Goal: Task Accomplishment & Management: Manage account settings

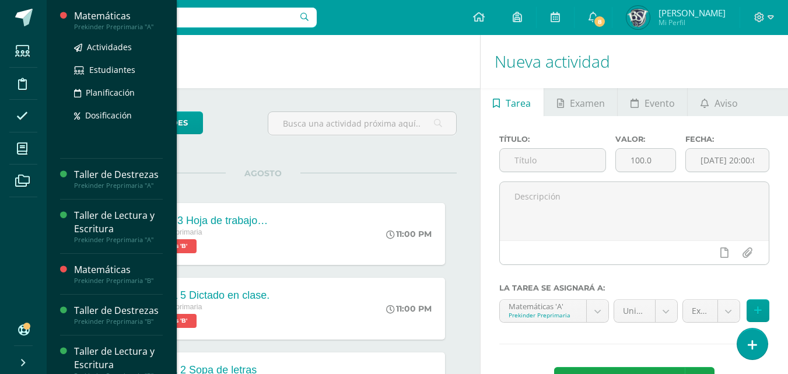
click at [91, 26] on div "Prekinder Preprimaria "A"" at bounding box center [118, 27] width 89 height 8
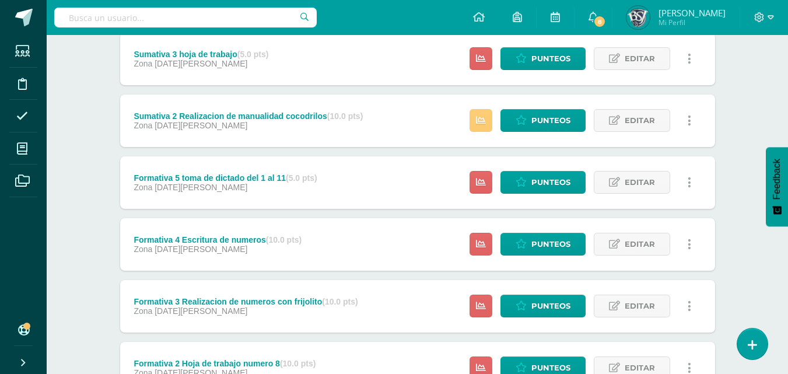
scroll to position [150, 0]
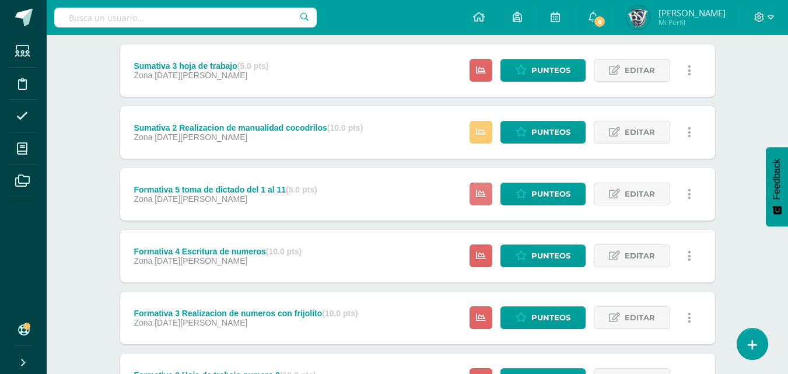
click at [477, 191] on link at bounding box center [481, 194] width 23 height 23
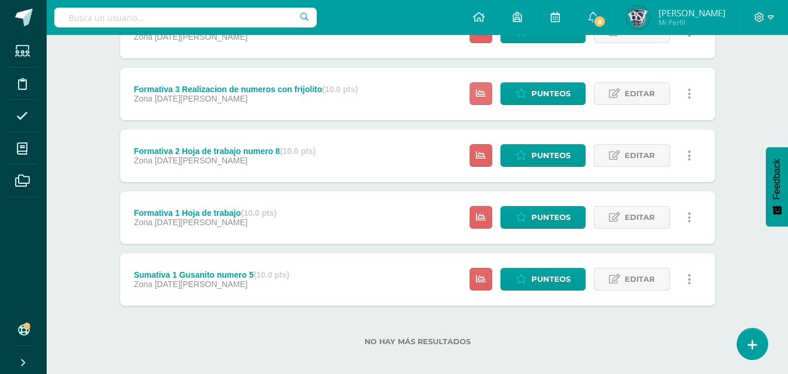
scroll to position [383, 0]
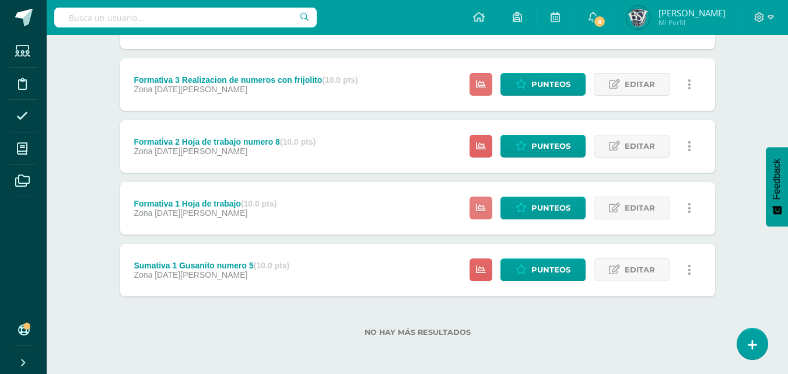
click at [478, 204] on icon at bounding box center [481, 208] width 10 height 10
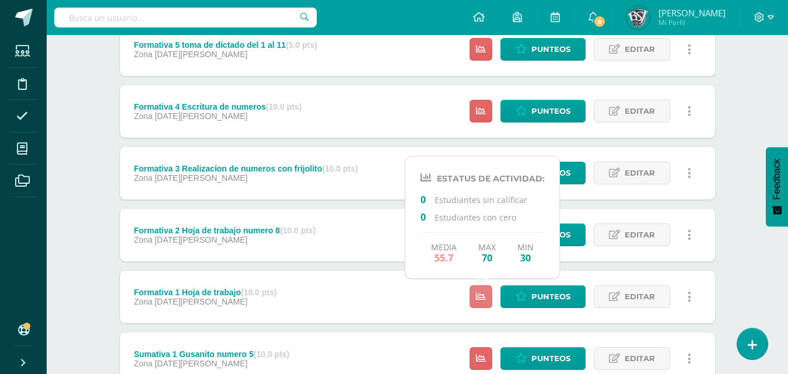
scroll to position [267, 0]
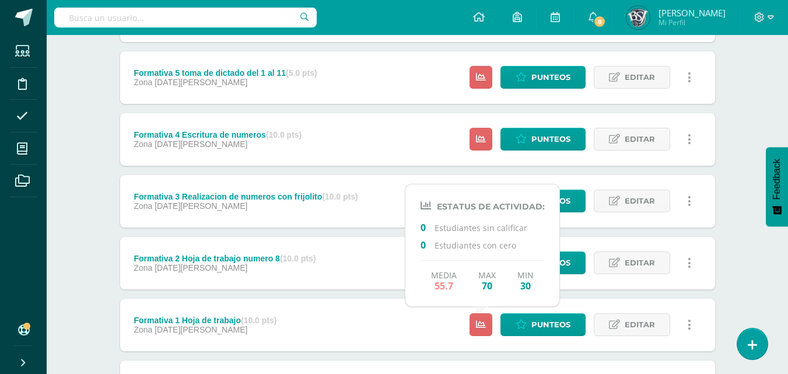
click at [734, 211] on div "Unidad 3 Unidad 1 Unidad 2 Unidad 3 Unidad 4 Resumen de unidad Descargar como H…" at bounding box center [418, 170] width 642 height 642
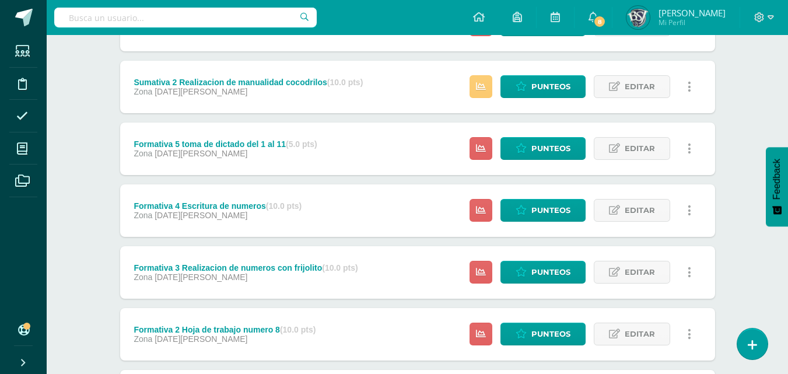
scroll to position [150, 0]
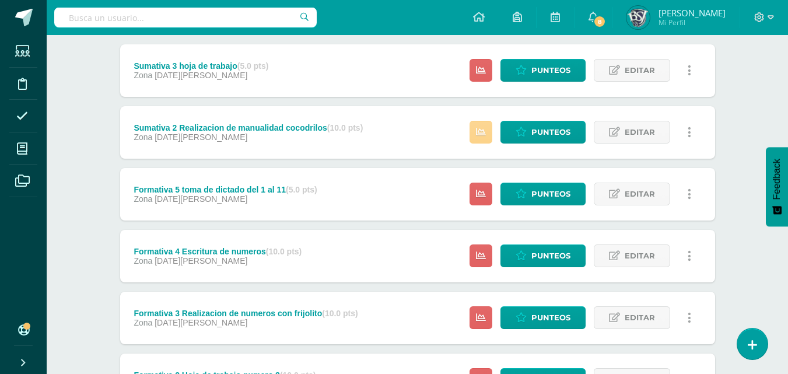
click at [482, 127] on icon at bounding box center [481, 132] width 10 height 10
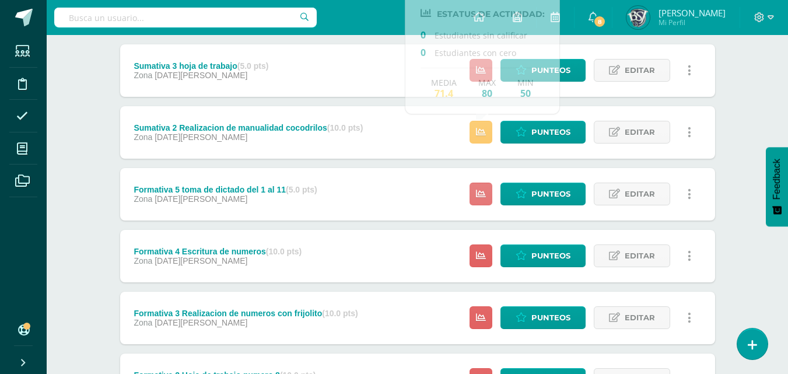
click at [486, 192] on icon at bounding box center [481, 194] width 10 height 10
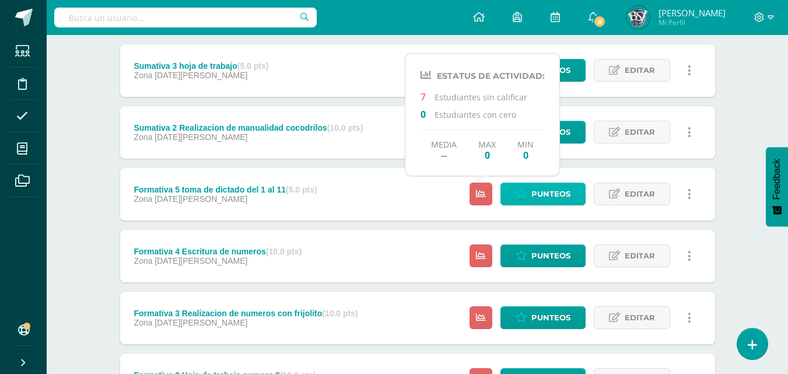
click at [521, 192] on icon at bounding box center [521, 194] width 11 height 10
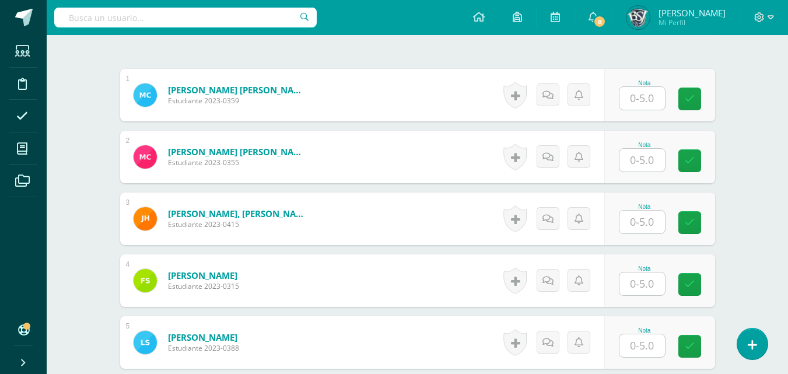
scroll to position [351, 0]
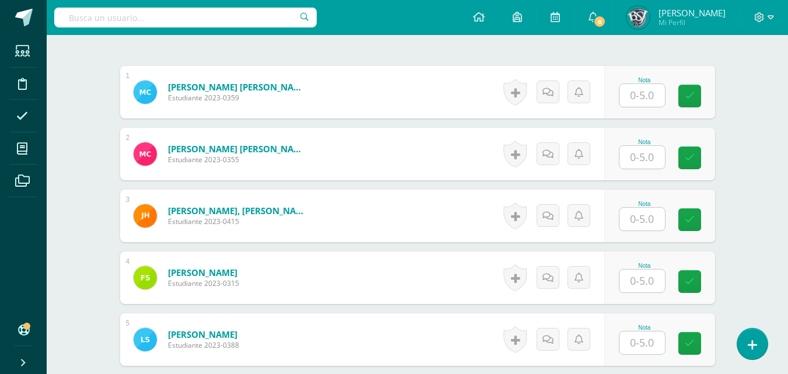
click at [643, 96] on input "text" at bounding box center [641, 95] width 45 height 23
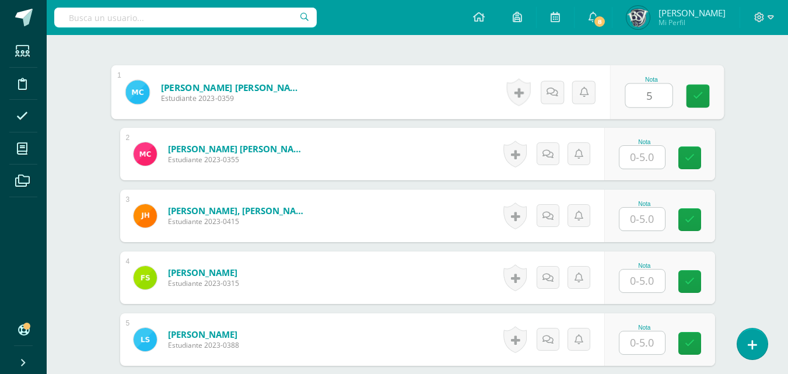
type input "5"
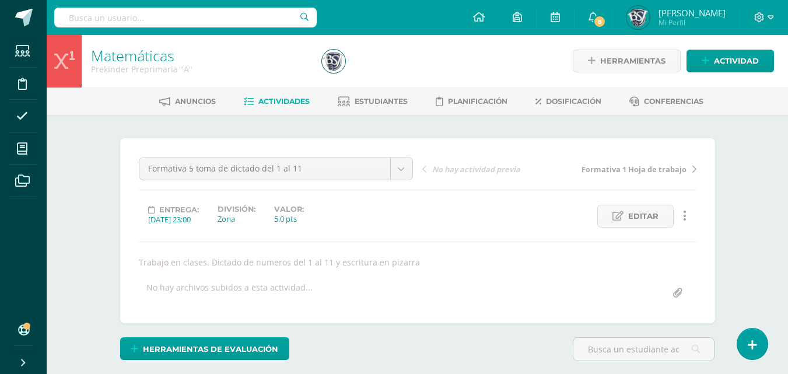
scroll to position [0, 0]
click at [288, 101] on span "Actividades" at bounding box center [283, 101] width 51 height 9
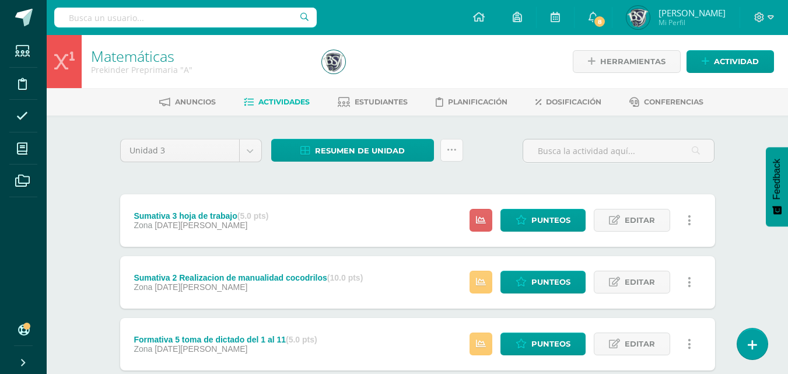
click at [450, 149] on icon at bounding box center [452, 150] width 10 height 10
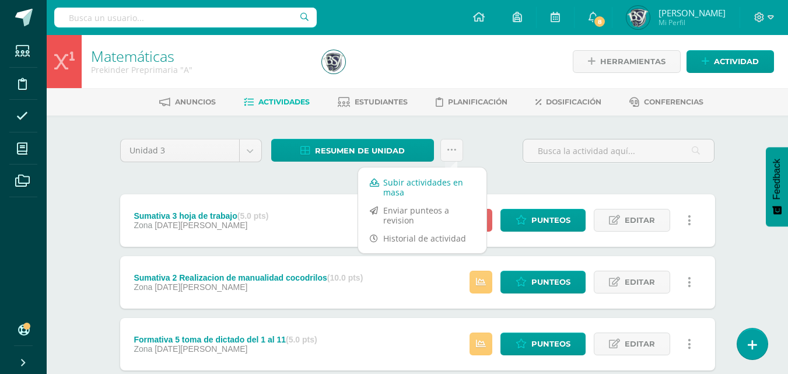
click at [439, 181] on link "Subir actividades en masa" at bounding box center [422, 187] width 128 height 28
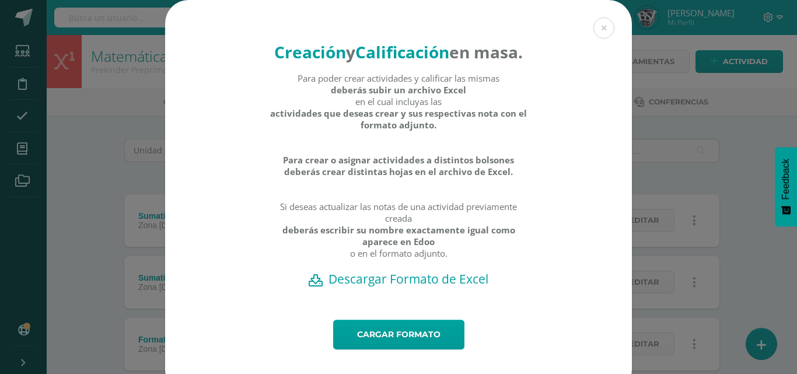
drag, startPoint x: 425, startPoint y: 263, endPoint x: 479, endPoint y: 285, distance: 58.6
click at [479, 271] on div "Para poder crear actividades y calificar las mismas deberás subir un archivo Ex…" at bounding box center [398, 171] width 258 height 198
click at [454, 287] on h2 "Descargar Formato de Excel" at bounding box center [398, 279] width 426 height 16
click at [410, 349] on link "Cargar formato" at bounding box center [398, 335] width 131 height 30
click at [600, 25] on button at bounding box center [603, 27] width 21 height 21
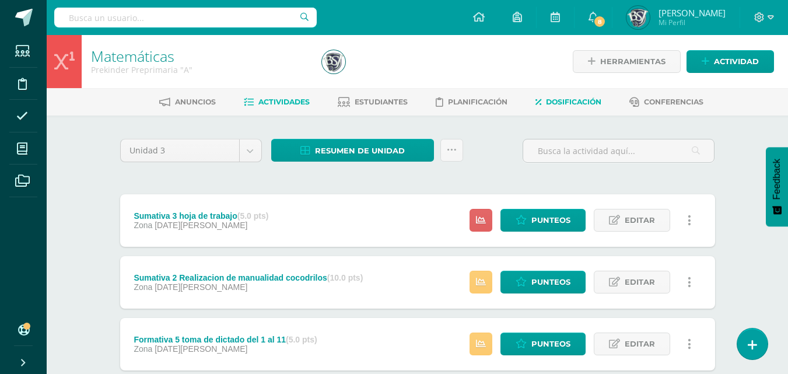
click at [563, 100] on span "Dosificación" at bounding box center [573, 101] width 55 height 9
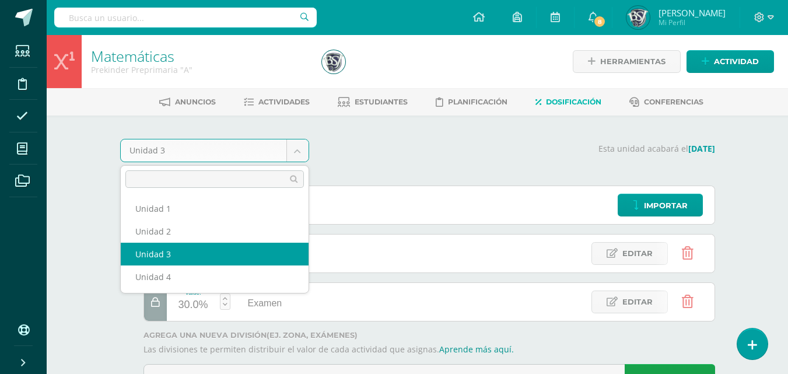
click at [297, 152] on body "Estudiantes Disciplina Asistencia Mis cursos Archivos Soporte Centro de ayuda Ú…" at bounding box center [394, 213] width 788 height 426
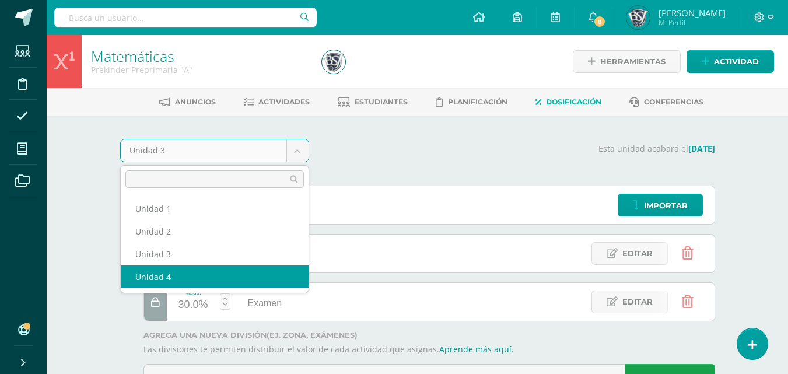
select select "Unidad 4"
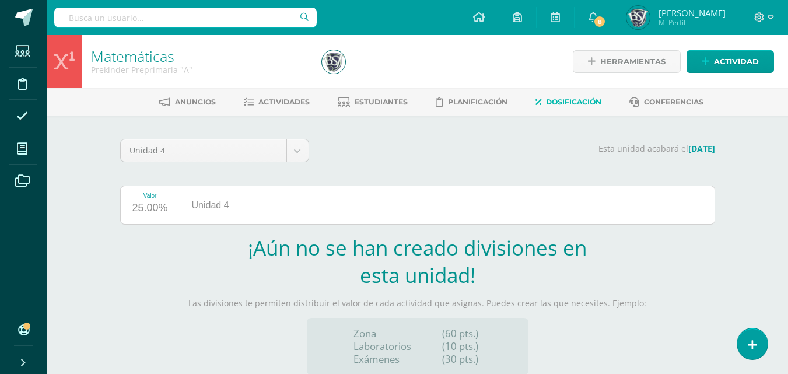
click at [221, 206] on div "Unidad 4" at bounding box center [210, 205] width 61 height 38
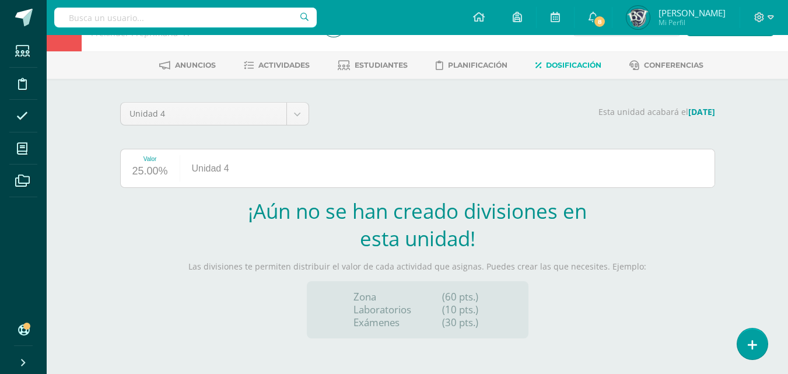
scroll to position [48, 0]
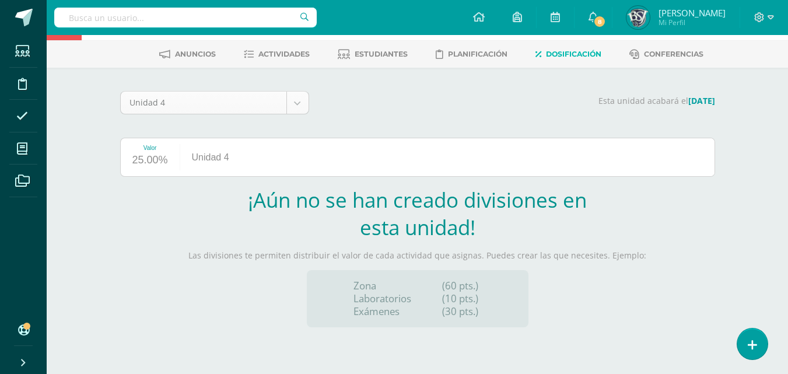
click at [293, 99] on body "Estudiantes Disciplina Asistencia Mis cursos Archivos Soporte Centro de ayuda Ú…" at bounding box center [394, 163] width 788 height 422
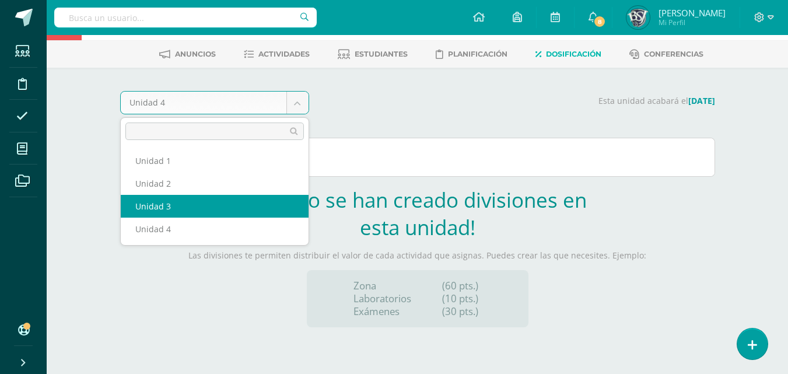
select select "Unidad 3"
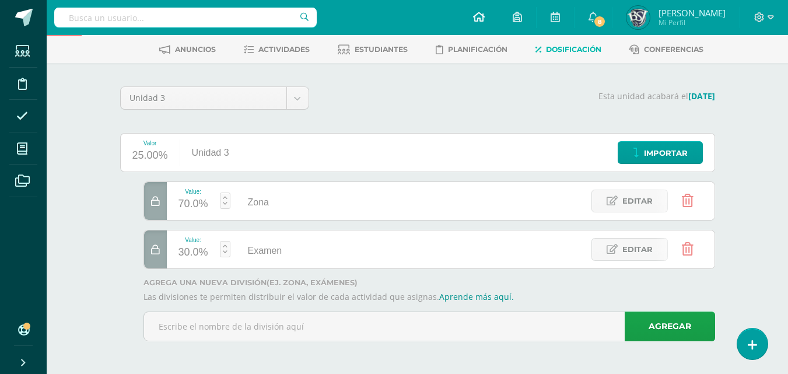
click at [485, 16] on icon at bounding box center [479, 17] width 12 height 10
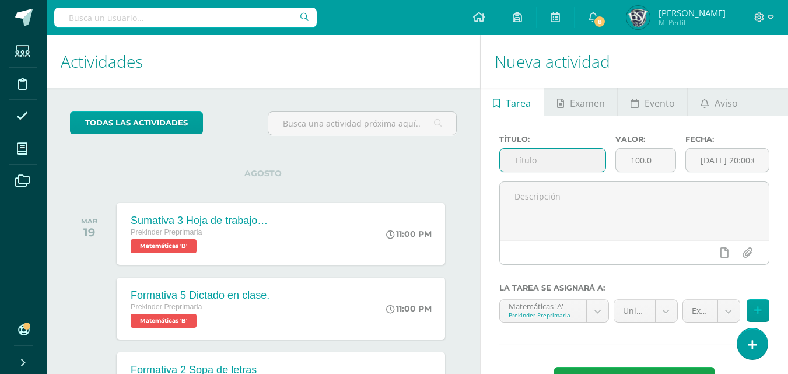
click at [543, 164] on input "text" at bounding box center [553, 160] width 106 height 23
click at [715, 157] on input "[DATE] 20:00:00" at bounding box center [727, 160] width 83 height 23
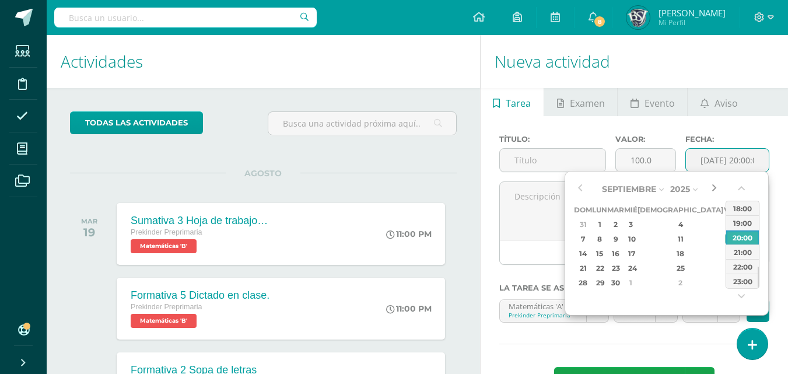
click at [710, 185] on button "button" at bounding box center [714, 188] width 12 height 17
click at [725, 235] on div "10" at bounding box center [730, 238] width 10 height 13
type input "2025-10-10 20:00"
click at [725, 235] on div "10" at bounding box center [730, 238] width 10 height 13
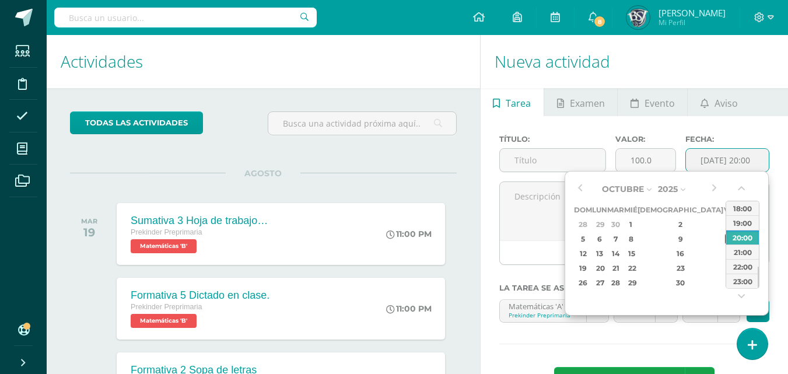
click at [725, 234] on div "10" at bounding box center [730, 238] width 10 height 13
click at [666, 341] on div "Título: Valor: 100.0 Fecha: 2025-10-10 20:00 La tarea se asignará a: Matemática…" at bounding box center [634, 267] width 307 height 302
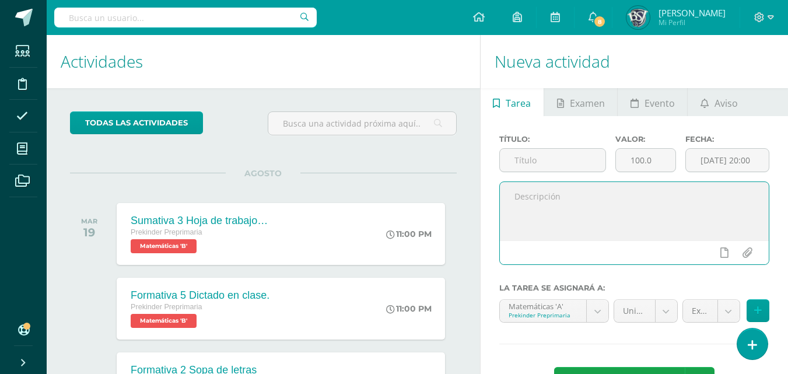
click at [544, 211] on textarea at bounding box center [634, 211] width 269 height 58
click at [593, 311] on body "Estudiantes Disciplina Asistencia Mis cursos Archivos Soporte Centro de ayuda Ú…" at bounding box center [394, 187] width 788 height 374
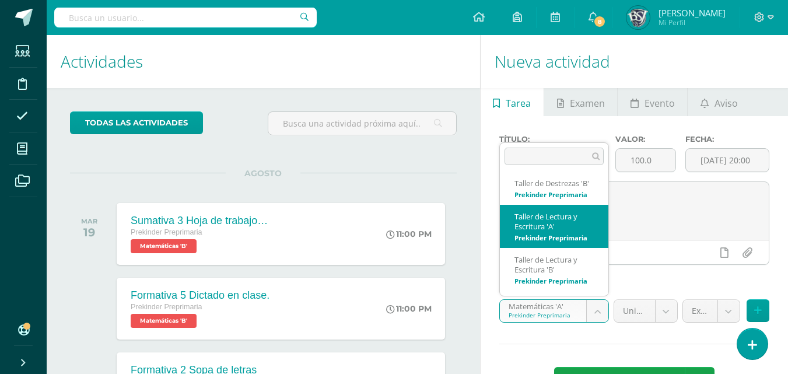
scroll to position [162, 0]
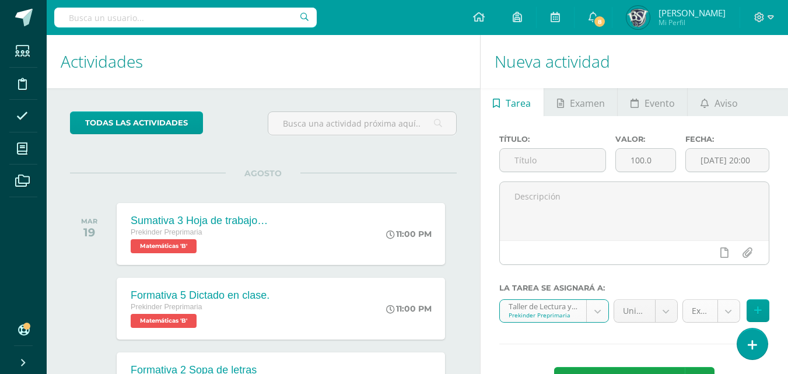
click at [723, 309] on body "Estudiantes Disciplina Asistencia Mis cursos Archivos Soporte Centro de ayuda Ú…" at bounding box center [394, 187] width 788 height 374
click at [598, 314] on body "Estudiantes Disciplina Asistencia Mis cursos Archivos Soporte Centro de ayuda Ú…" at bounding box center [394, 187] width 788 height 374
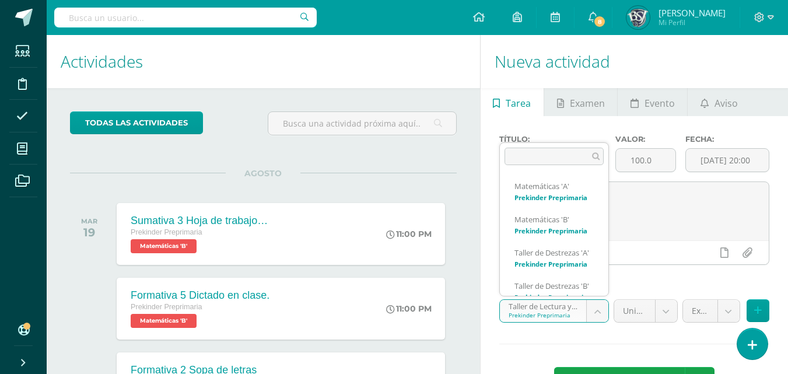
click at [592, 310] on body "Estudiantes Disciplina Asistencia Mis cursos Archivos Soporte Centro de ayuda Ú…" at bounding box center [394, 187] width 788 height 374
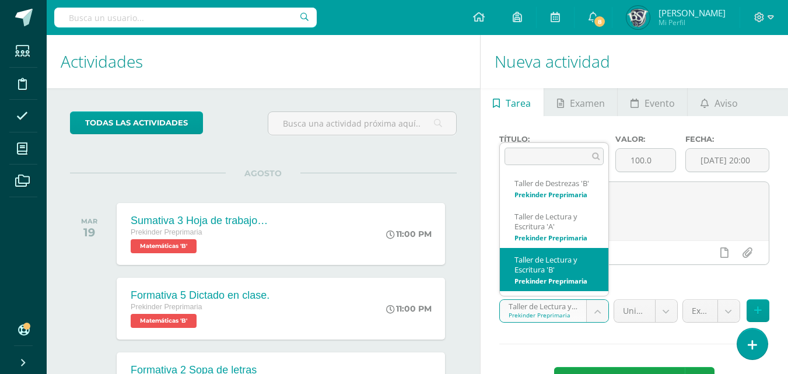
click at [592, 310] on body "Estudiantes Disciplina Asistencia Mis cursos Archivos Soporte Centro de ayuda Ú…" at bounding box center [394, 187] width 788 height 374
click at [596, 309] on body "Estudiantes Disciplina Asistencia Mis cursos Archivos Soporte Centro de ayuda Ú…" at bounding box center [394, 187] width 788 height 374
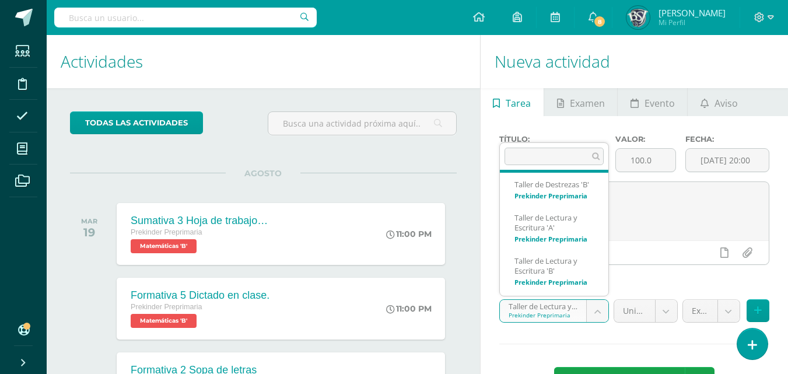
scroll to position [162, 0]
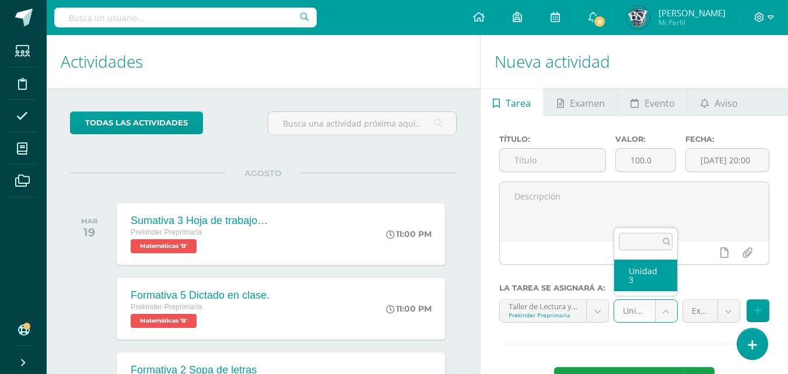
click at [663, 308] on body "Estudiantes Disciplina Asistencia Mis cursos Archivos Soporte Centro de ayuda Ú…" at bounding box center [394, 187] width 788 height 374
click at [728, 312] on body "Estudiantes Disciplina Asistencia Mis cursos Archivos Soporte Centro de ayuda Ú…" at bounding box center [394, 187] width 788 height 374
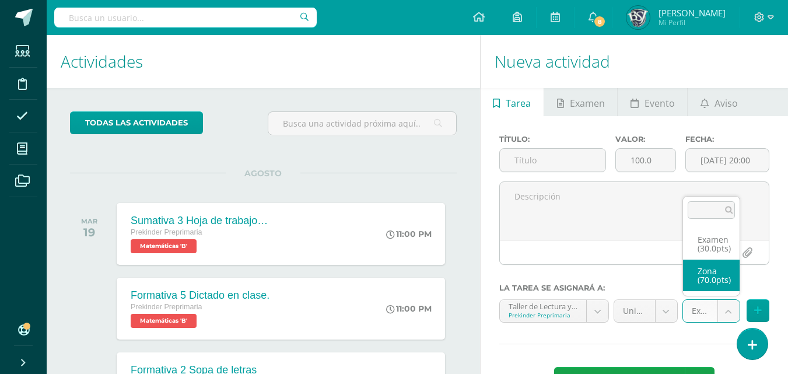
click at [765, 272] on body "Estudiantes Disciplina Asistencia Mis cursos Archivos Soporte Centro de ayuda Ú…" at bounding box center [394, 187] width 788 height 374
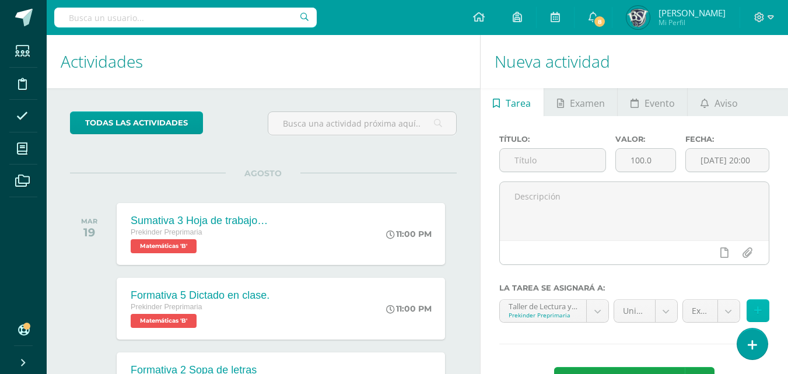
click at [759, 309] on icon at bounding box center [758, 311] width 8 height 10
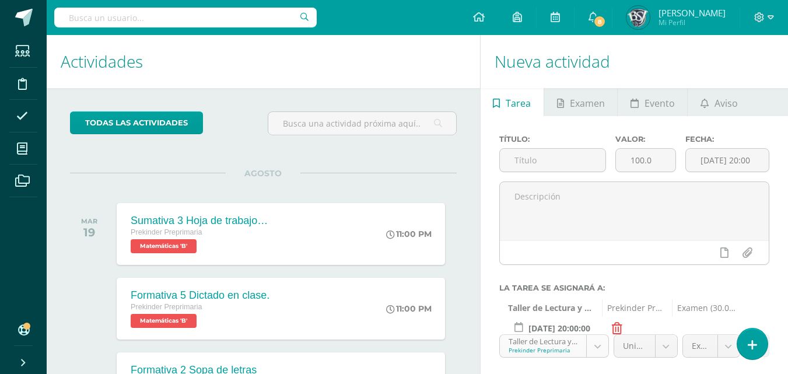
click at [601, 347] on body "Estudiantes Disciplina Asistencia Mis cursos Archivos Soporte Centro de ayuda Ú…" at bounding box center [394, 187] width 788 height 374
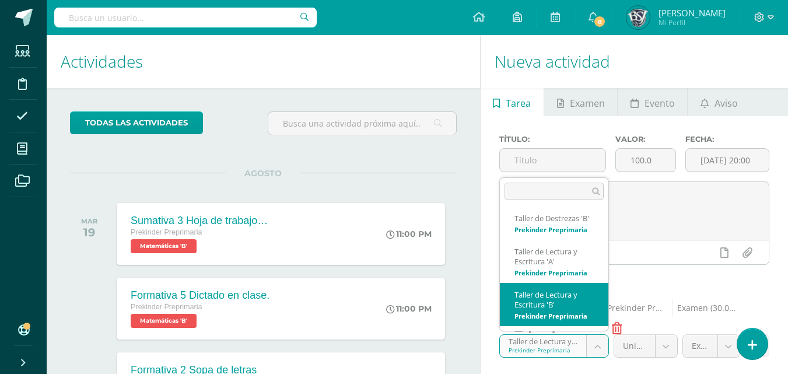
select select "27654"
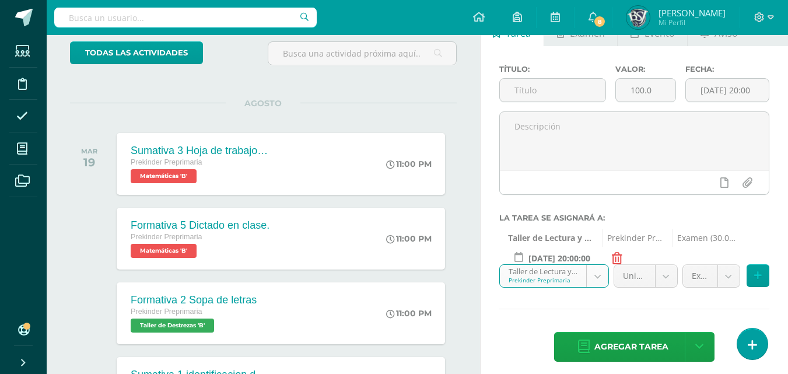
scroll to position [79, 0]
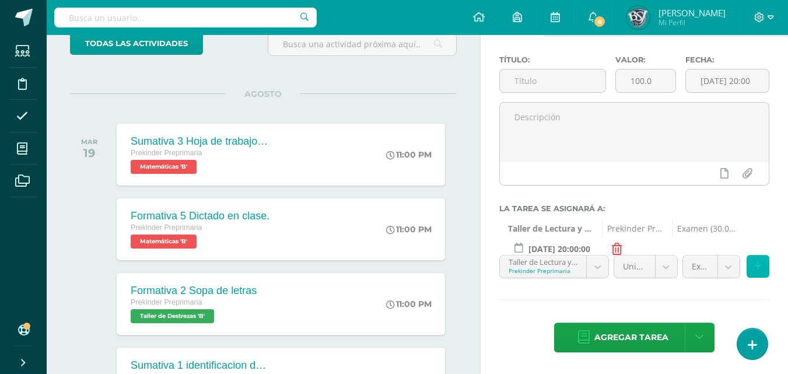
click at [765, 267] on button at bounding box center [758, 266] width 23 height 23
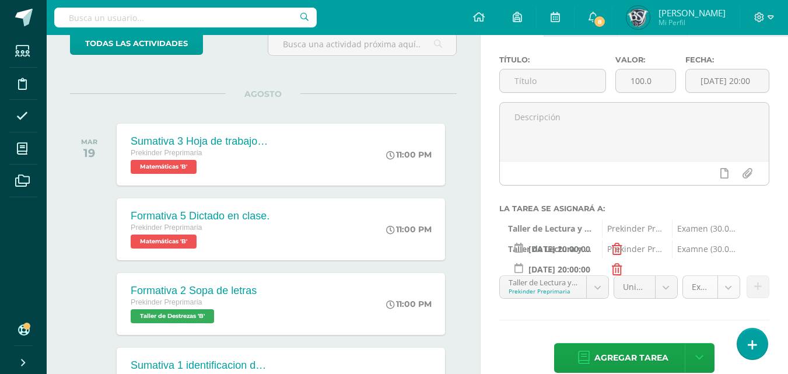
click at [721, 288] on body "Estudiantes Disciplina Asistencia Mis cursos Archivos Soporte Centro de ayuda Ú…" at bounding box center [394, 108] width 788 height 374
click at [534, 79] on body "Estudiantes Disciplina Asistencia Mis cursos Archivos Soporte Centro de ayuda Ú…" at bounding box center [394, 108] width 788 height 374
click at [644, 78] on input "100.0" at bounding box center [645, 80] width 59 height 23
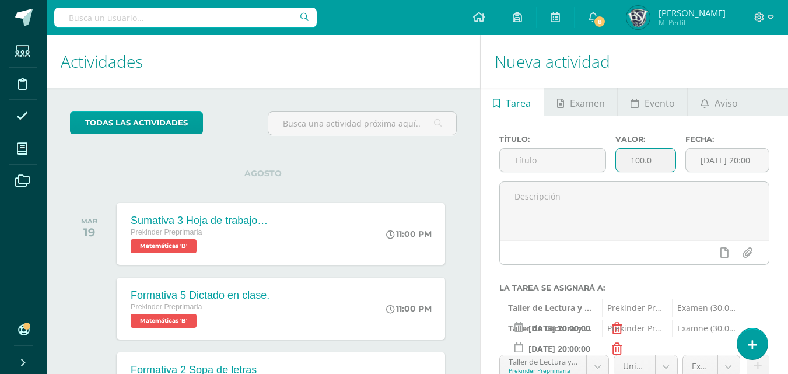
scroll to position [117, 0]
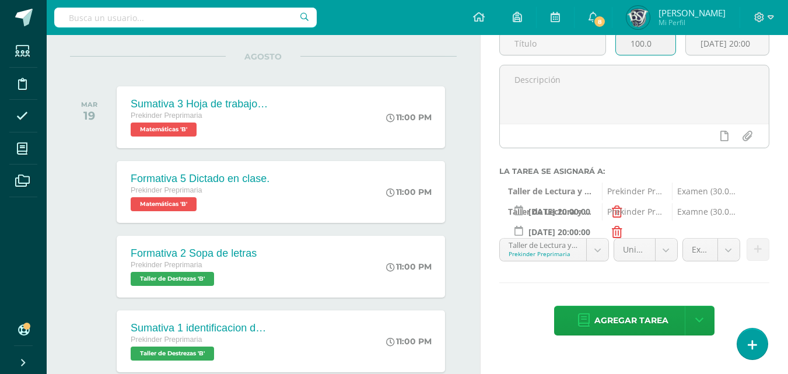
click at [615, 232] on icon at bounding box center [617, 232] width 10 height 12
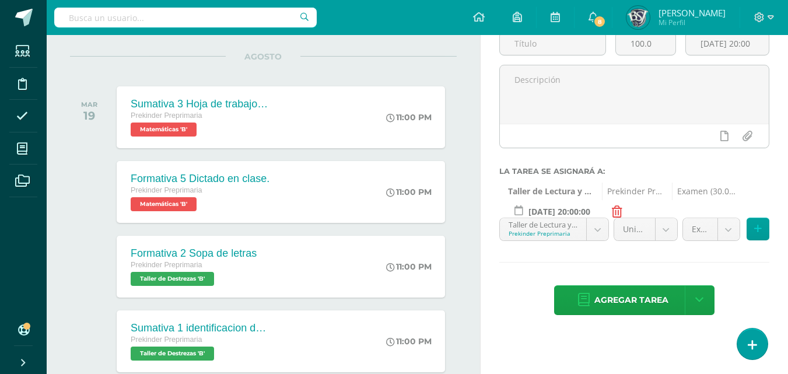
click at [613, 209] on icon at bounding box center [617, 212] width 10 height 12
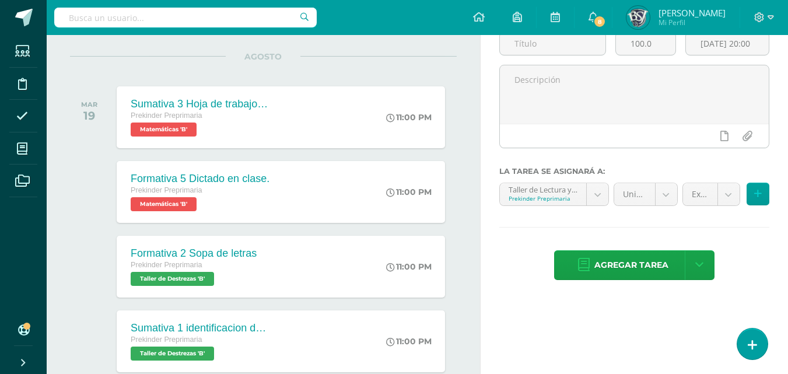
scroll to position [0, 0]
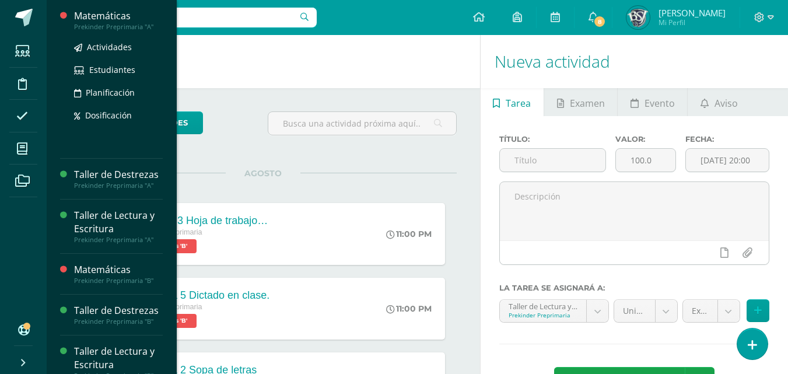
click at [92, 14] on div "Matemáticas" at bounding box center [118, 15] width 89 height 13
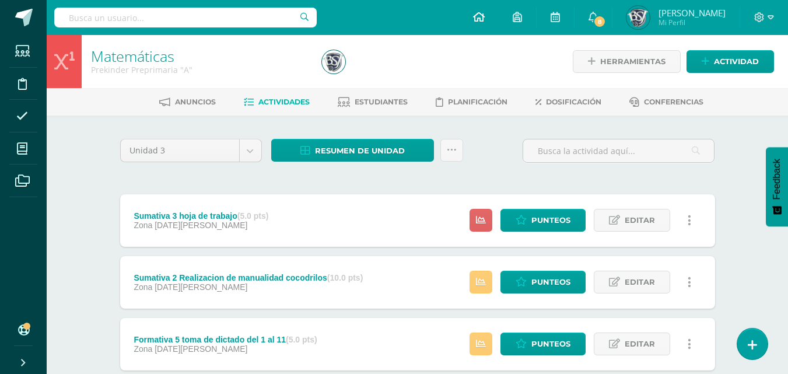
click at [485, 12] on icon at bounding box center [479, 17] width 12 height 10
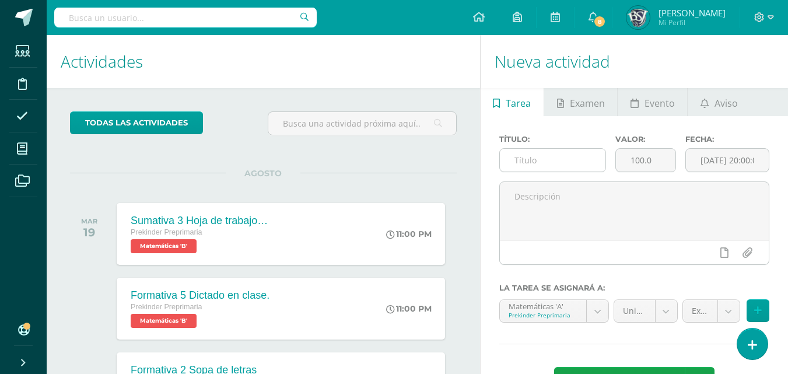
click at [559, 153] on input "text" at bounding box center [553, 160] width 106 height 23
type input "Evaluación de unidad"
click at [642, 166] on input "100.0" at bounding box center [645, 160] width 59 height 23
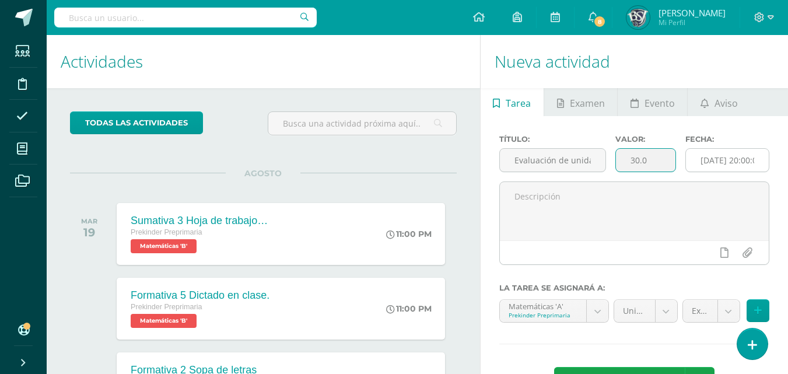
type input "30.0"
click at [730, 166] on input "[DATE] 20:00:00" at bounding box center [727, 160] width 83 height 23
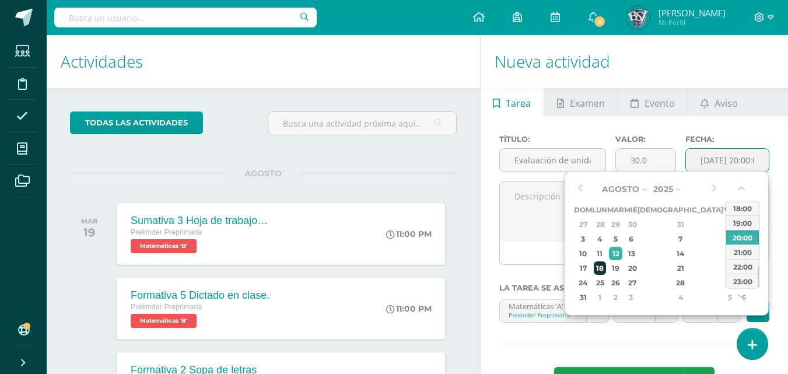
click at [602, 272] on div "18" at bounding box center [600, 267] width 12 height 13
type input "2025-08-18 20:00"
click at [606, 265] on div "18" at bounding box center [600, 267] width 12 height 13
click at [554, 248] on div at bounding box center [634, 252] width 269 height 24
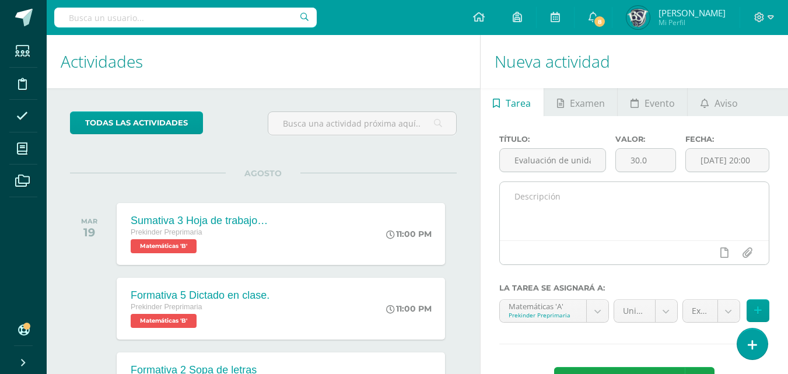
click at [575, 204] on textarea at bounding box center [634, 211] width 269 height 58
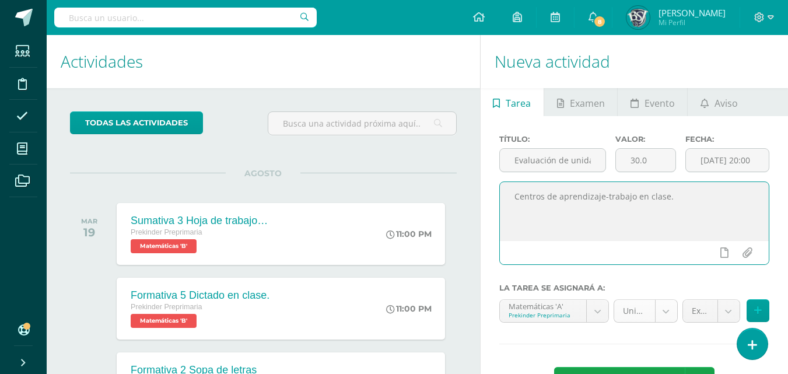
type textarea "Centros de aprendizaje-trabajo en clase."
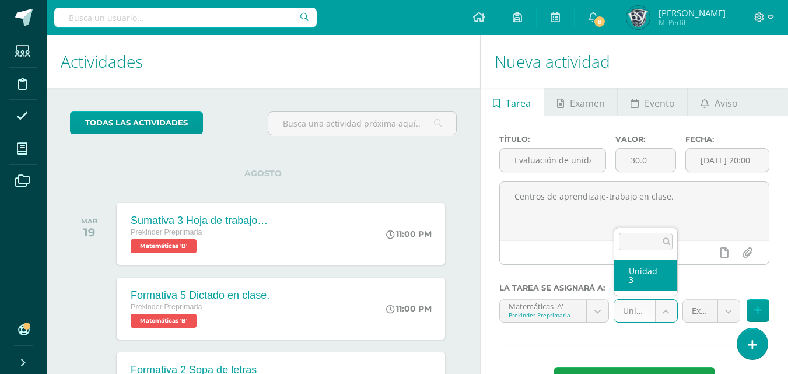
click at [669, 310] on body "Estudiantes Disciplina Asistencia Mis cursos Archivos Soporte Centro de ayuda Ú…" at bounding box center [394, 187] width 788 height 374
select select "27632"
click at [731, 310] on body "Estudiantes Disciplina Asistencia Mis cursos Archivos Soporte Centro de ayuda Ú…" at bounding box center [394, 187] width 788 height 374
click at [757, 313] on body "Estudiantes Disciplina Asistencia Mis cursos Archivos Soporte Centro de ayuda Ú…" at bounding box center [394, 187] width 788 height 374
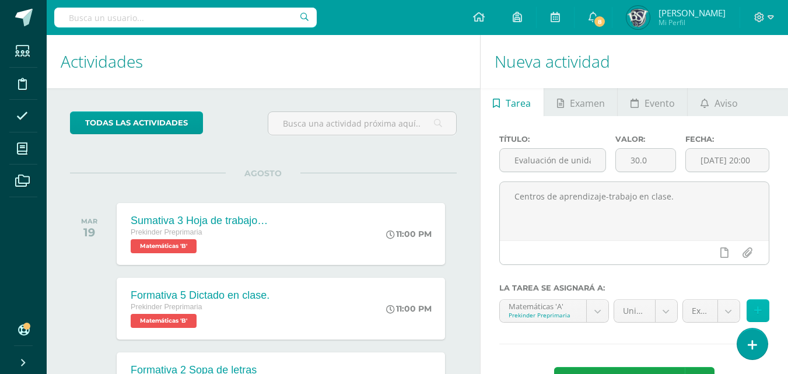
click at [757, 310] on icon at bounding box center [758, 311] width 8 height 10
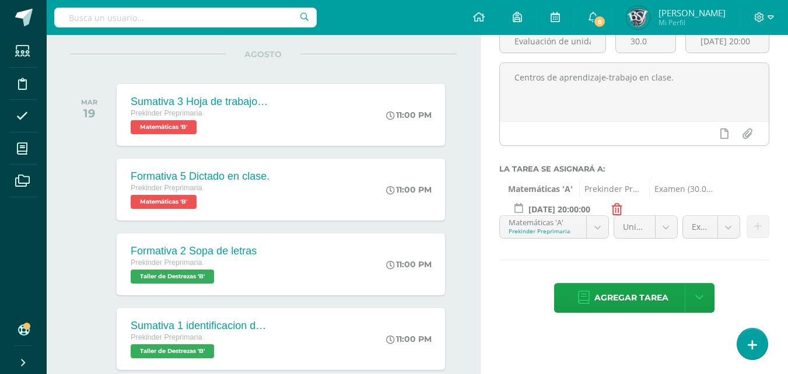
scroll to position [233, 0]
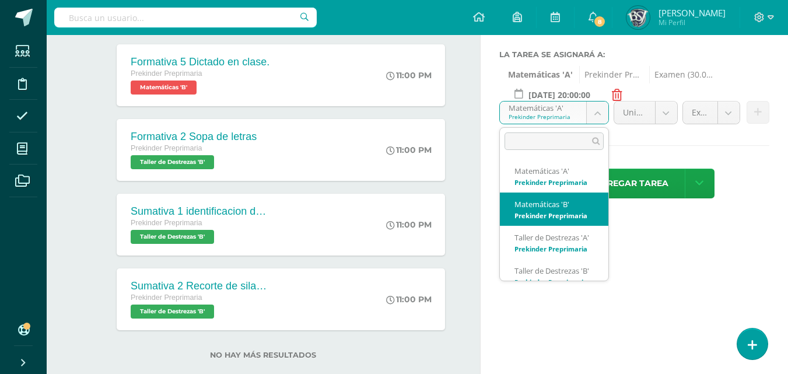
select select "27636"
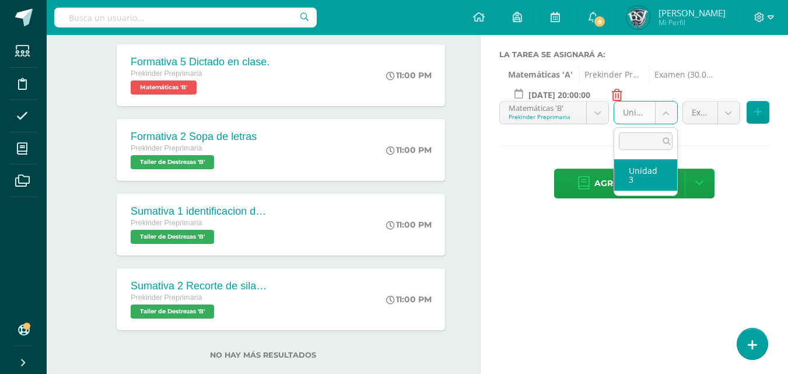
select select "27641"
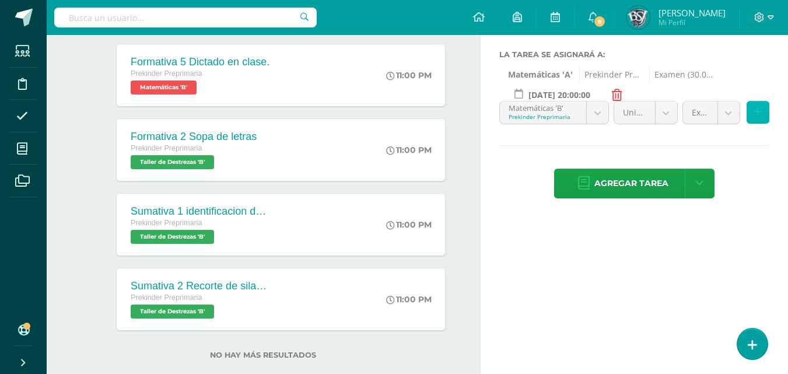
click at [762, 117] on button at bounding box center [758, 112] width 23 height 23
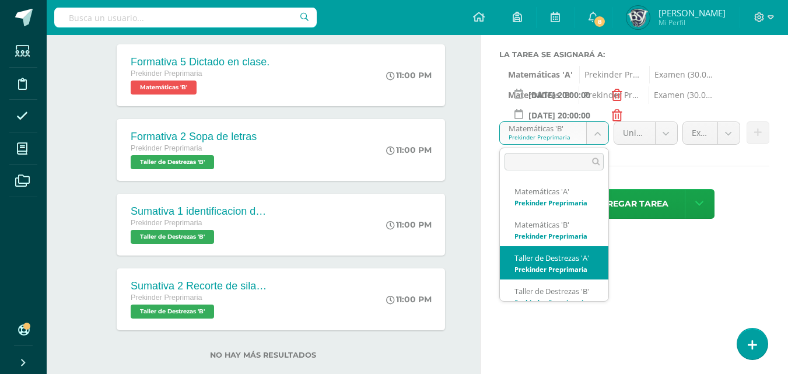
scroll to position [8, 0]
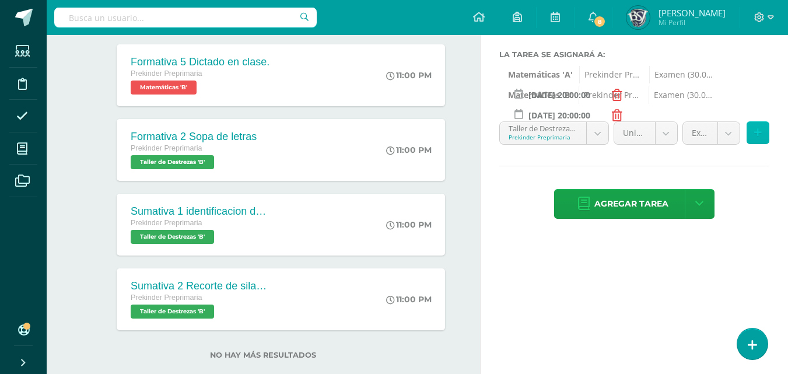
click at [762, 136] on button at bounding box center [758, 132] width 23 height 23
click at [762, 136] on div "Título: Evaluación de unidad Valor: 30.0 Fecha: 2025-08-18 20:00 Centros de apr…" at bounding box center [634, 61] width 307 height 357
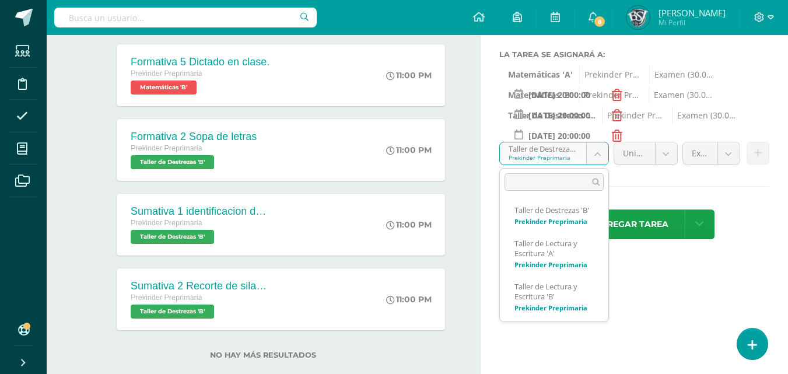
scroll to position [117, 0]
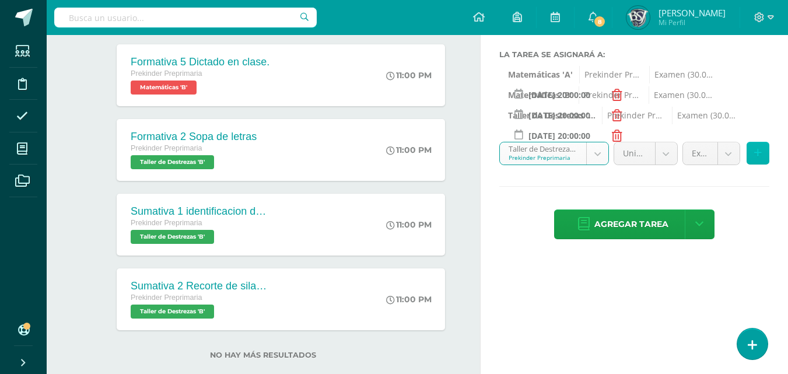
click at [761, 159] on button at bounding box center [758, 153] width 23 height 23
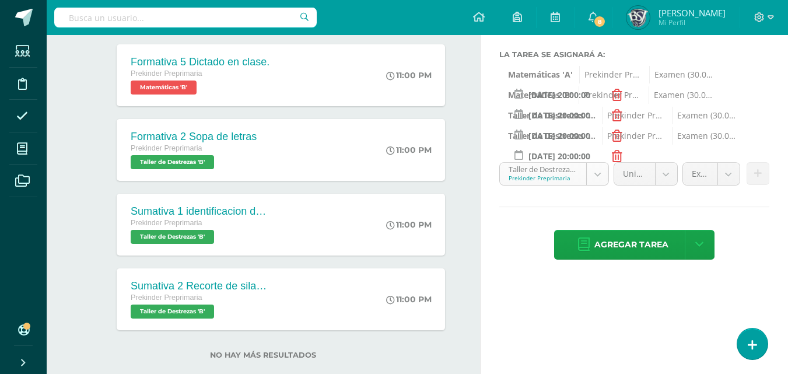
scroll to position [58, 0]
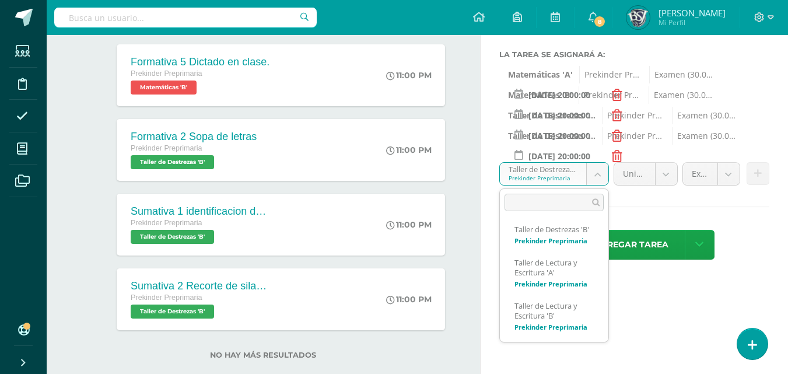
scroll to position [134, 0]
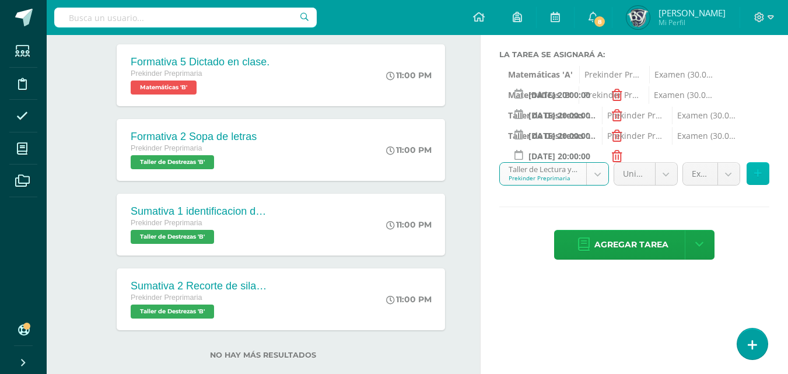
click at [759, 178] on icon at bounding box center [758, 174] width 8 height 10
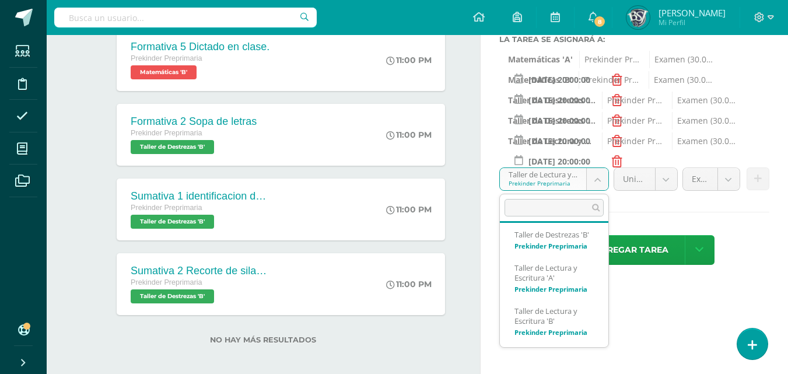
scroll to position [256, 0]
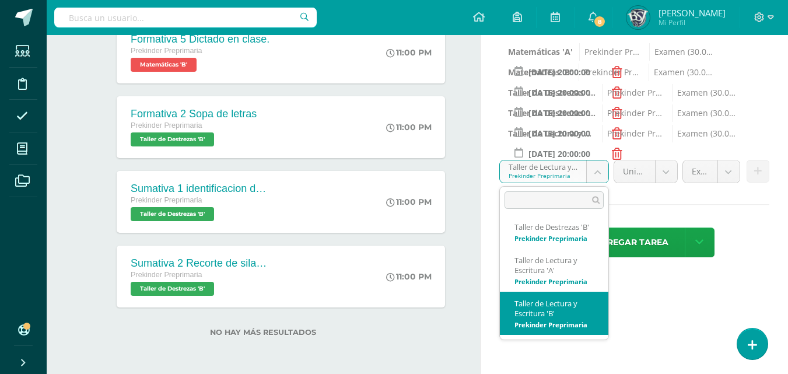
select select "27654"
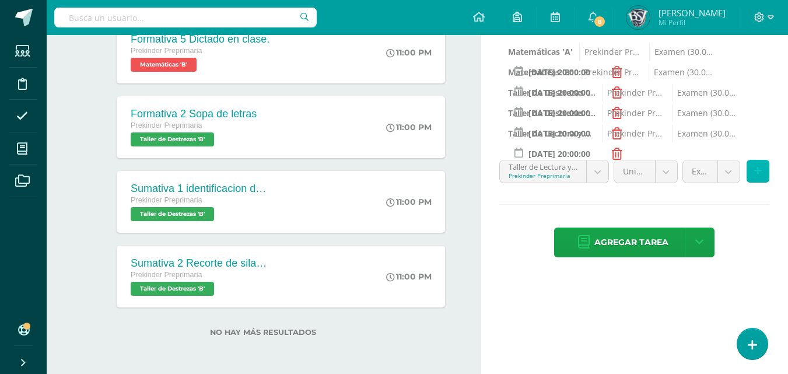
click at [764, 177] on button at bounding box center [758, 171] width 23 height 23
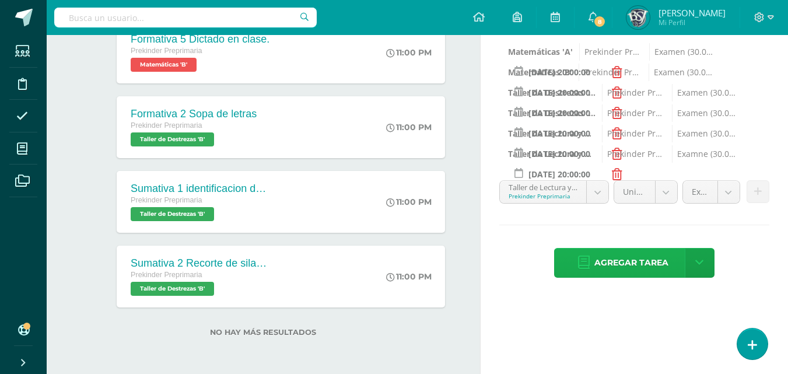
click at [591, 261] on link "Agregar tarea" at bounding box center [623, 263] width 138 height 30
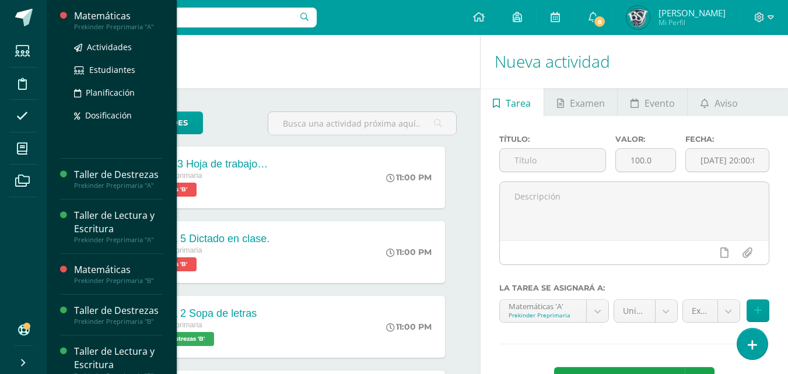
click at [95, 18] on div "Matemáticas" at bounding box center [118, 15] width 89 height 13
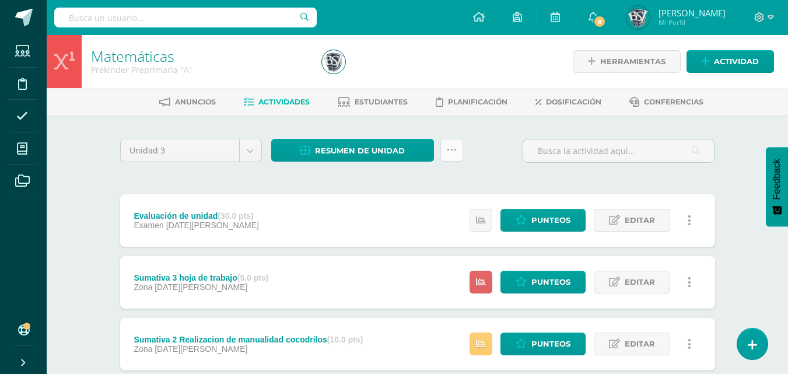
click at [451, 152] on icon at bounding box center [452, 150] width 10 height 10
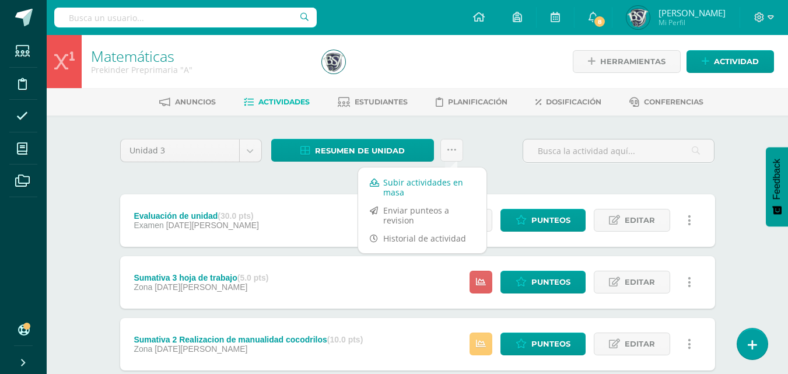
click at [414, 188] on link "Subir actividades en masa" at bounding box center [422, 187] width 128 height 28
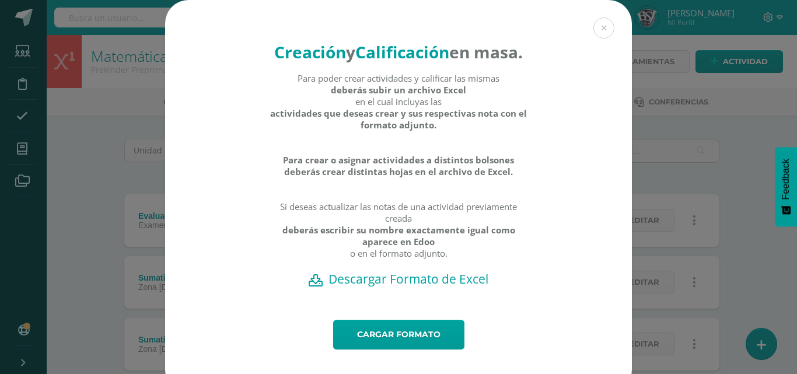
click at [401, 287] on h2 "Descargar Formato de Excel" at bounding box center [398, 279] width 426 height 16
click at [597, 31] on button at bounding box center [603, 27] width 21 height 21
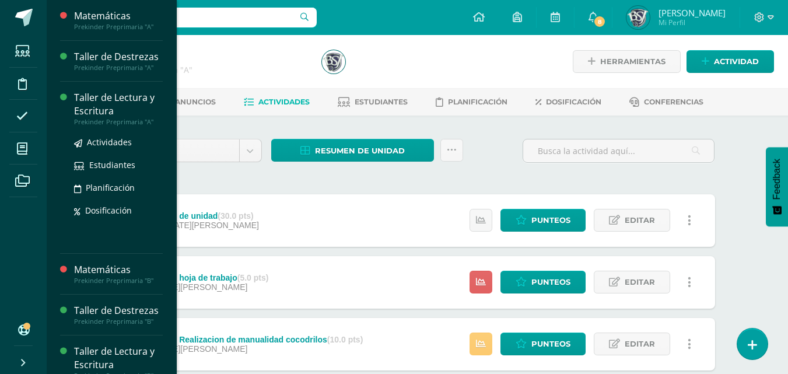
click at [81, 103] on div "Taller de Lectura y Escritura" at bounding box center [118, 104] width 89 height 27
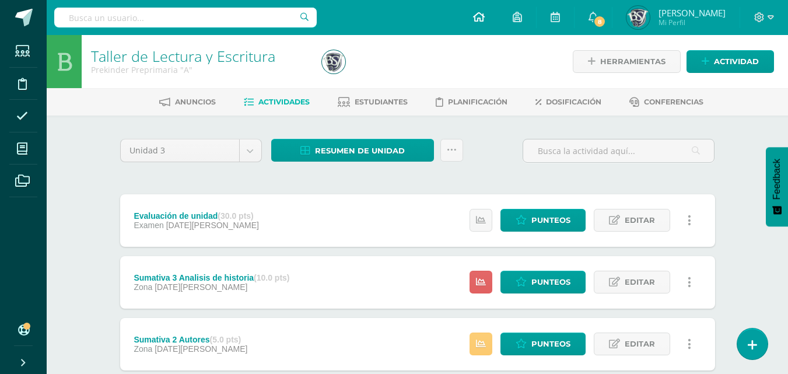
click at [485, 11] on span at bounding box center [479, 17] width 12 height 13
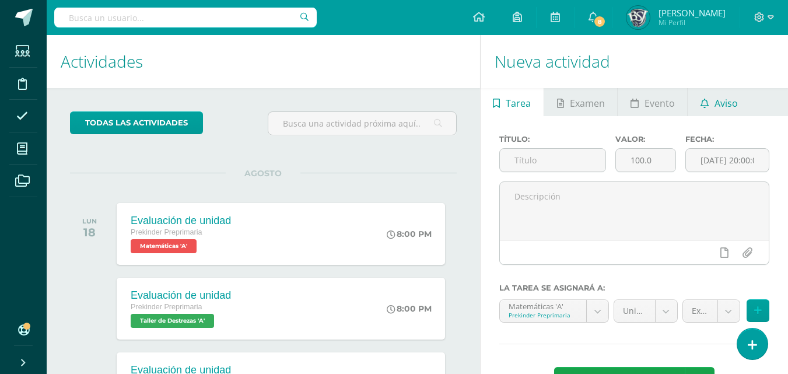
click at [732, 103] on span "Aviso" at bounding box center [725, 103] width 23 height 28
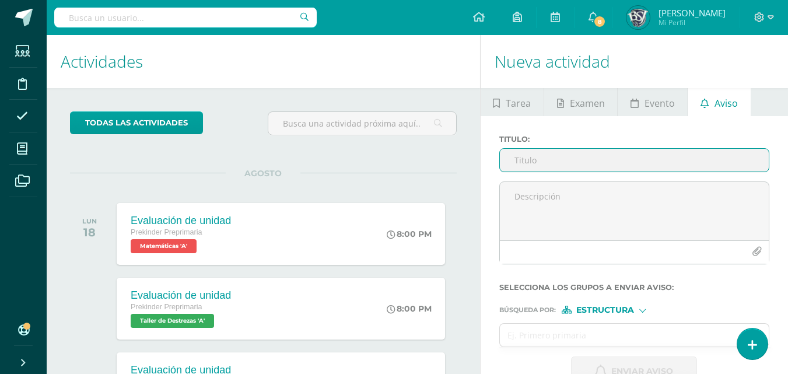
click at [605, 159] on input "Titulo :" at bounding box center [634, 160] width 269 height 23
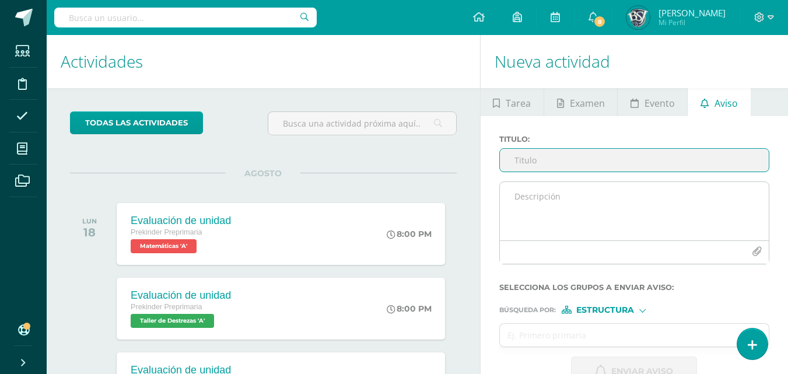
click at [594, 203] on textarea at bounding box center [634, 211] width 269 height 58
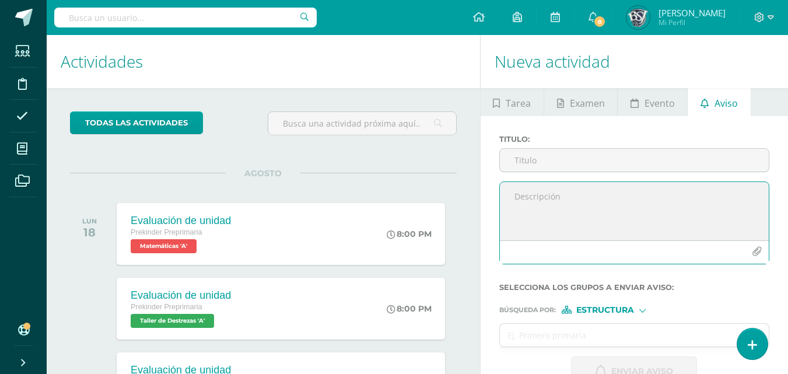
click at [758, 251] on icon "button" at bounding box center [757, 252] width 10 height 10
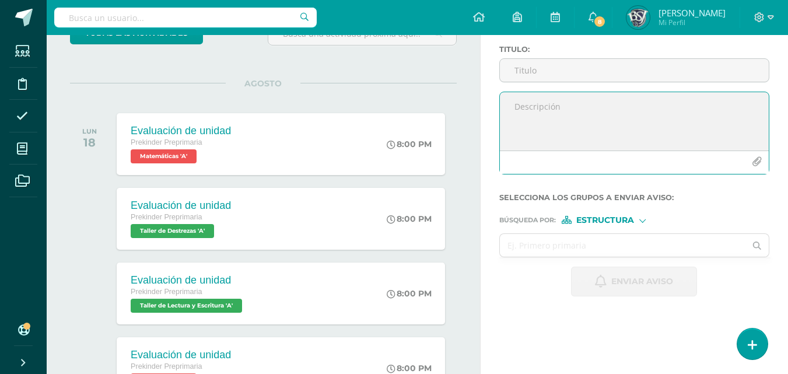
scroll to position [117, 0]
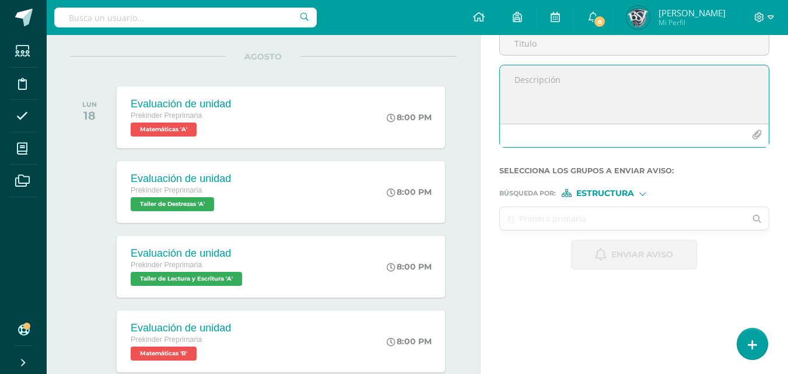
click at [531, 211] on input "text" at bounding box center [623, 218] width 246 height 23
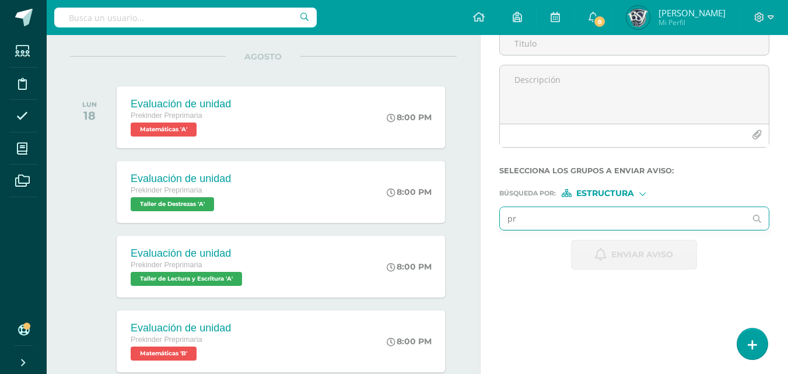
type input "pre"
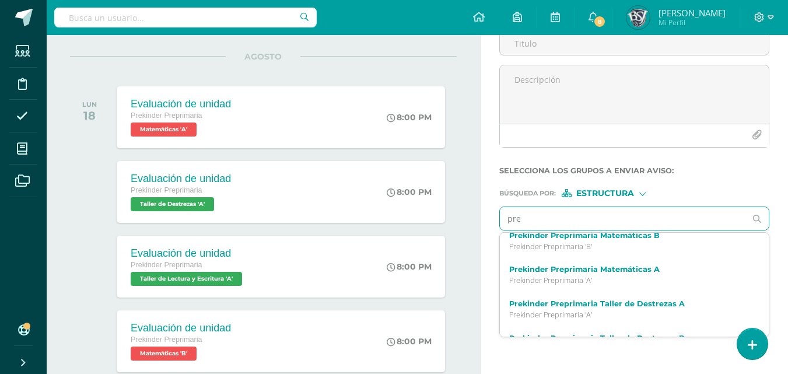
scroll to position [0, 0]
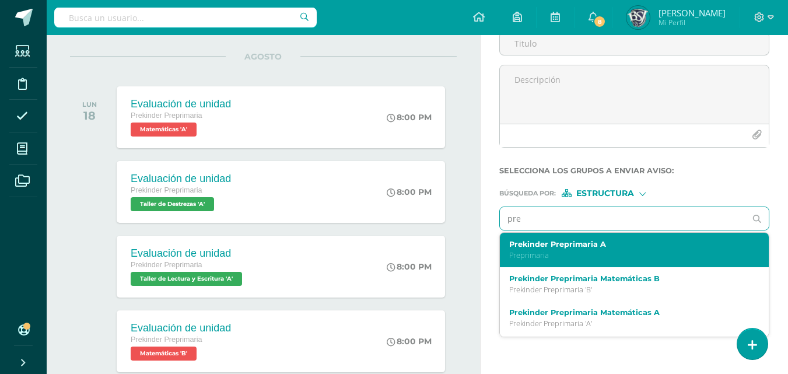
click at [566, 246] on label "Prekinder Preprimaria A" at bounding box center [629, 244] width 240 height 9
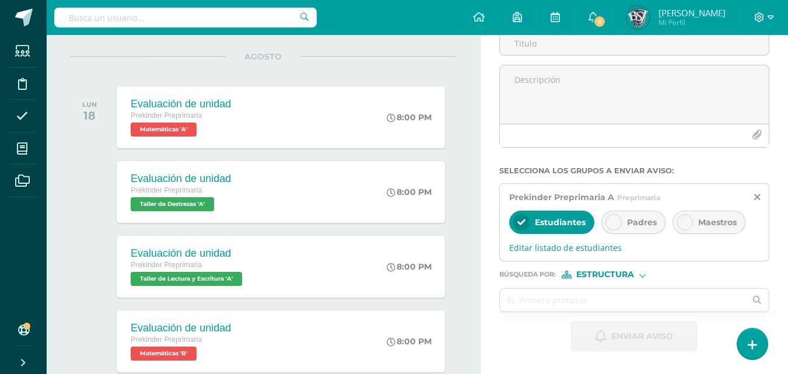
click at [523, 220] on icon at bounding box center [521, 222] width 8 height 8
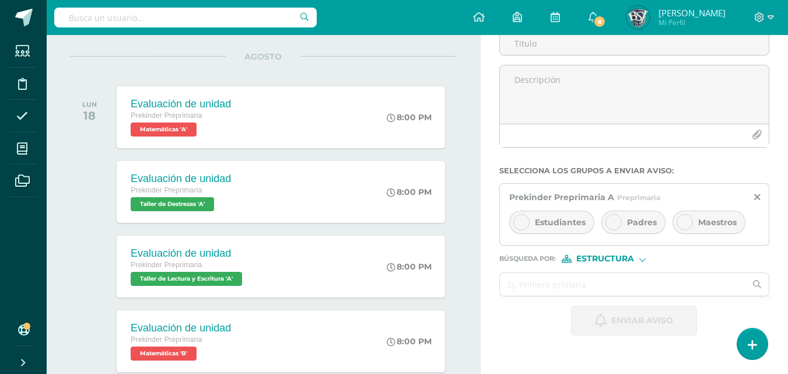
click at [619, 219] on div at bounding box center [613, 222] width 16 height 16
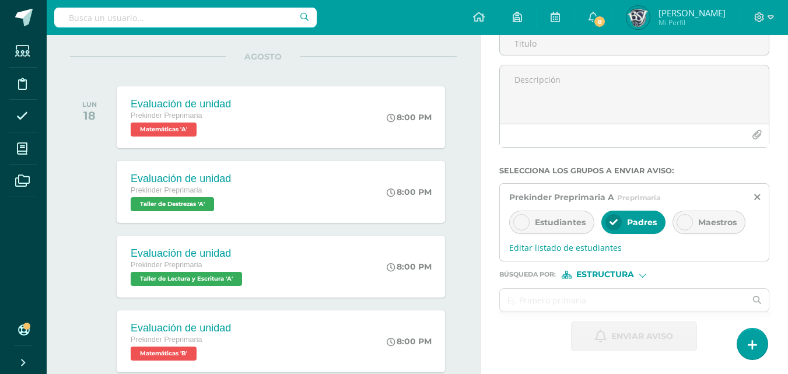
click at [685, 220] on icon at bounding box center [685, 222] width 8 height 8
click at [645, 274] on div at bounding box center [642, 274] width 6 height 6
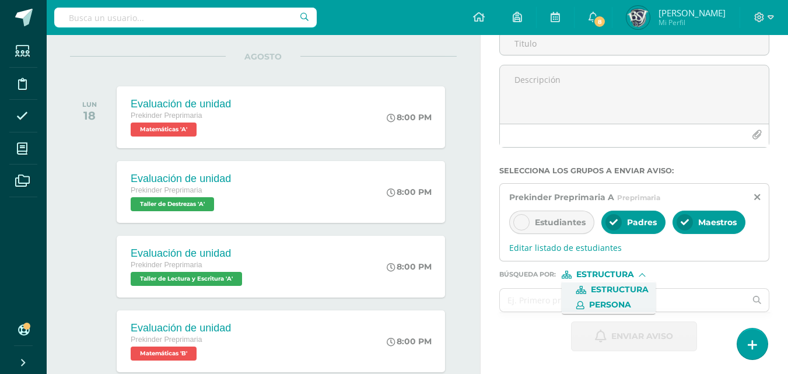
click at [627, 303] on span "Persona" at bounding box center [610, 305] width 42 height 6
click at [622, 299] on input "text" at bounding box center [623, 300] width 246 height 23
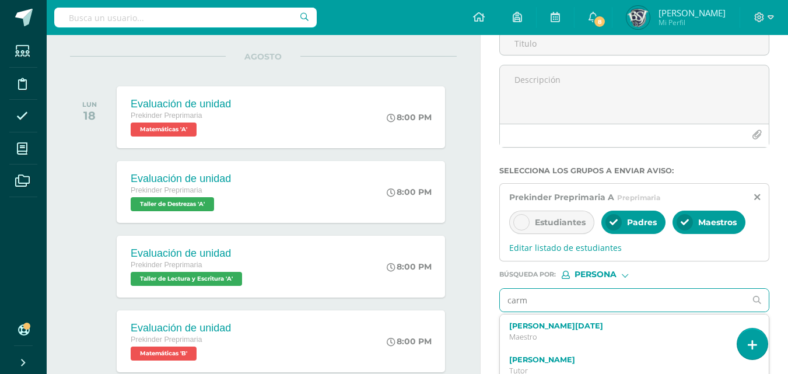
type input "carmn"
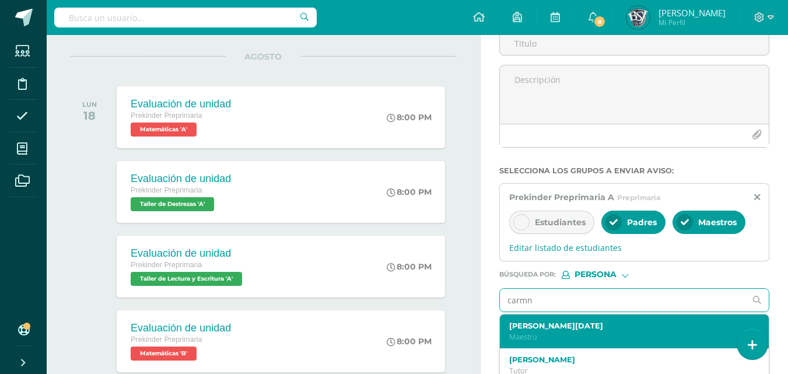
click at [602, 324] on label "Carmen Lucia Soto" at bounding box center [629, 325] width 240 height 9
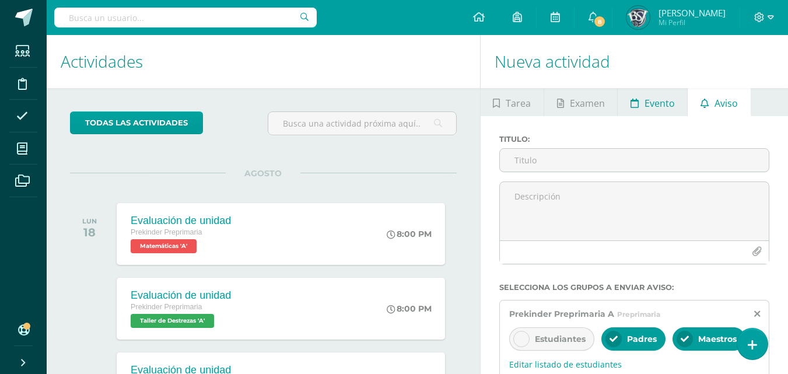
click at [640, 97] on link "Evento" at bounding box center [652, 102] width 69 height 28
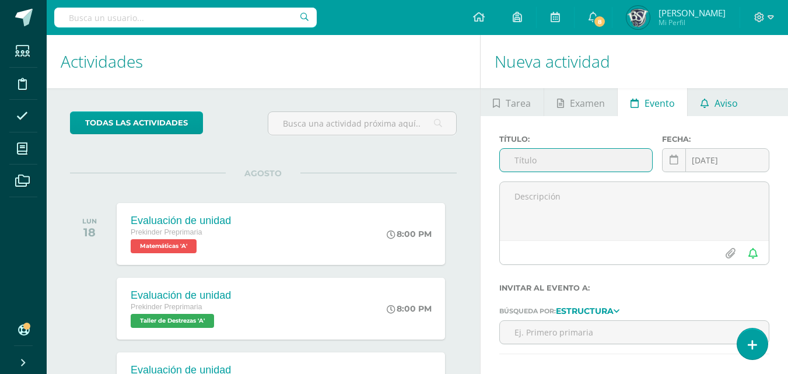
click at [705, 97] on link "Aviso" at bounding box center [719, 102] width 62 height 28
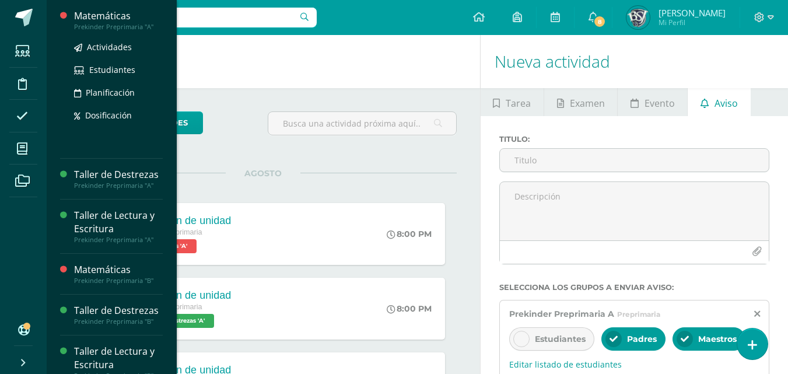
click at [95, 22] on div "Matemáticas" at bounding box center [118, 15] width 89 height 13
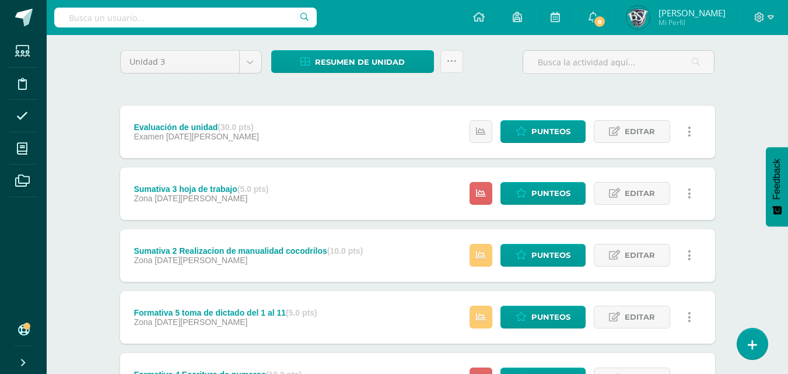
scroll to position [117, 0]
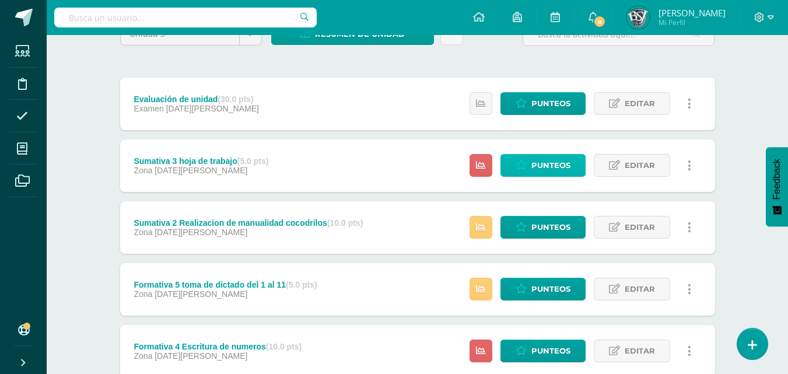
click at [517, 166] on icon at bounding box center [521, 165] width 11 height 10
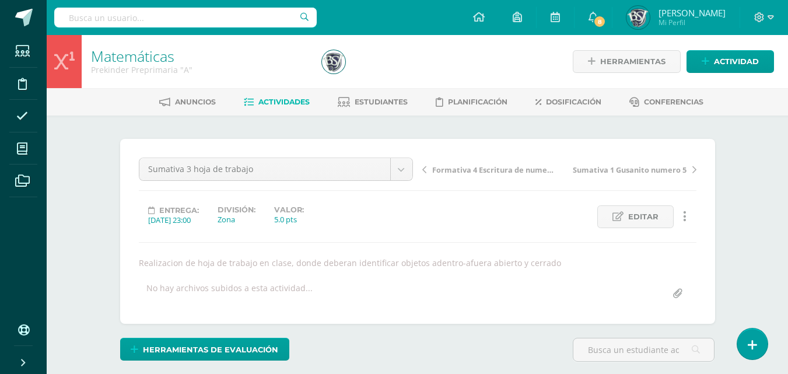
scroll to position [1, 0]
click at [632, 222] on span "Editar" at bounding box center [643, 216] width 30 height 22
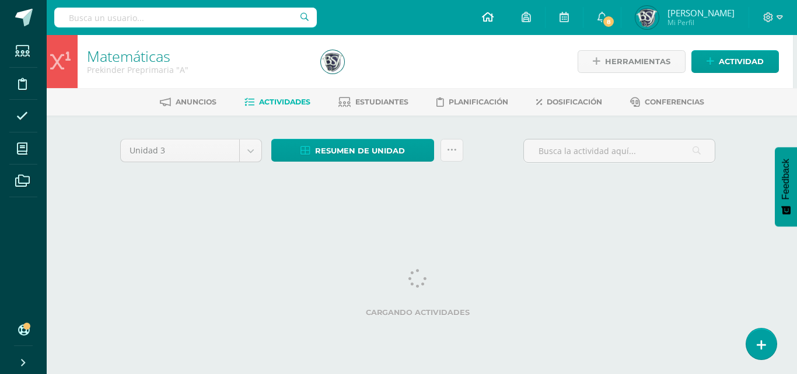
click at [507, 14] on link at bounding box center [488, 17] width 40 height 35
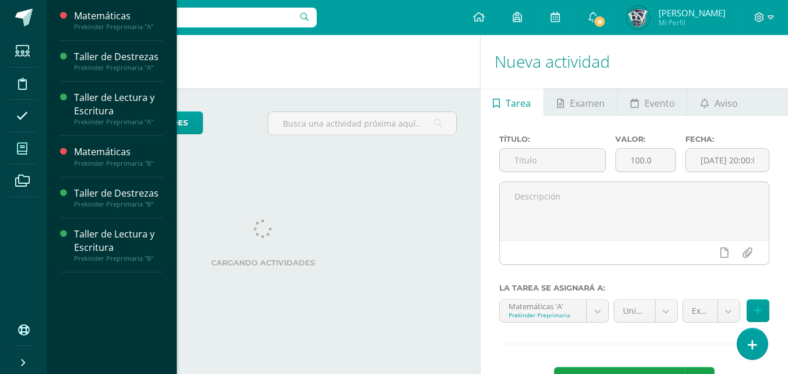
click at [23, 145] on icon at bounding box center [22, 149] width 10 height 12
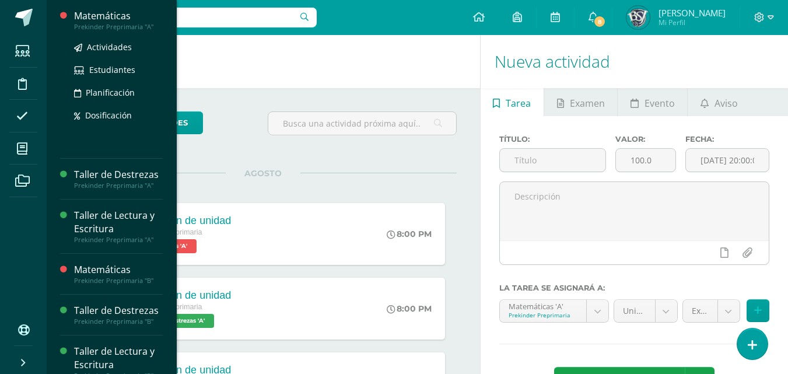
click at [103, 20] on div "Matemáticas" at bounding box center [118, 15] width 89 height 13
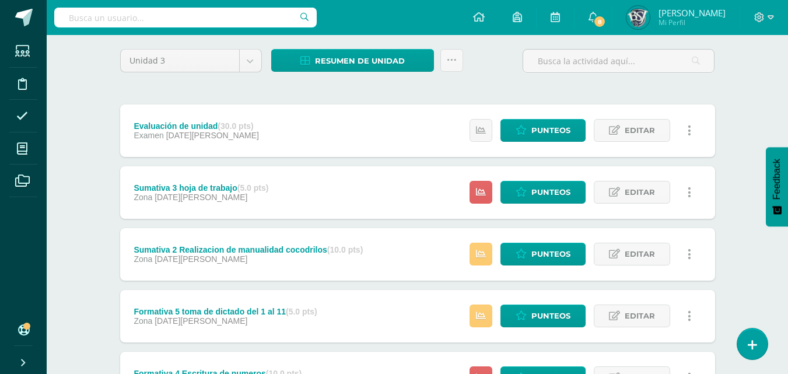
scroll to position [117, 0]
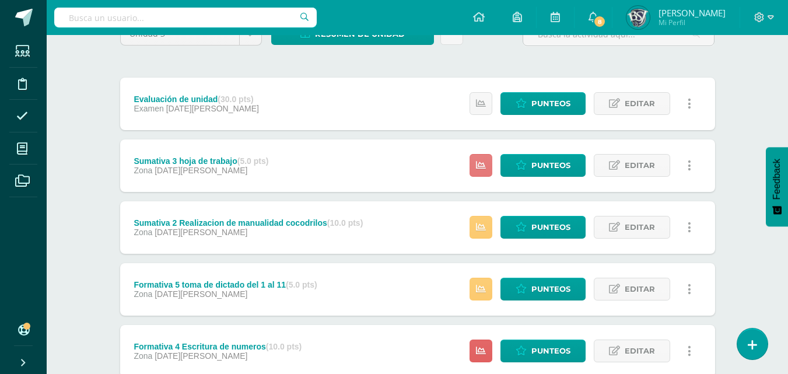
click at [481, 161] on icon at bounding box center [481, 165] width 10 height 10
click at [688, 167] on icon at bounding box center [689, 165] width 3 height 13
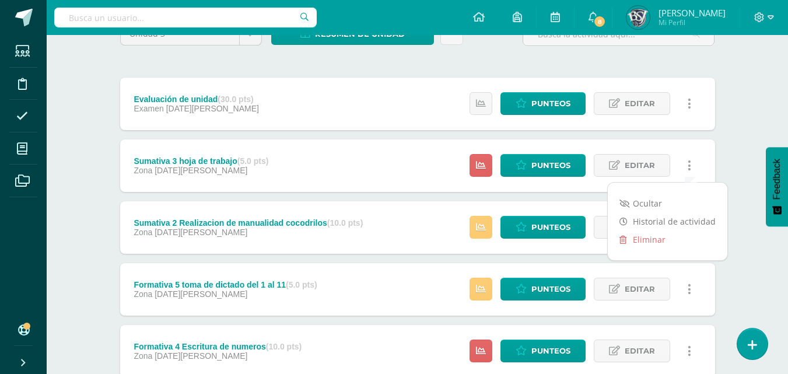
drag, startPoint x: 407, startPoint y: 172, endPoint x: 276, endPoint y: 169, distance: 130.7
click at [406, 172] on div "Sumativa 3 hoja de trabajo (5.0 pts) Zona 09 de Agosto Punteos Editar Historial…" at bounding box center [417, 165] width 595 height 52
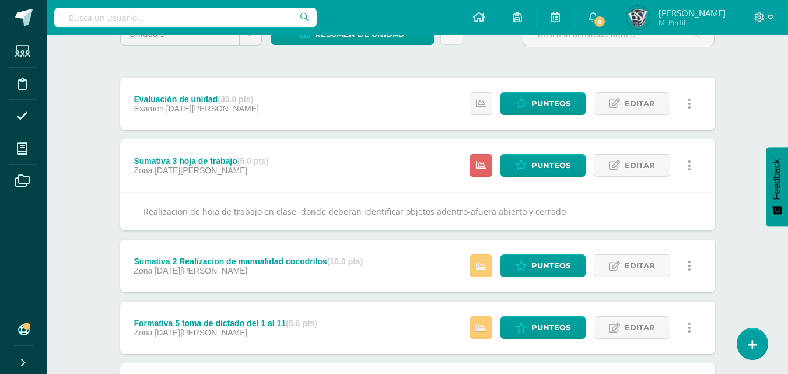
click at [212, 162] on div "Sumativa 3 hoja de trabajo (5.0 pts)" at bounding box center [201, 160] width 135 height 9
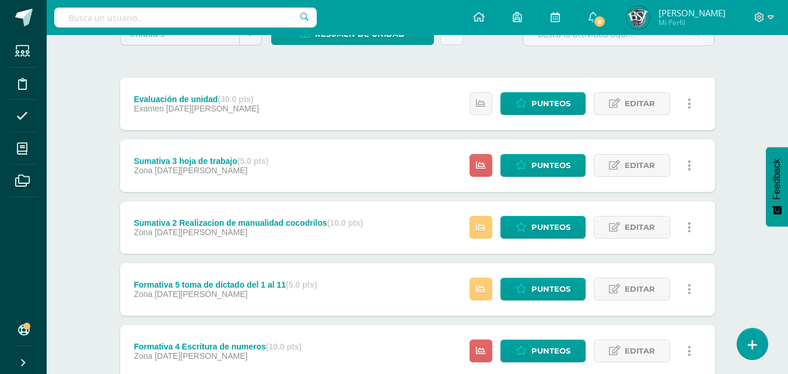
click at [212, 162] on div "Sumativa 3 hoja de trabajo (5.0 pts)" at bounding box center [201, 160] width 135 height 9
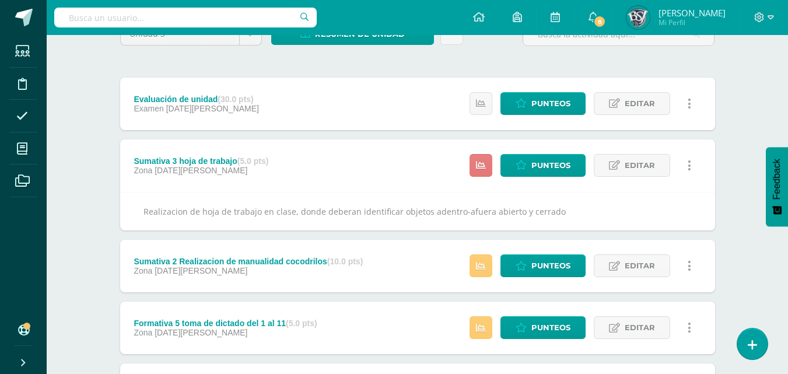
click at [477, 172] on link at bounding box center [481, 165] width 23 height 23
click at [553, 166] on span "Punteos" at bounding box center [550, 166] width 39 height 22
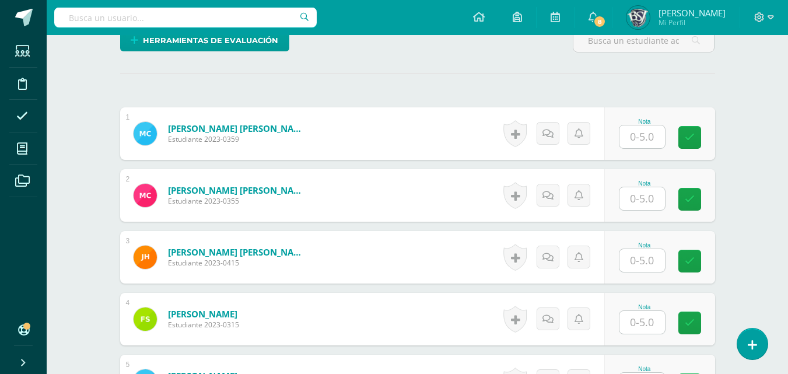
scroll to position [350, 0]
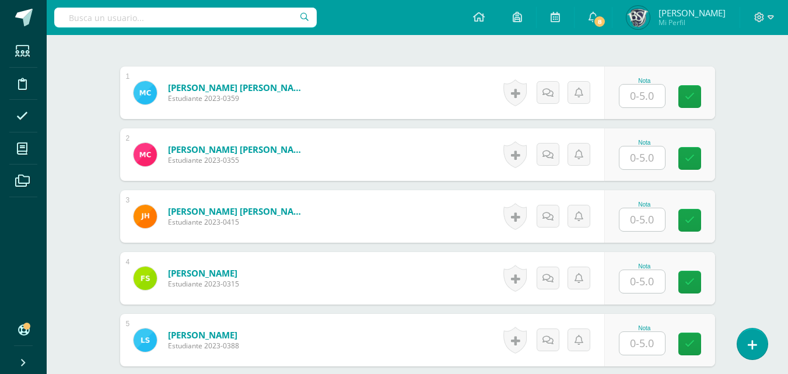
click at [635, 101] on input "text" at bounding box center [641, 96] width 45 height 23
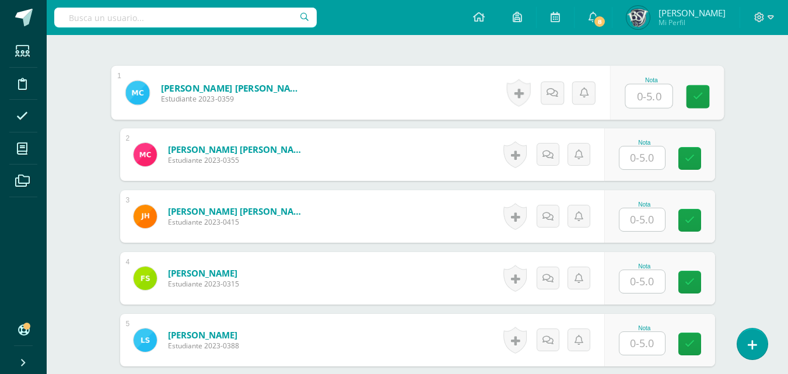
click at [646, 97] on input "text" at bounding box center [648, 96] width 47 height 23
type input "1"
type input "5"
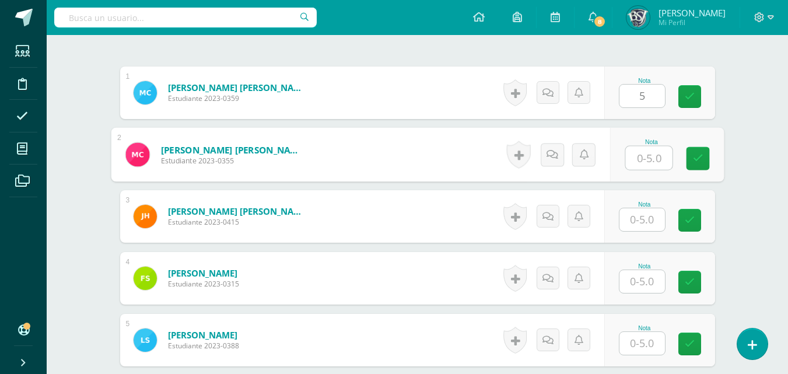
click at [649, 157] on input "text" at bounding box center [648, 157] width 47 height 23
type input "5"
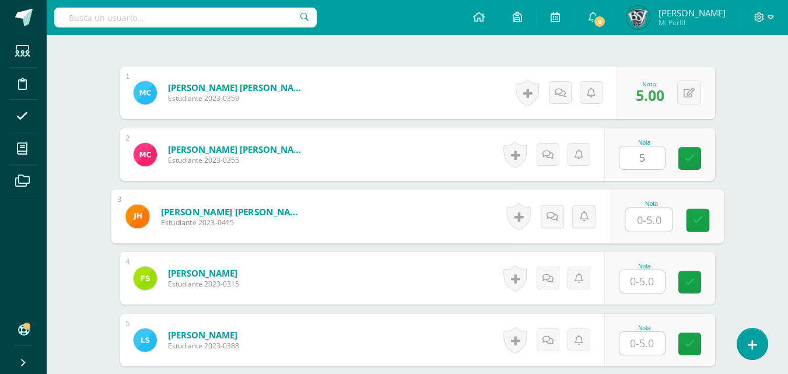
click at [649, 219] on input "text" at bounding box center [648, 219] width 47 height 23
type input "4"
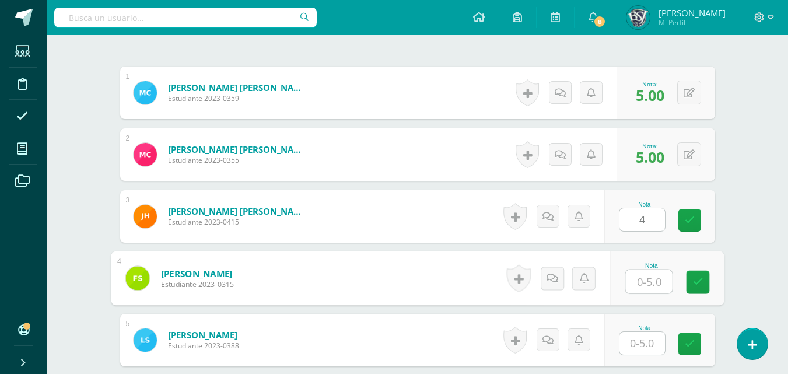
click at [654, 282] on input "text" at bounding box center [648, 281] width 47 height 23
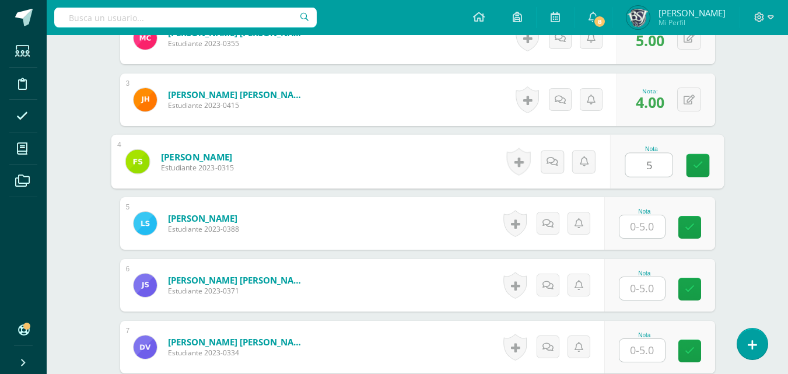
type input "5"
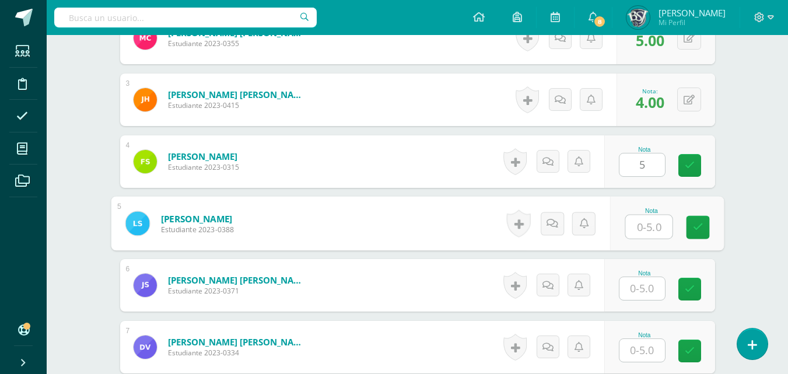
click at [651, 229] on input "text" at bounding box center [648, 226] width 47 height 23
type input "5"
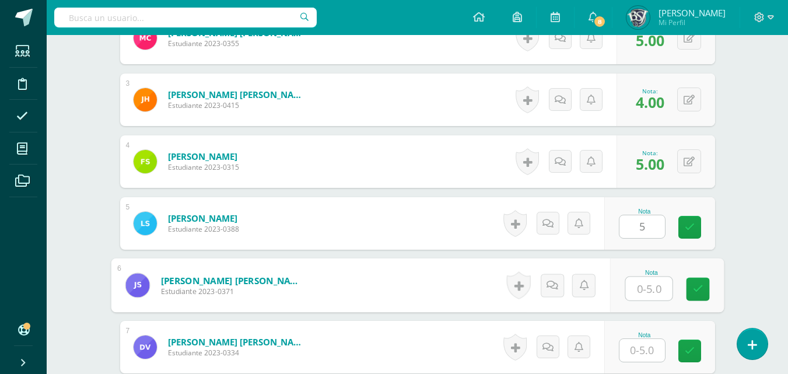
click at [650, 284] on input "text" at bounding box center [648, 288] width 47 height 23
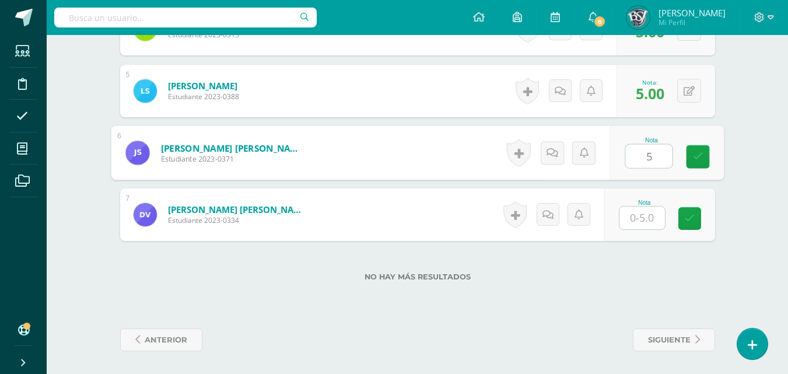
scroll to position [600, 0]
type input "5"
click at [644, 220] on input "text" at bounding box center [641, 217] width 45 height 23
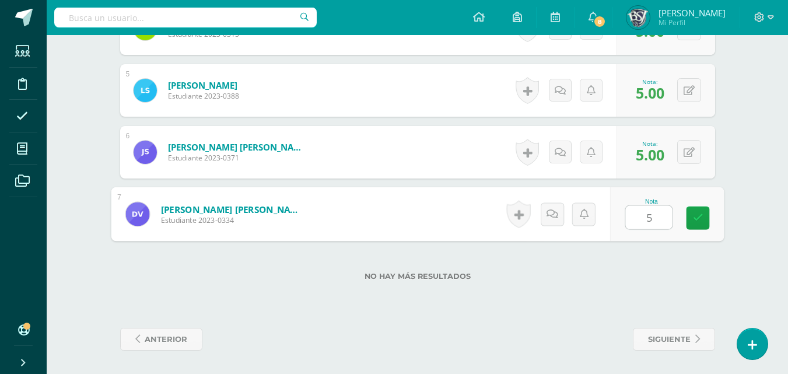
type input "5"
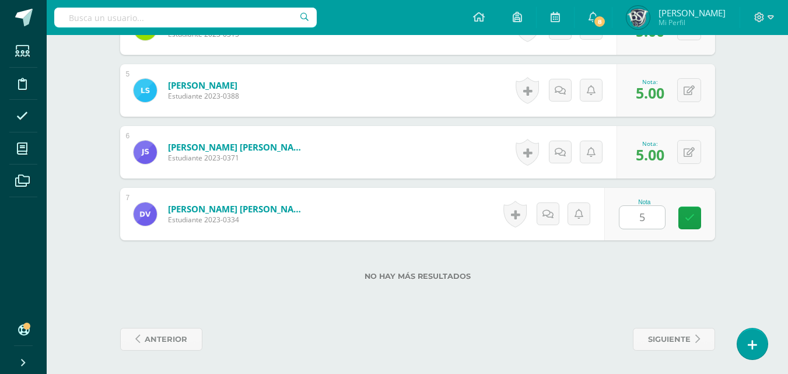
click at [649, 279] on label "No hay más resultados" at bounding box center [417, 276] width 595 height 9
click at [661, 337] on span "siguiente" at bounding box center [669, 339] width 43 height 22
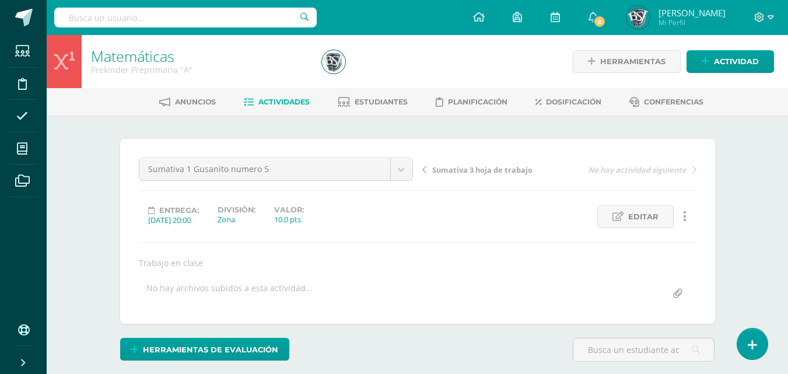
scroll to position [1, 0]
click at [279, 101] on span "Actividades" at bounding box center [283, 101] width 51 height 9
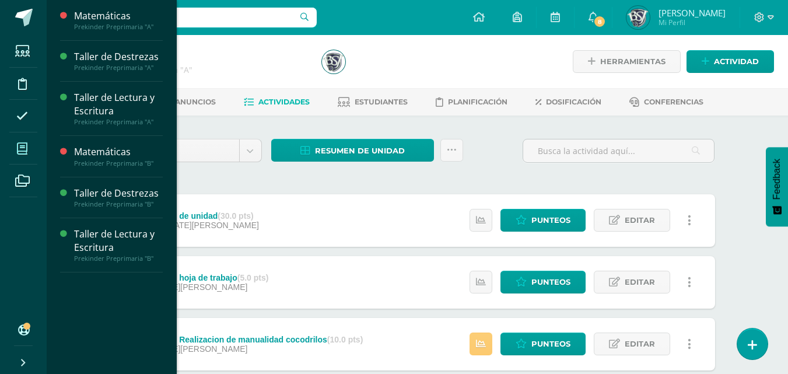
click at [29, 145] on span at bounding box center [22, 148] width 26 height 26
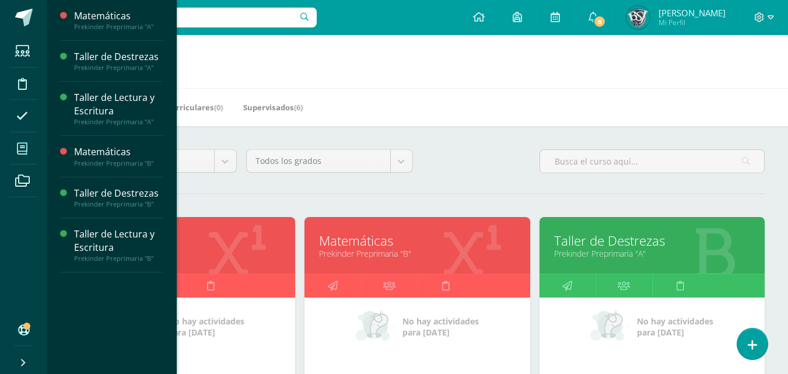
click at [19, 144] on icon at bounding box center [22, 149] width 10 height 12
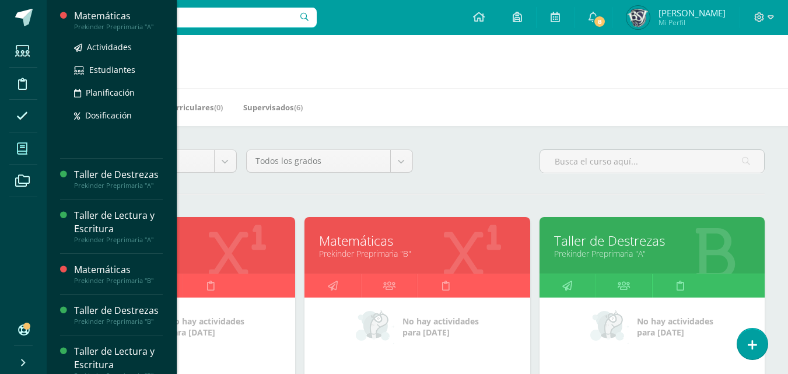
click at [106, 20] on div "Matemáticas" at bounding box center [118, 15] width 89 height 13
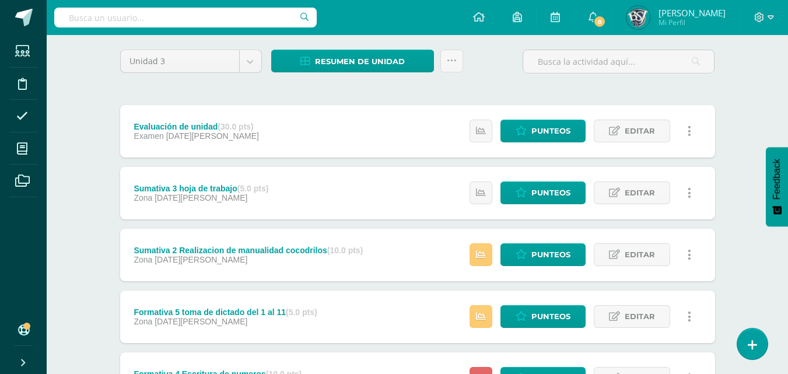
scroll to position [117, 0]
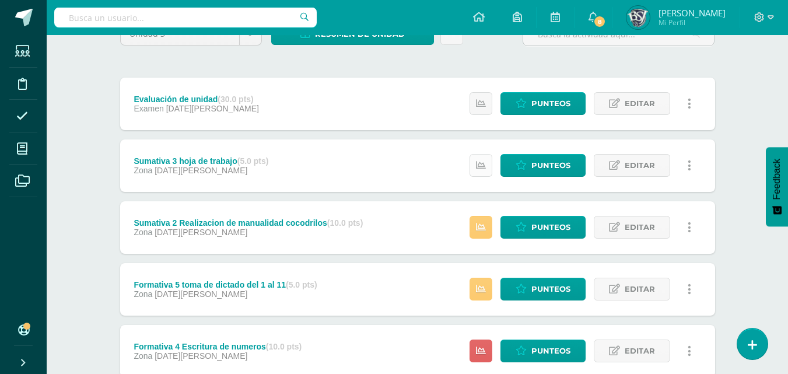
click at [480, 174] on link at bounding box center [481, 165] width 23 height 23
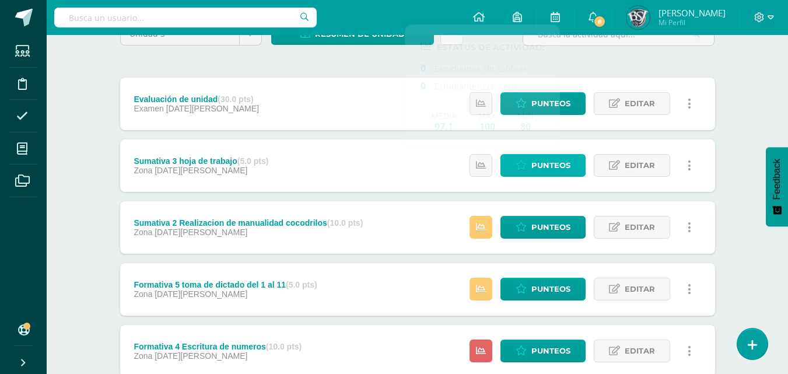
click at [534, 162] on span "Punteos" at bounding box center [550, 166] width 39 height 22
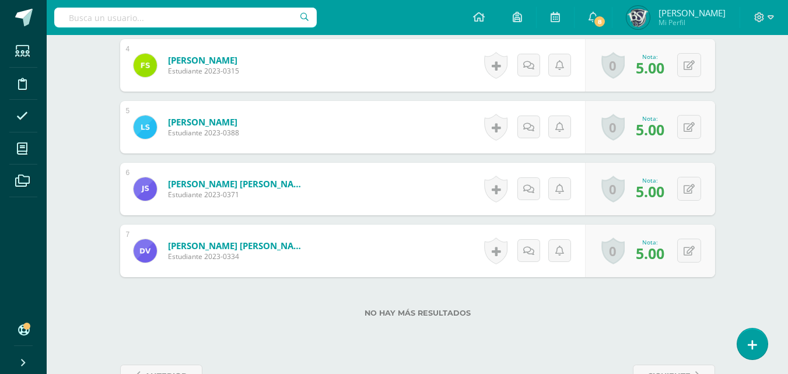
scroll to position [600, 0]
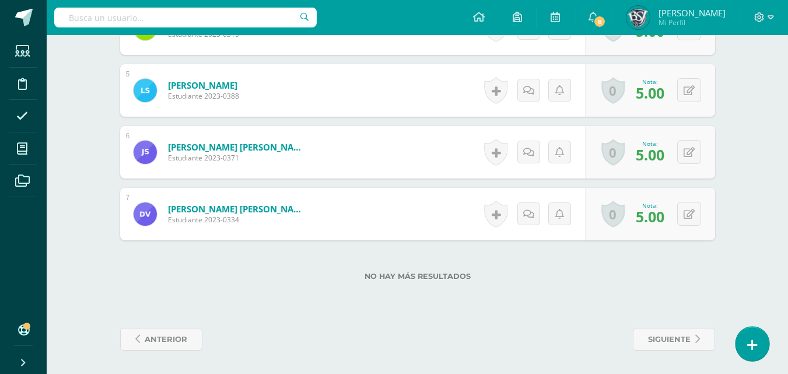
click at [752, 345] on icon at bounding box center [752, 344] width 10 height 13
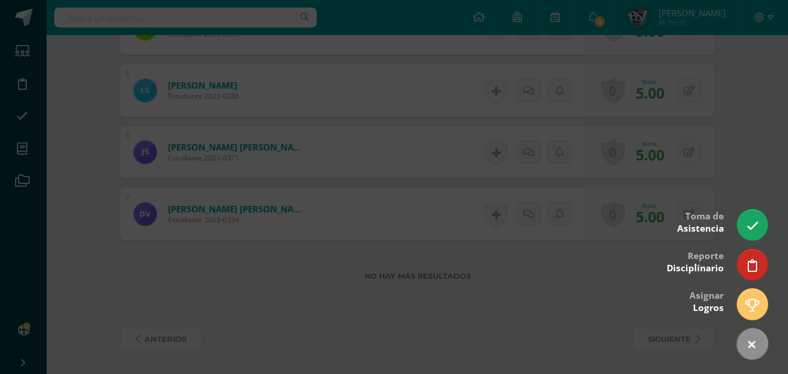
click at [576, 302] on div at bounding box center [394, 187] width 788 height 374
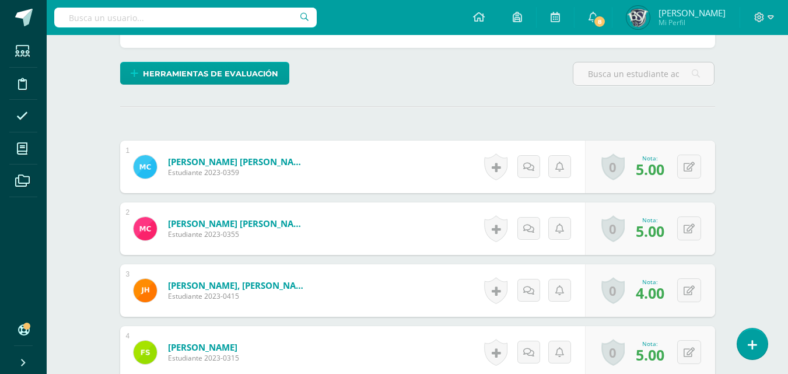
scroll to position [366, 0]
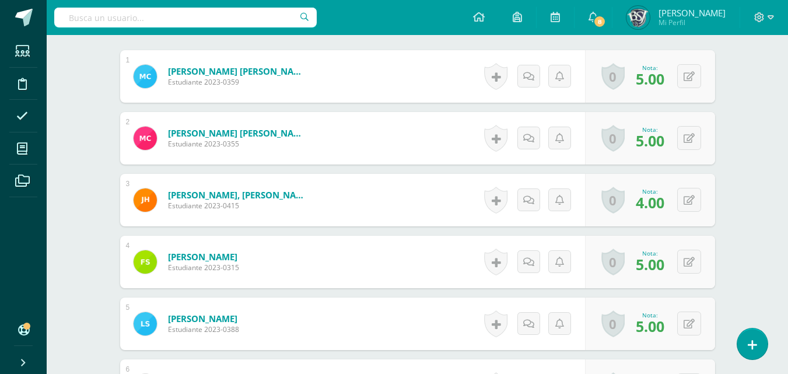
click at [654, 79] on span "5.00" at bounding box center [650, 79] width 29 height 20
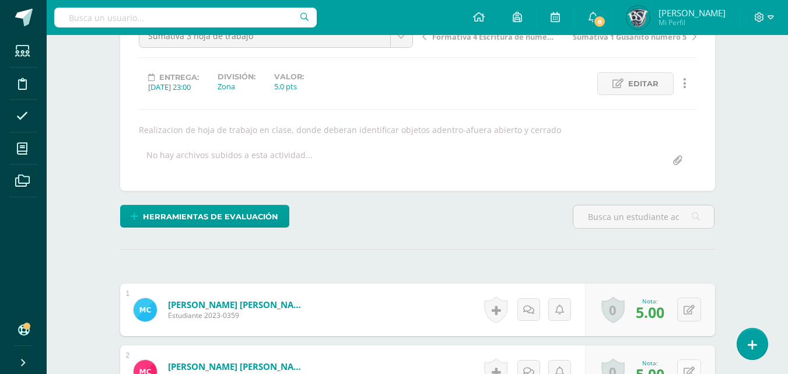
scroll to position [16, 0]
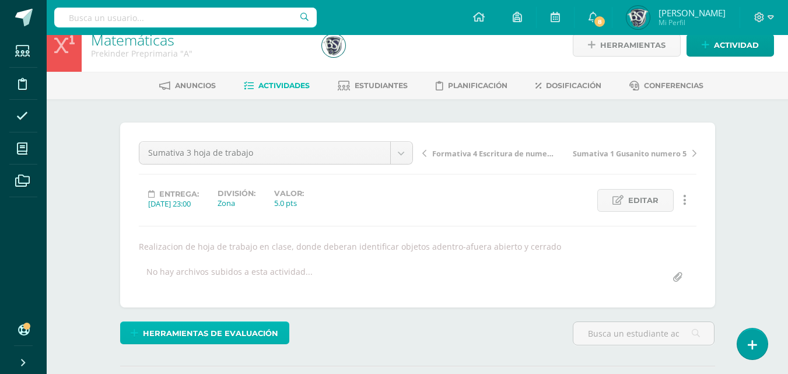
click at [218, 331] on span "Herramientas de evaluación" at bounding box center [210, 334] width 135 height 22
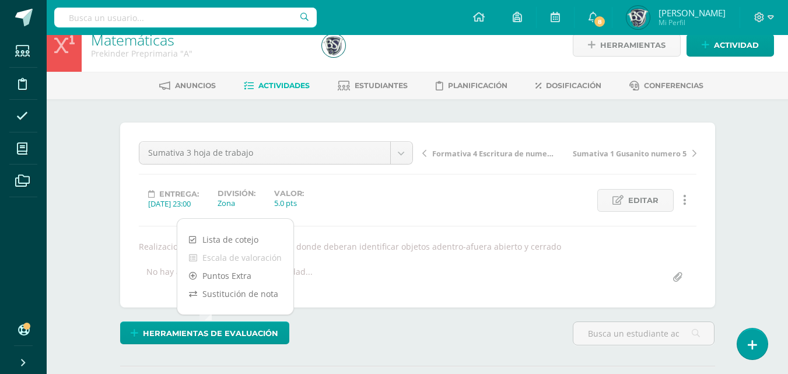
click at [349, 352] on div "Herramientas de evaluación" at bounding box center [417, 337] width 604 height 33
click at [672, 281] on input "file" at bounding box center [677, 277] width 23 height 23
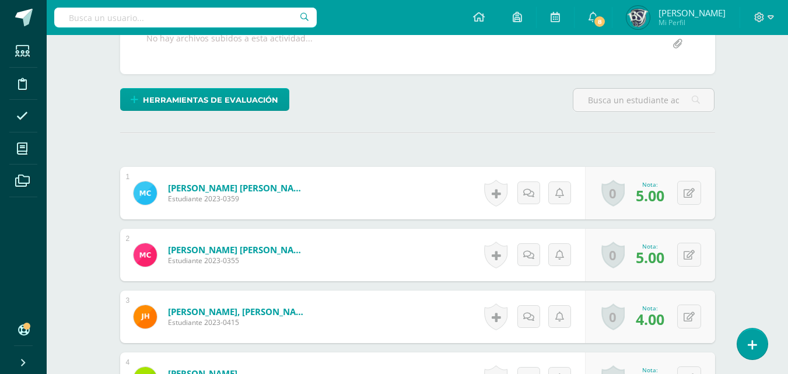
scroll to position [600, 0]
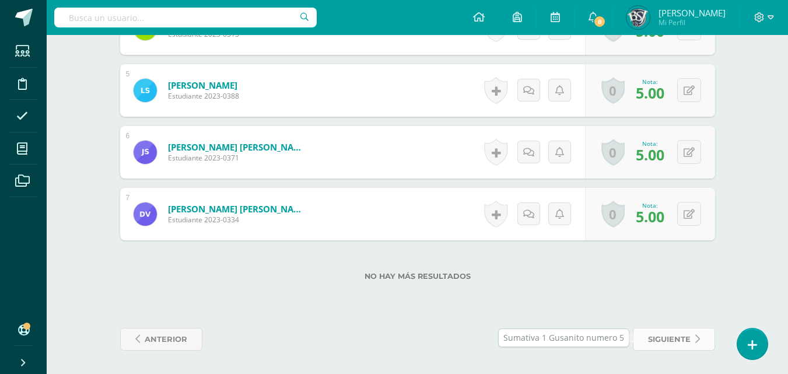
click at [666, 344] on span "siguiente" at bounding box center [669, 339] width 43 height 22
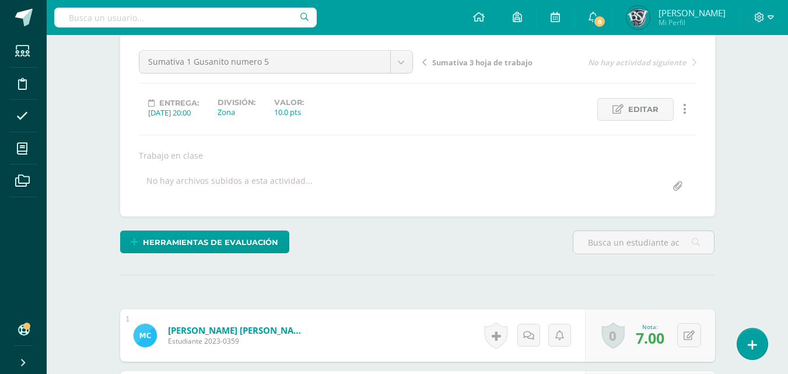
scroll to position [16, 0]
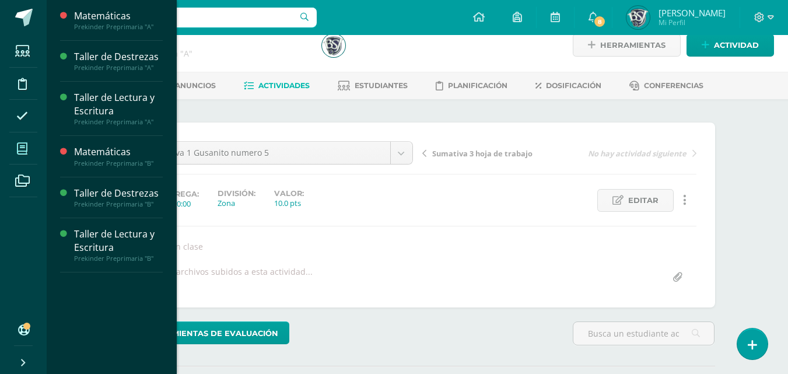
click at [22, 141] on span at bounding box center [22, 148] width 26 height 26
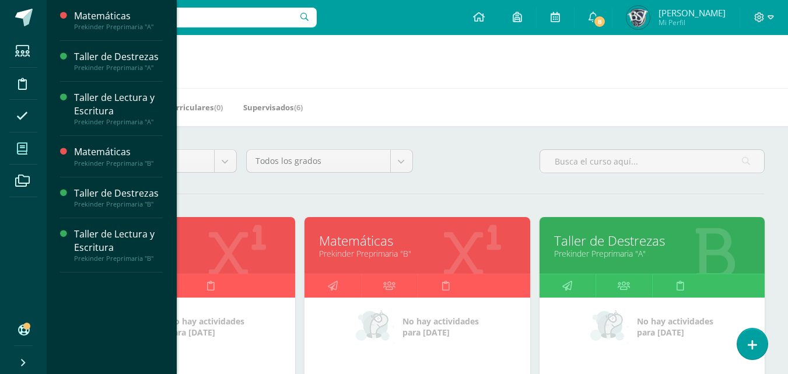
click at [25, 144] on icon at bounding box center [22, 149] width 10 height 12
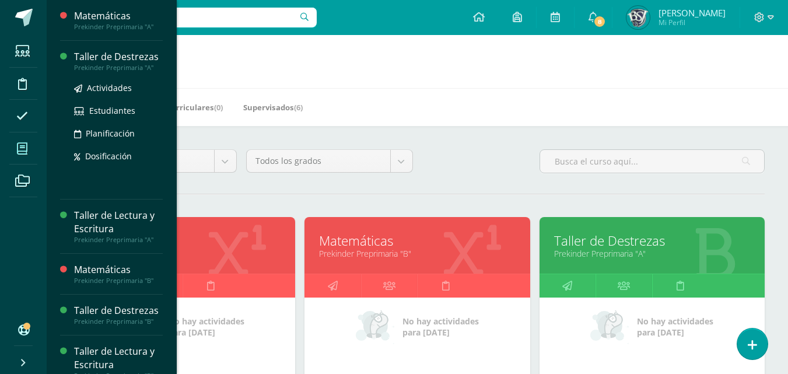
click at [101, 61] on div "Taller de Destrezas" at bounding box center [118, 56] width 89 height 13
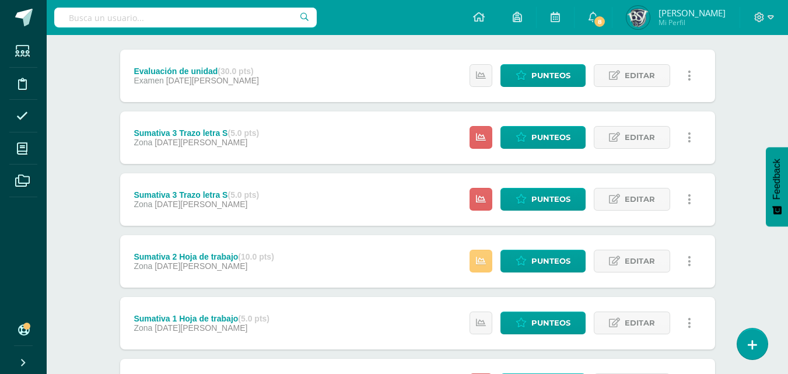
scroll to position [117, 0]
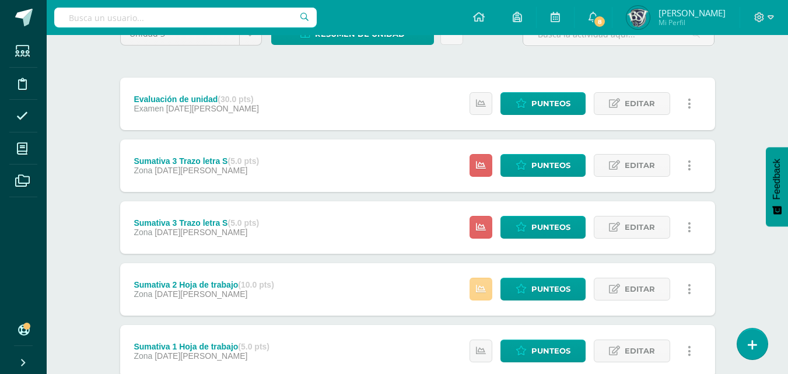
click at [477, 282] on link at bounding box center [481, 289] width 23 height 23
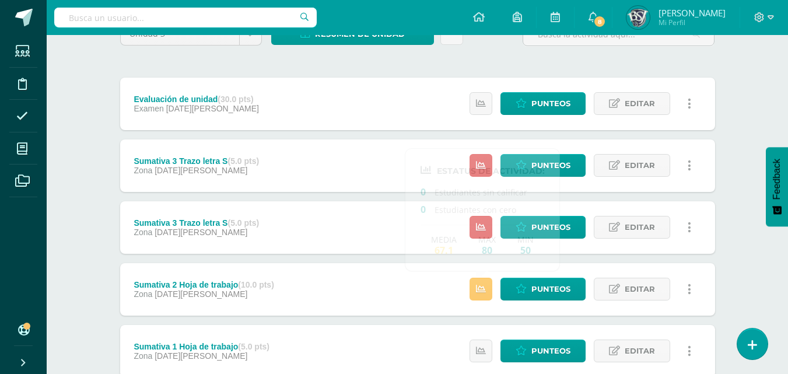
click at [421, 283] on div "Sumativa 2 Hoja de trabajo (10.0 pts) Zona 09 de Agosto Punteos Editar Historia…" at bounding box center [417, 289] width 595 height 52
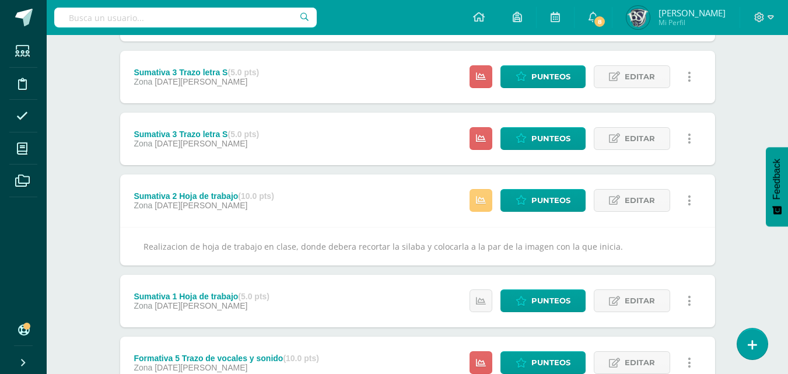
scroll to position [233, 0]
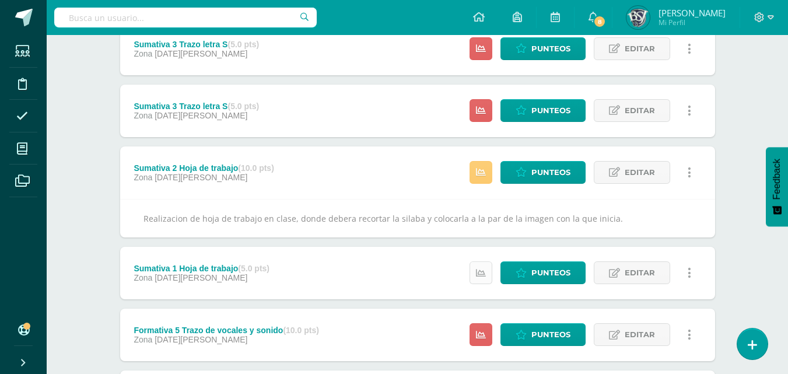
click at [473, 271] on link at bounding box center [481, 272] width 23 height 23
click at [440, 278] on div "Sumativa 1 Hoja de trabajo (5.0 pts) Zona 09 de Agosto Punteos Editar Historial…" at bounding box center [417, 273] width 595 height 52
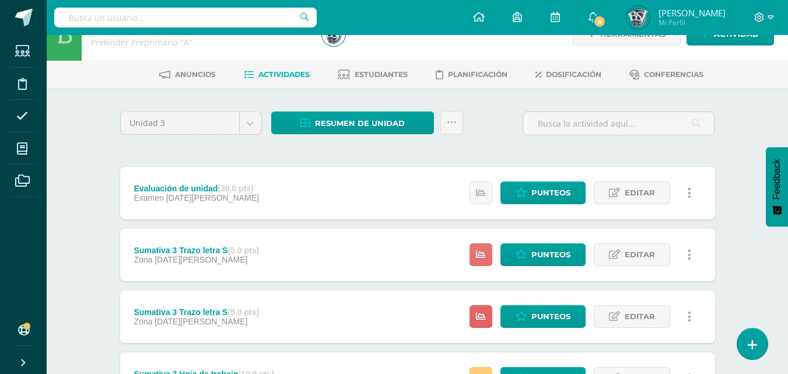
scroll to position [0, 0]
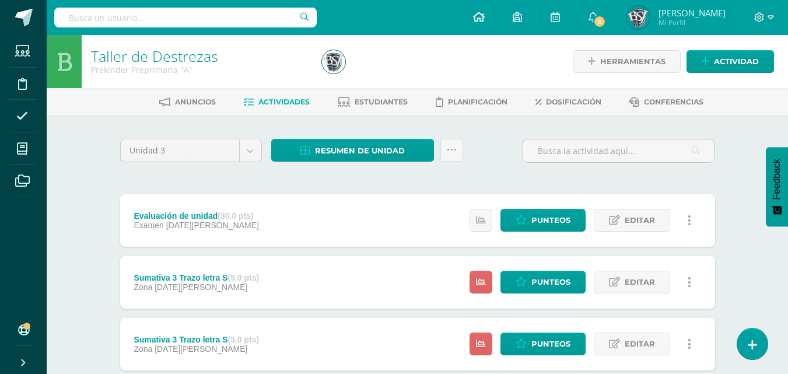
click at [485, 20] on icon at bounding box center [479, 17] width 12 height 10
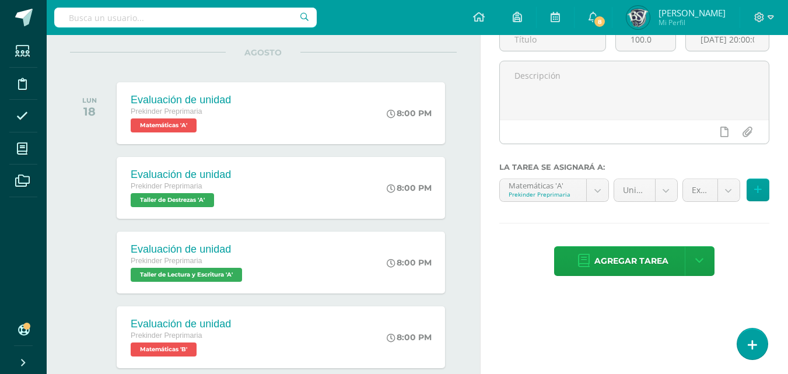
scroll to position [4, 0]
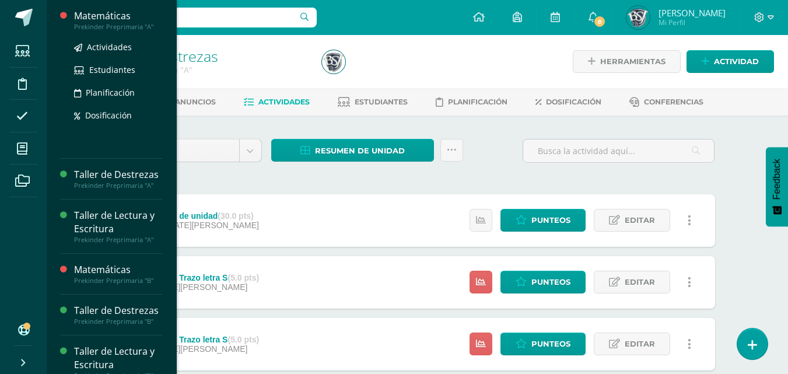
click at [103, 15] on div "Matemáticas" at bounding box center [118, 15] width 89 height 13
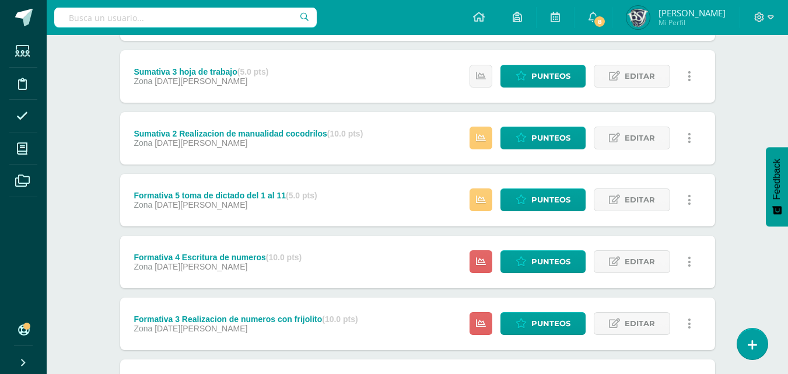
scroll to position [233, 0]
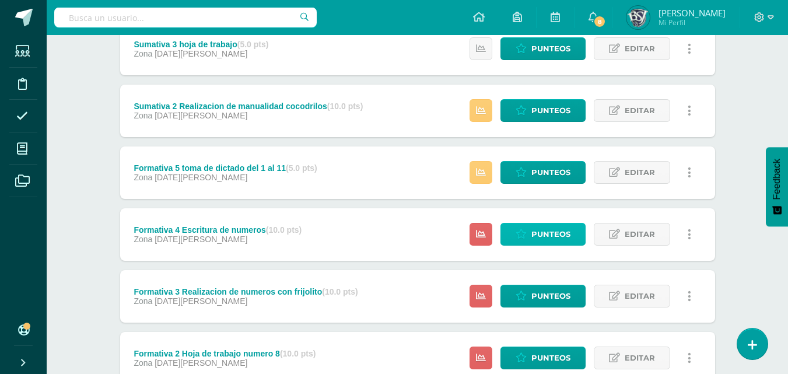
click at [516, 232] on link "Punteos" at bounding box center [542, 234] width 85 height 23
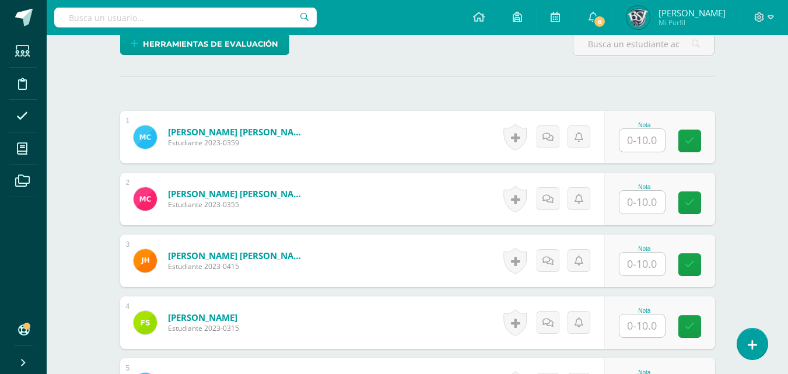
scroll to position [350, 0]
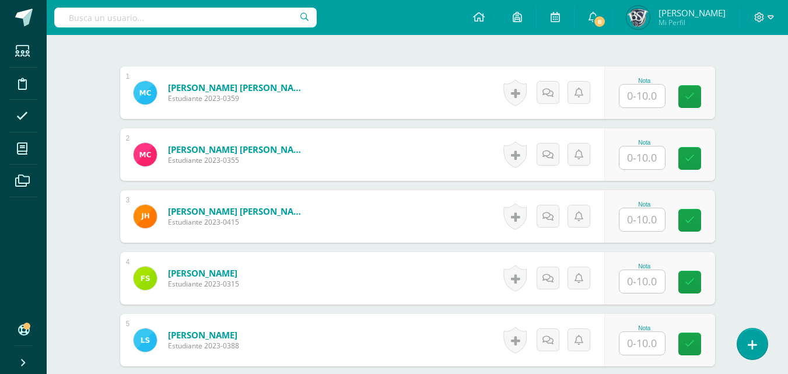
click at [657, 101] on input "text" at bounding box center [641, 96] width 45 height 23
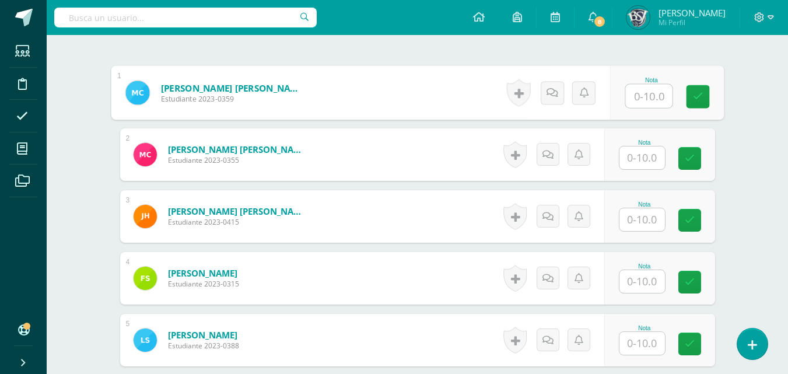
type input "8"
click at [697, 99] on icon at bounding box center [697, 97] width 10 height 10
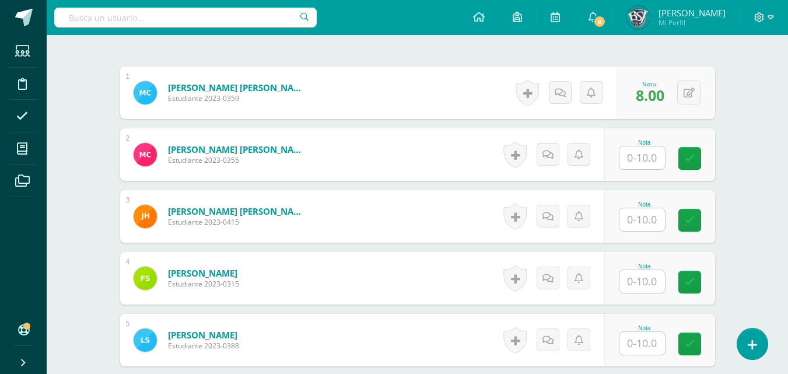
click at [646, 159] on input "text" at bounding box center [641, 157] width 45 height 23
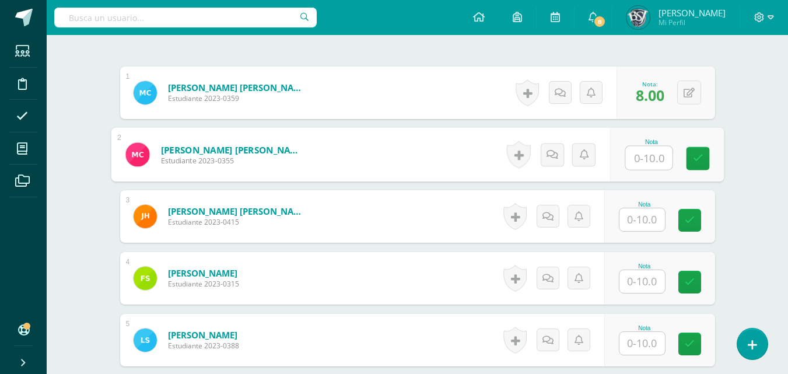
type input "8"
click at [698, 159] on icon at bounding box center [697, 158] width 10 height 10
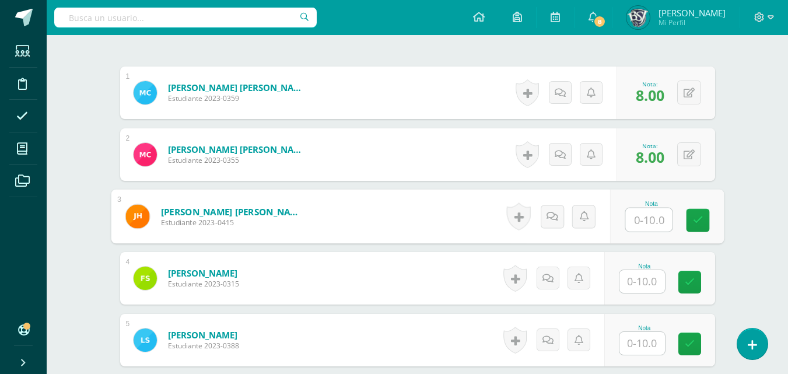
click at [644, 218] on input "text" at bounding box center [648, 219] width 47 height 23
type input "2"
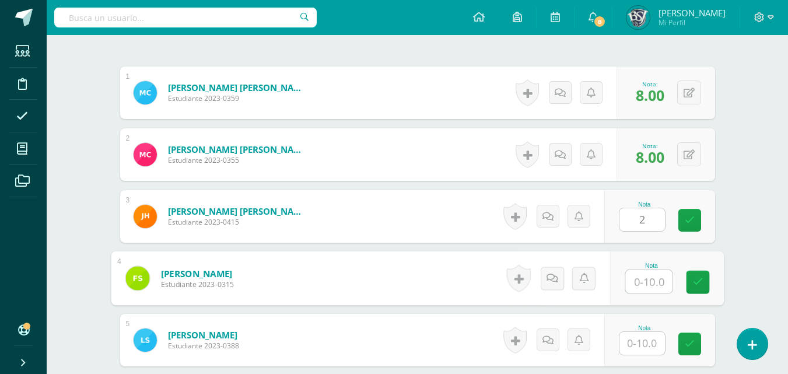
click at [644, 285] on input "text" at bounding box center [648, 281] width 47 height 23
type input "9"
click at [699, 275] on link at bounding box center [697, 282] width 23 height 23
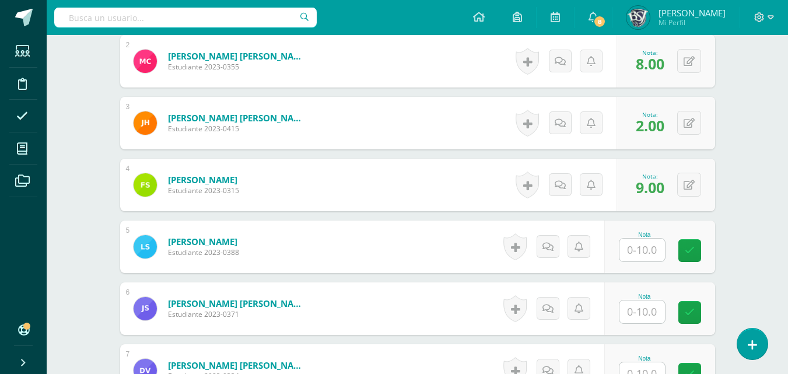
scroll to position [467, 0]
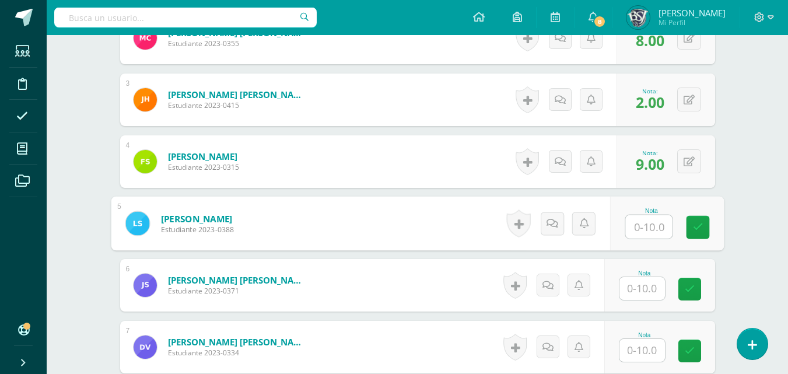
click at [650, 229] on input "text" at bounding box center [648, 226] width 47 height 23
type input "9"
click at [693, 226] on icon at bounding box center [697, 227] width 10 height 10
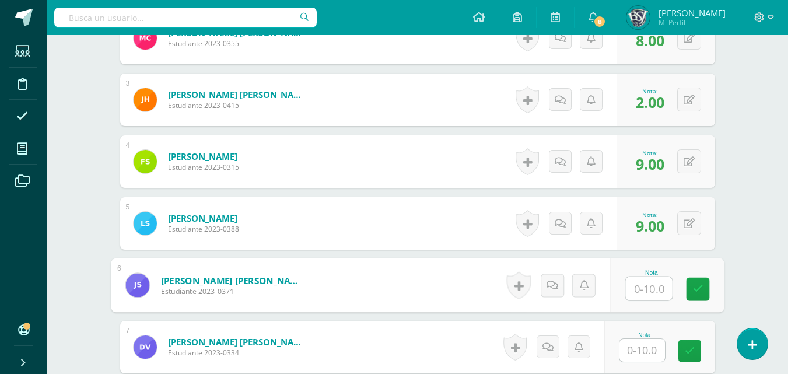
click at [655, 288] on input "text" at bounding box center [648, 288] width 47 height 23
type input "9"
click at [697, 295] on link at bounding box center [697, 289] width 23 height 23
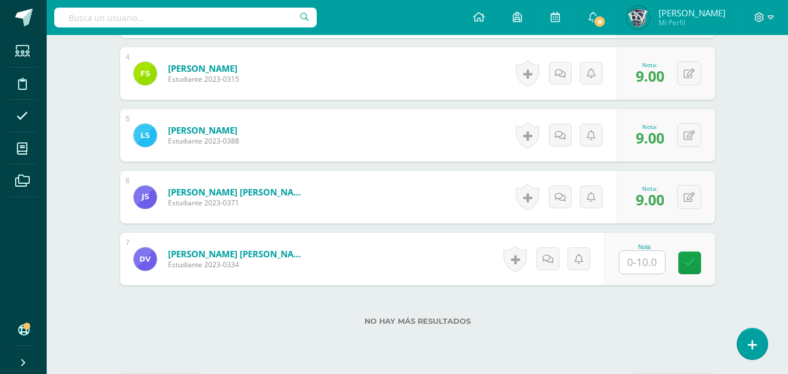
scroll to position [583, 0]
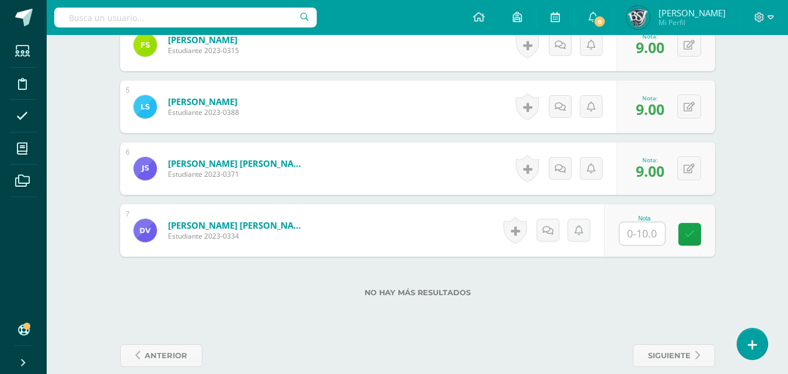
click at [661, 237] on input "text" at bounding box center [641, 233] width 45 height 23
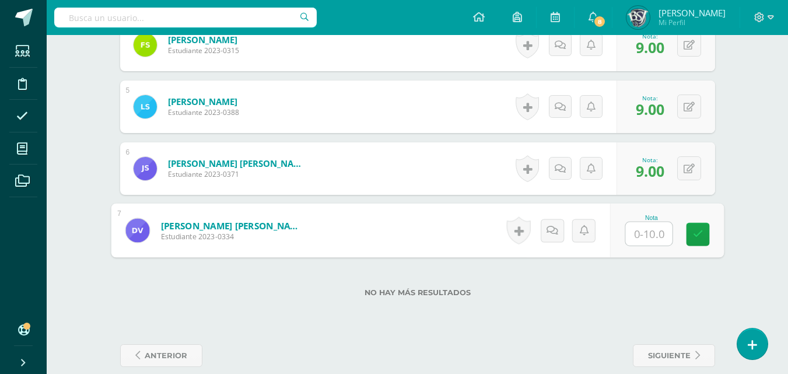
type input "8"
click at [697, 240] on link at bounding box center [697, 234] width 23 height 23
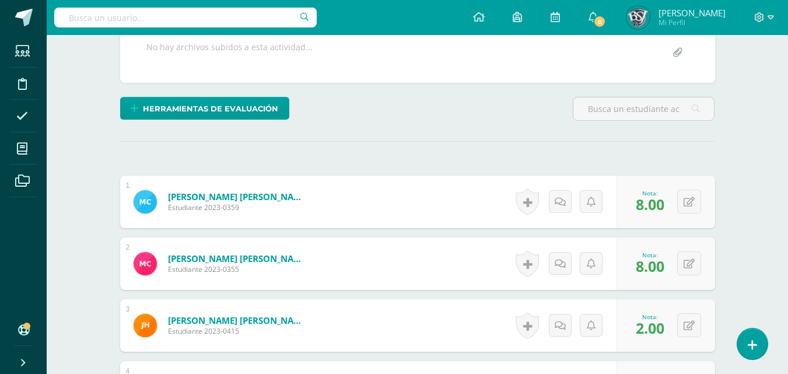
scroll to position [133, 0]
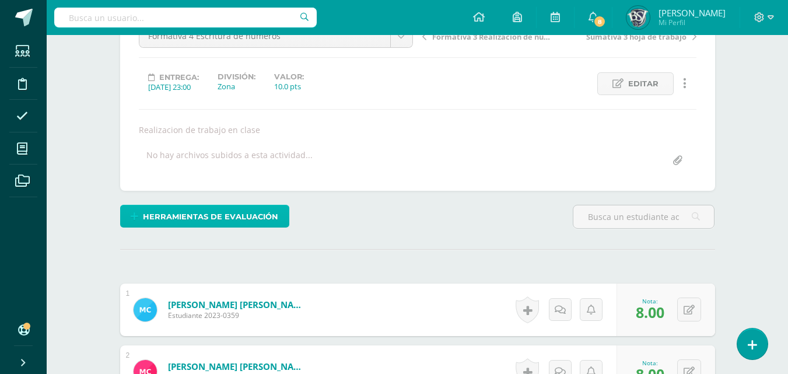
click at [230, 217] on span "Herramientas de evaluación" at bounding box center [210, 217] width 135 height 22
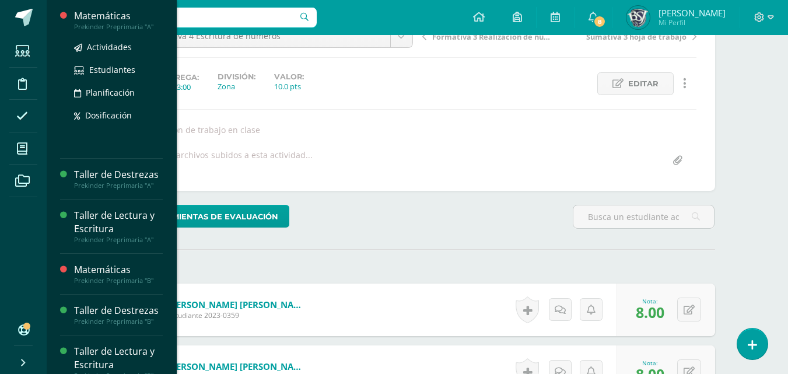
click at [127, 15] on div "Matemáticas" at bounding box center [118, 15] width 89 height 13
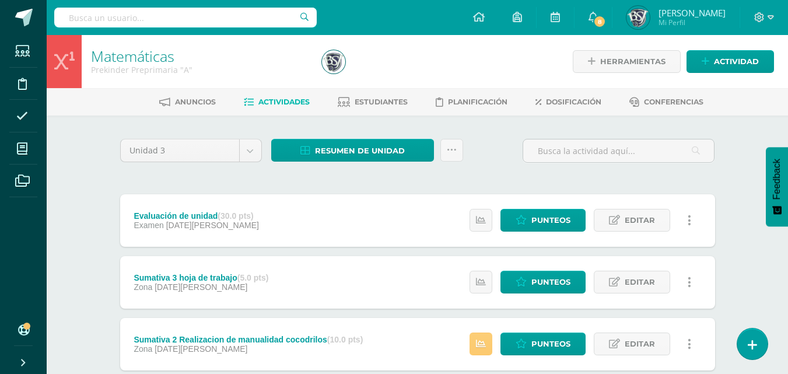
scroll to position [117, 0]
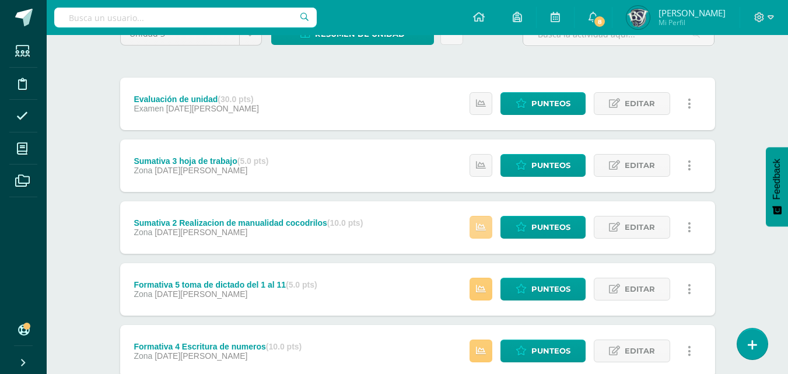
click at [477, 223] on link at bounding box center [481, 227] width 23 height 23
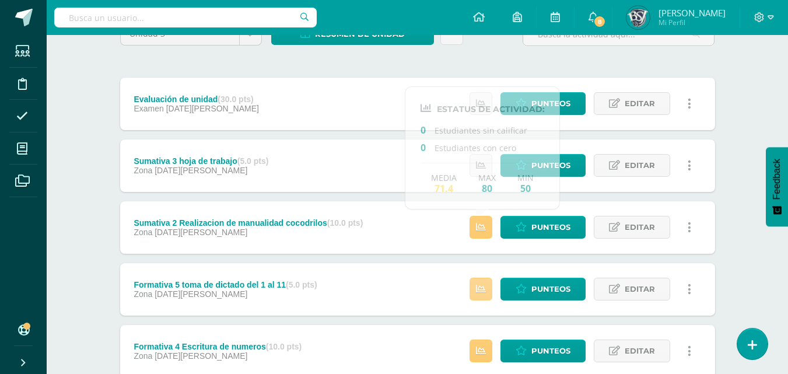
click at [476, 290] on link at bounding box center [481, 289] width 23 height 23
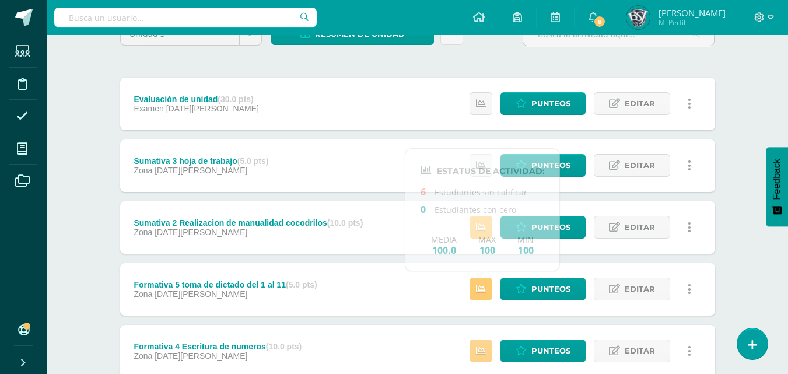
click at [477, 349] on link at bounding box center [481, 350] width 23 height 23
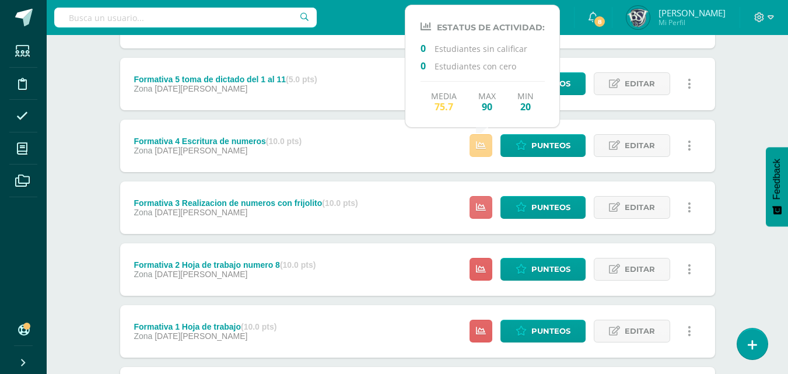
scroll to position [350, 0]
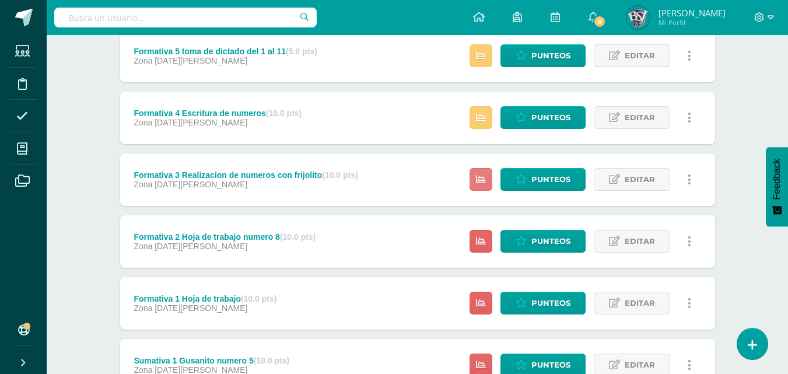
click at [486, 177] on icon at bounding box center [481, 179] width 10 height 10
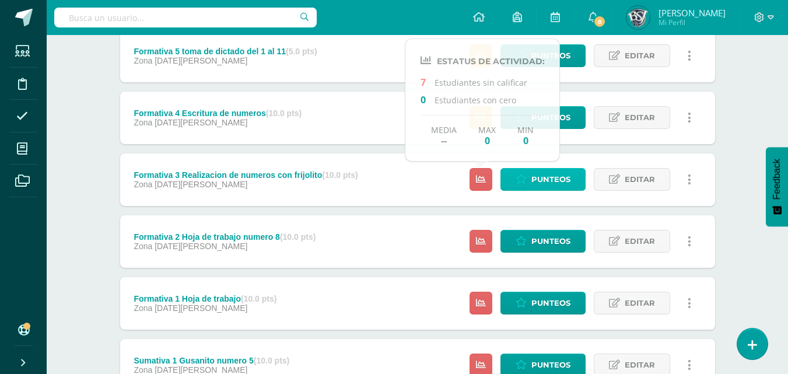
click at [528, 176] on link "Punteos" at bounding box center [542, 179] width 85 height 23
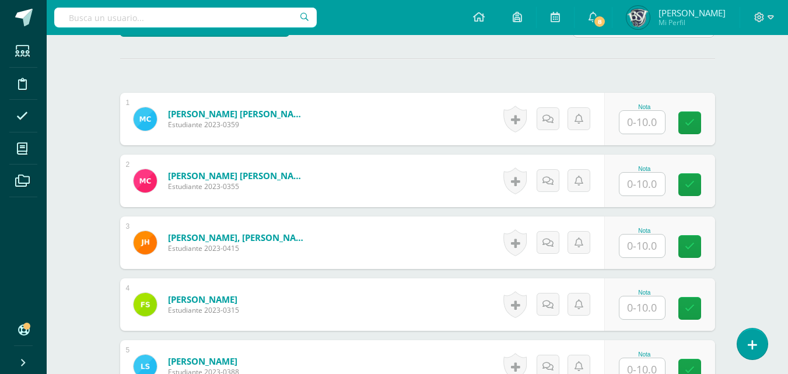
scroll to position [351, 0]
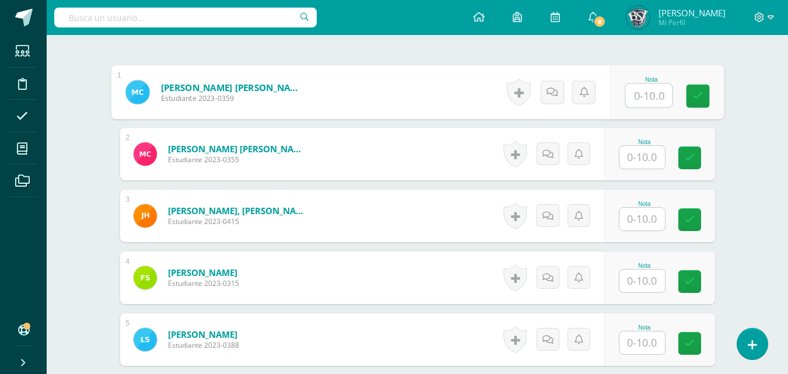
click at [647, 97] on input "text" at bounding box center [648, 95] width 47 height 23
type input "8"
click at [696, 96] on icon at bounding box center [697, 96] width 10 height 10
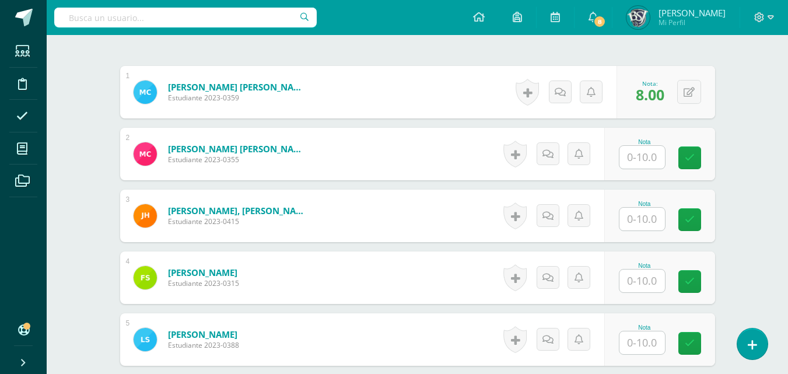
click at [652, 157] on input "text" at bounding box center [641, 157] width 45 height 23
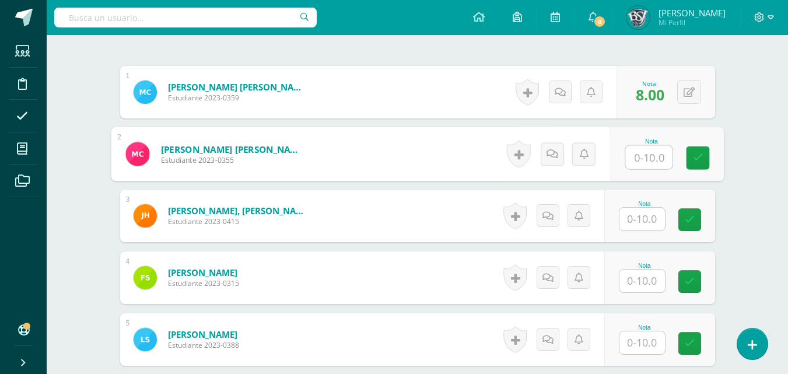
type input "8"
click at [691, 159] on link at bounding box center [697, 157] width 23 height 23
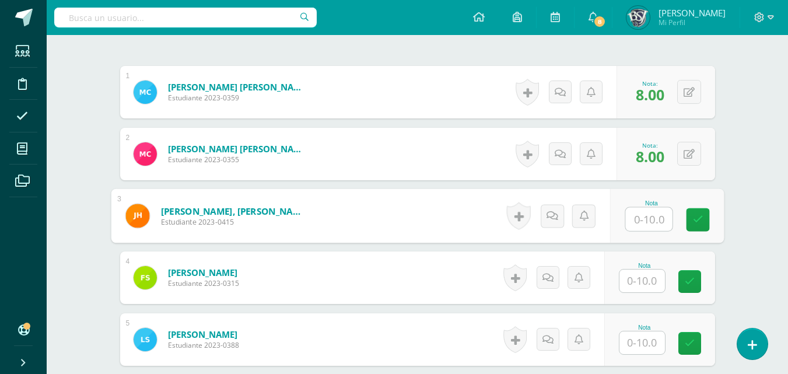
click at [653, 213] on input "text" at bounding box center [648, 219] width 47 height 23
type input "5"
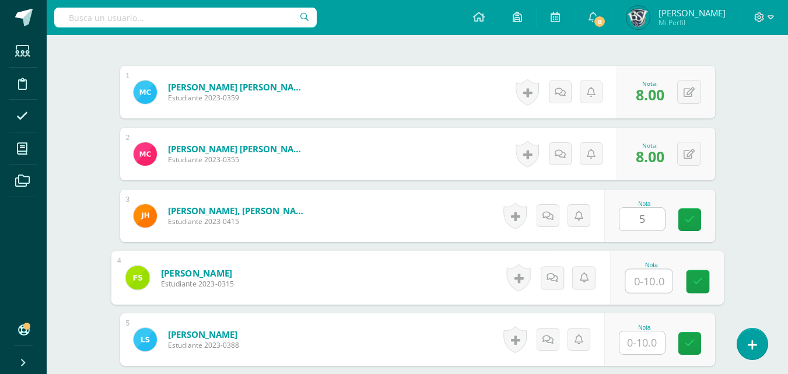
click at [646, 279] on input "text" at bounding box center [648, 280] width 47 height 23
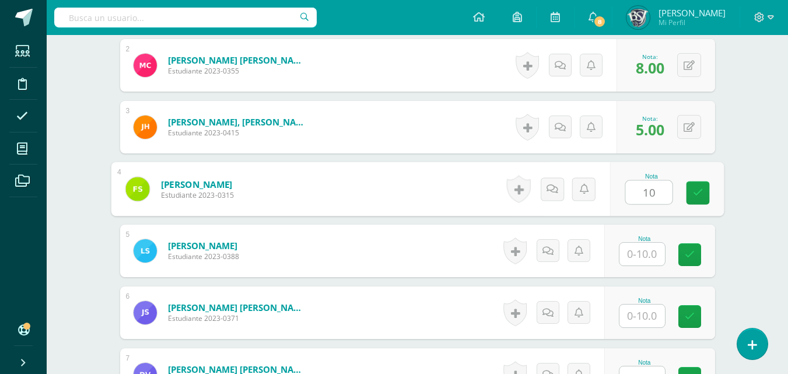
scroll to position [467, 0]
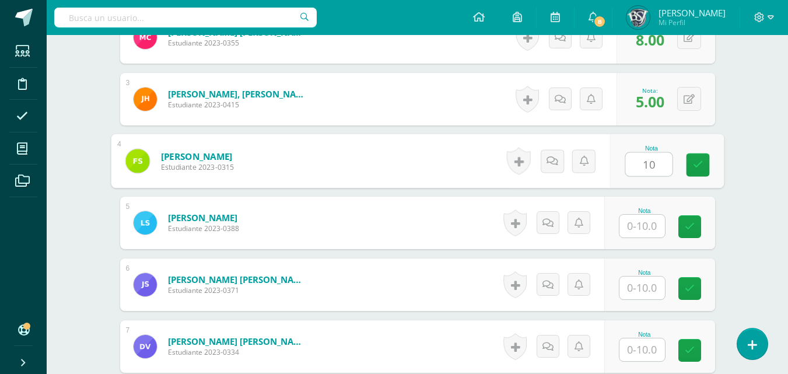
type input "10"
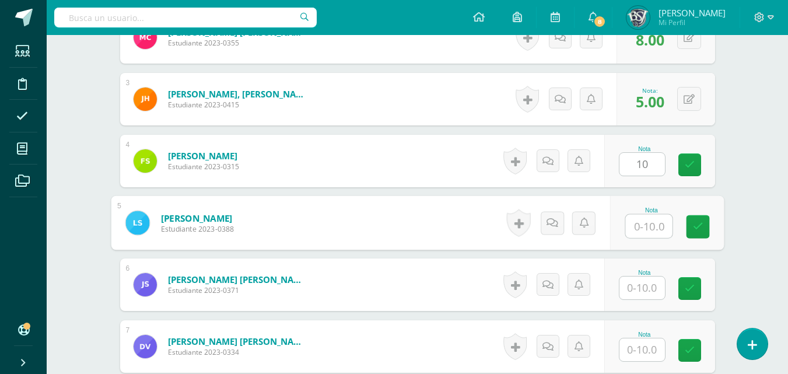
click at [652, 233] on input "text" at bounding box center [648, 226] width 47 height 23
type input "9"
click at [646, 284] on input "text" at bounding box center [641, 287] width 45 height 23
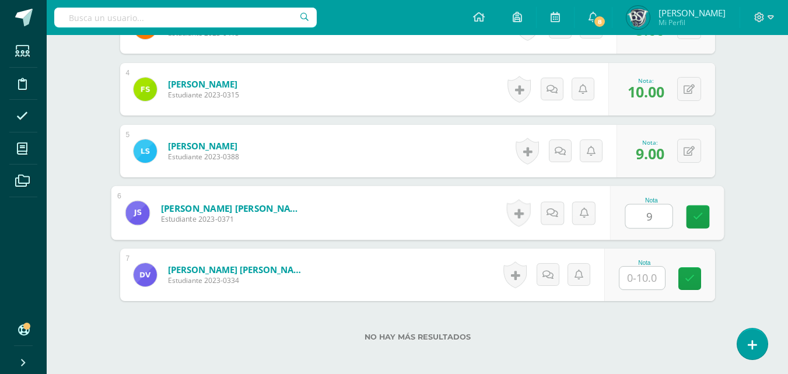
scroll to position [584, 0]
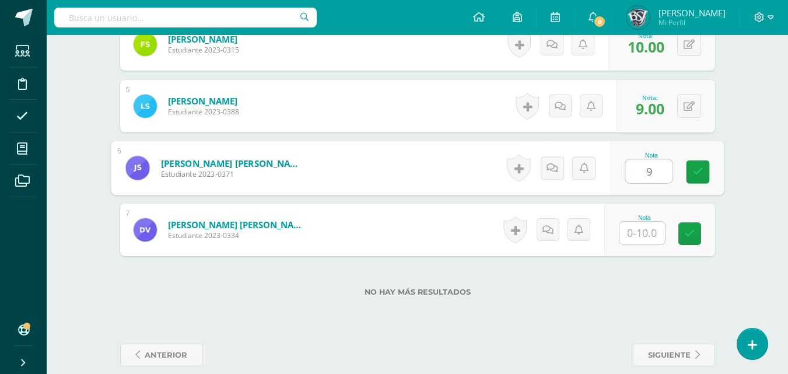
type input "9"
click at [646, 232] on input "text" at bounding box center [641, 233] width 45 height 23
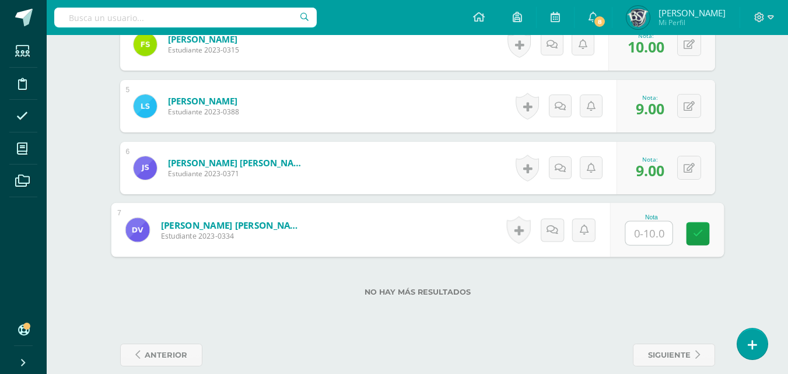
type input "7"
click at [707, 236] on link at bounding box center [697, 233] width 23 height 23
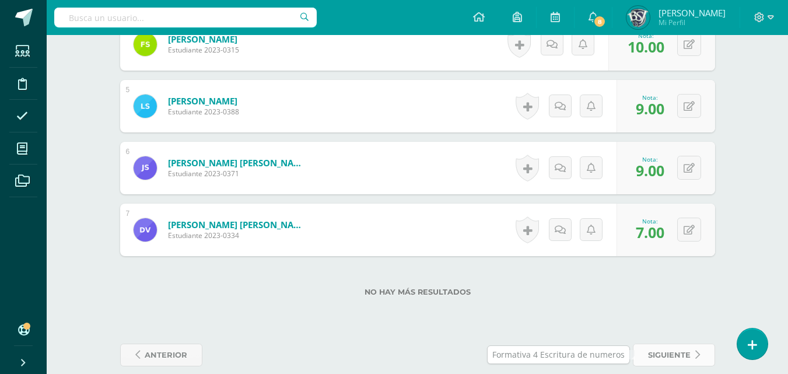
click at [681, 353] on span "siguiente" at bounding box center [669, 355] width 43 height 22
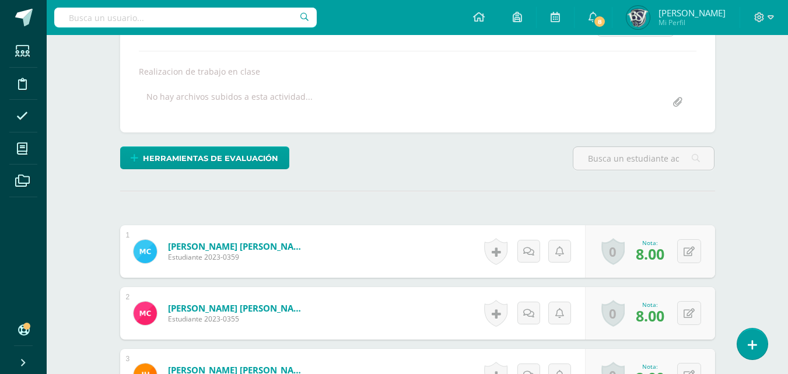
scroll to position [234, 0]
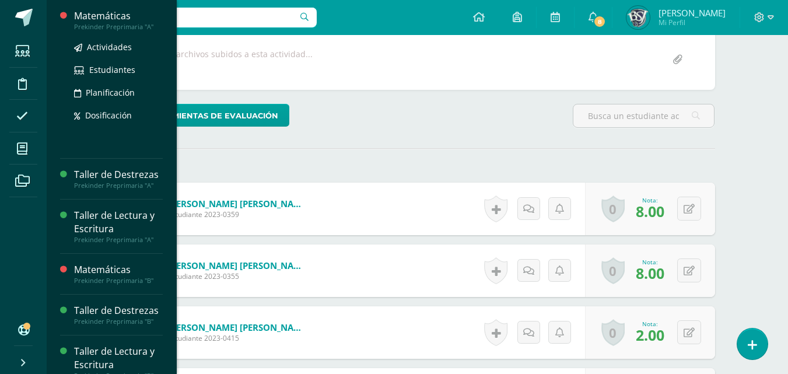
click at [103, 14] on div "Matemáticas" at bounding box center [118, 15] width 89 height 13
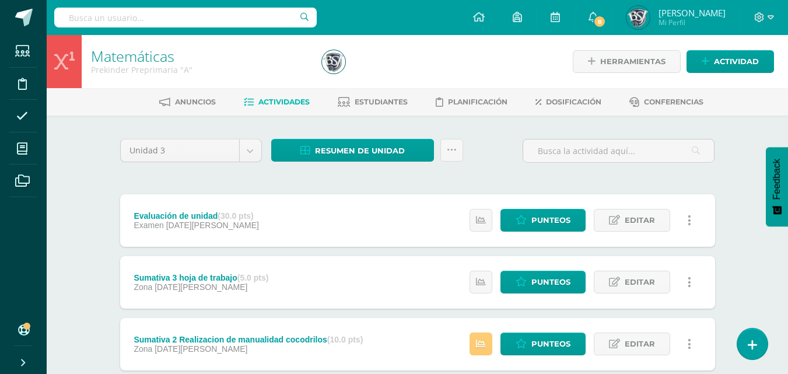
scroll to position [117, 0]
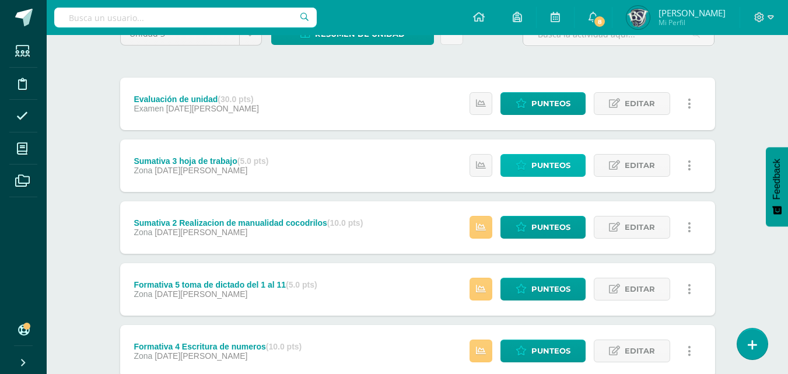
click at [541, 167] on span "Punteos" at bounding box center [550, 166] width 39 height 22
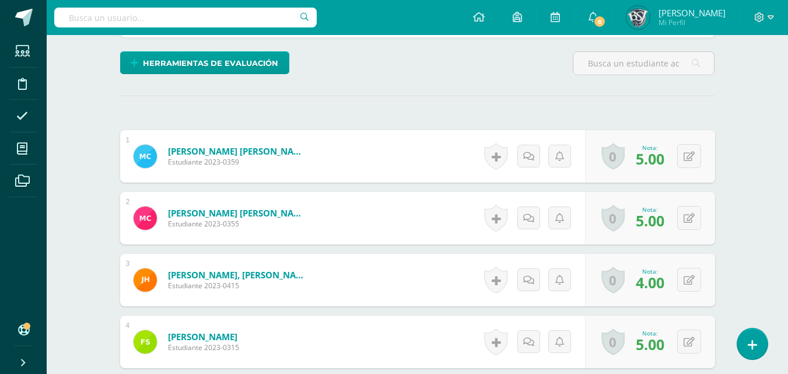
scroll to position [287, 0]
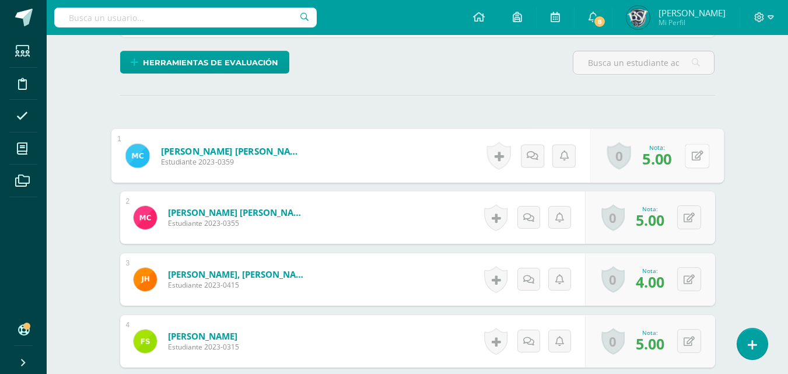
click at [693, 162] on button at bounding box center [697, 155] width 24 height 24
type input "5"
click at [663, 162] on icon at bounding box center [666, 160] width 10 height 10
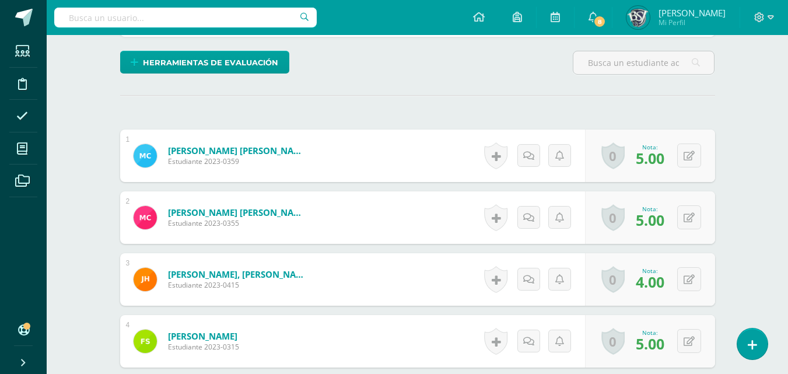
click at [663, 213] on span "5.00" at bounding box center [650, 220] width 29 height 20
click at [659, 220] on span "5.00" at bounding box center [650, 220] width 29 height 20
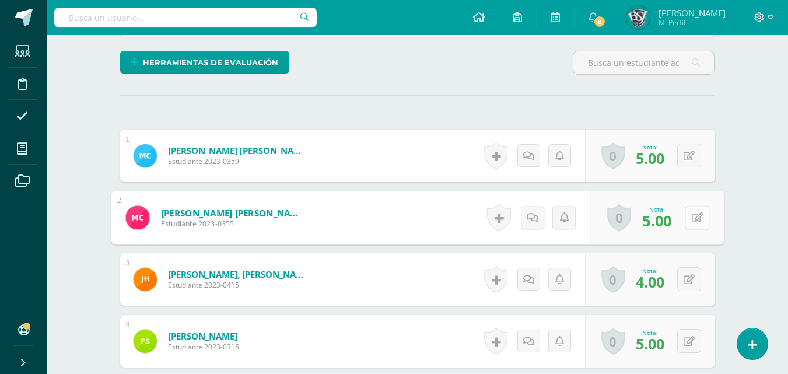
click at [692, 211] on button at bounding box center [697, 217] width 24 height 24
type input "5"
click at [666, 227] on link at bounding box center [665, 221] width 23 height 23
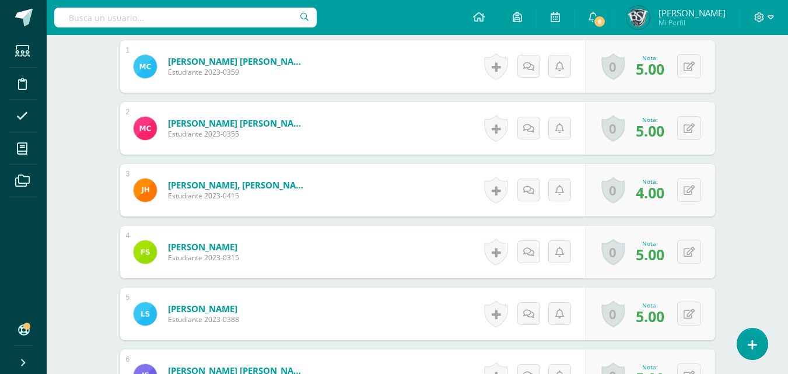
scroll to position [404, 0]
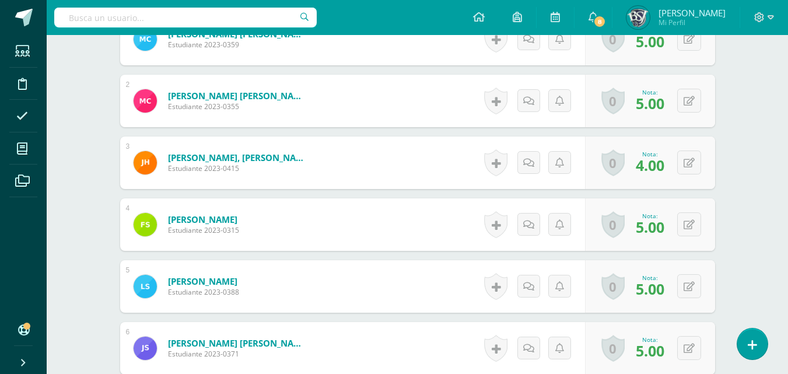
click at [650, 159] on span "4.00" at bounding box center [650, 165] width 29 height 20
click at [682, 159] on div "0 Logros Logros obtenidos Aún no hay logros agregados Nota: 4.00" at bounding box center [650, 162] width 130 height 52
click at [693, 164] on icon at bounding box center [697, 162] width 12 height 10
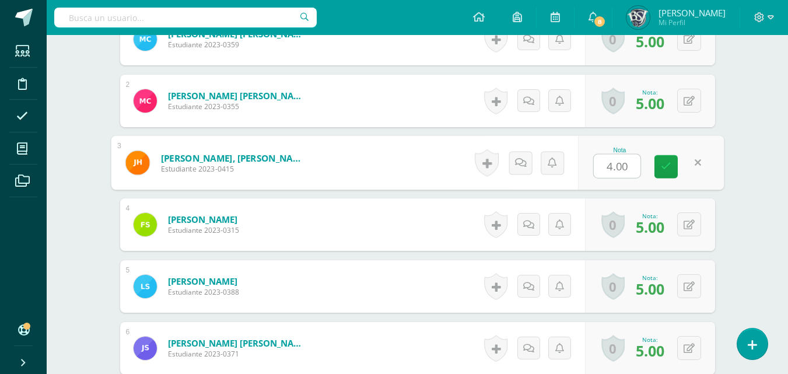
type input "3"
click at [665, 168] on icon at bounding box center [666, 167] width 10 height 10
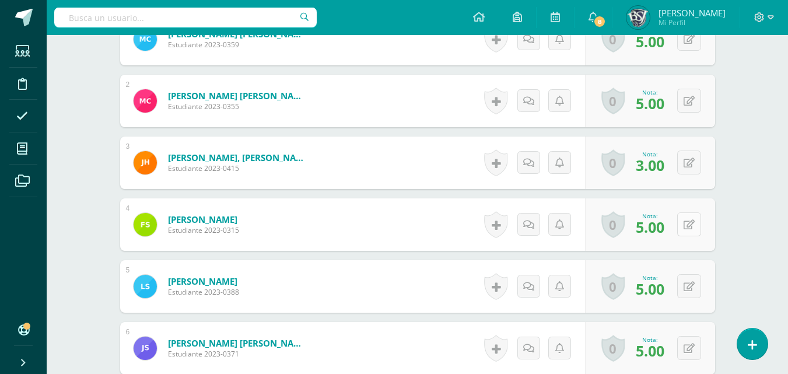
click at [691, 224] on icon at bounding box center [689, 225] width 11 height 10
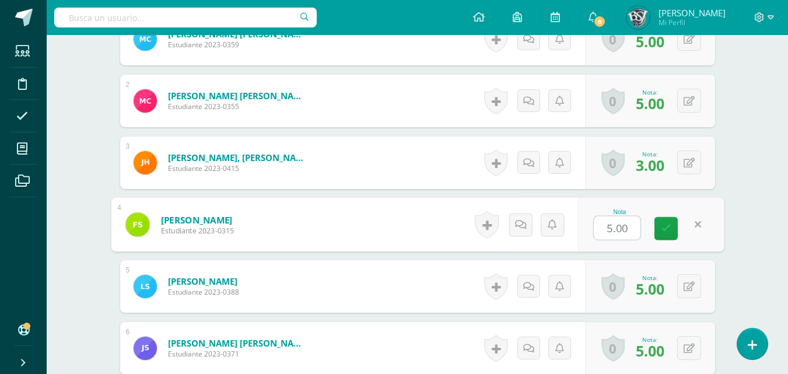
type input "5"
click at [669, 230] on icon at bounding box center [666, 228] width 10 height 10
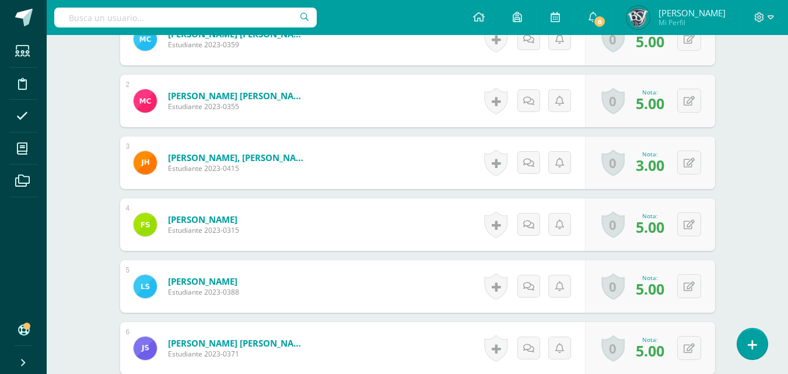
click at [651, 283] on span "5.00" at bounding box center [650, 289] width 29 height 20
click at [689, 281] on button at bounding box center [689, 286] width 24 height 24
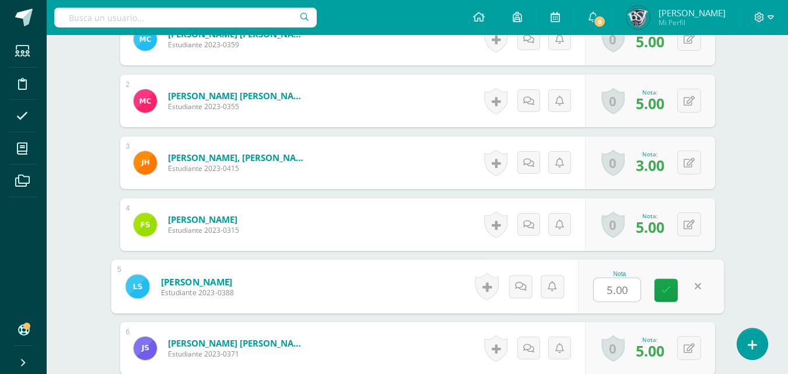
type input "5"
click at [669, 292] on icon at bounding box center [666, 290] width 10 height 10
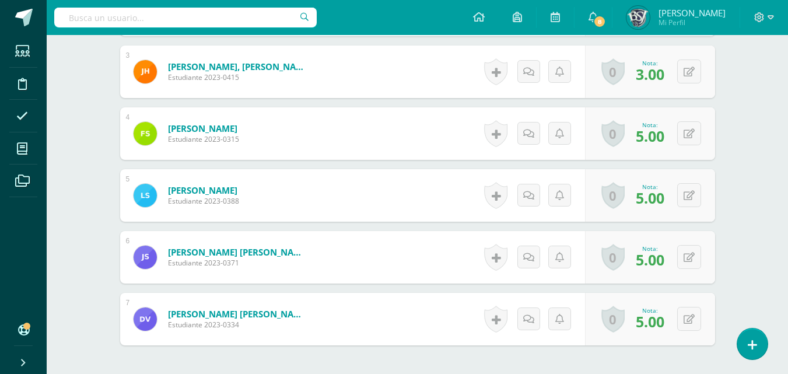
scroll to position [520, 0]
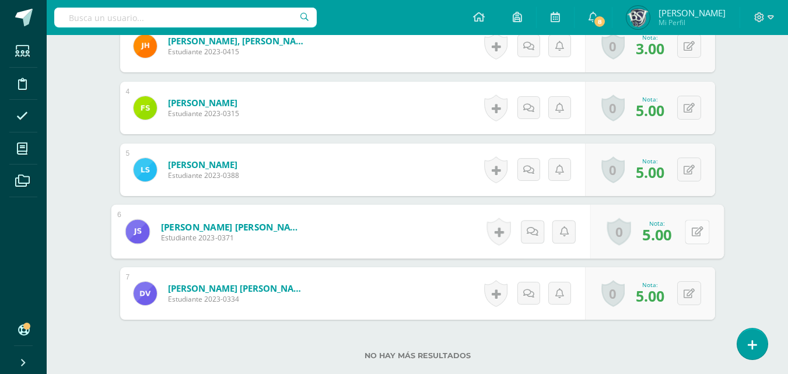
click at [685, 232] on button at bounding box center [697, 231] width 24 height 24
type input "5"
click at [668, 241] on link at bounding box center [665, 235] width 23 height 23
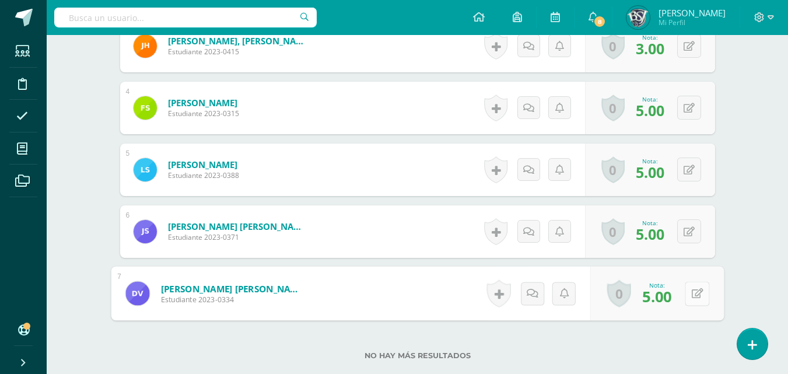
click at [689, 290] on button at bounding box center [697, 293] width 24 height 24
type input "5"
click at [666, 300] on icon at bounding box center [666, 297] width 10 height 10
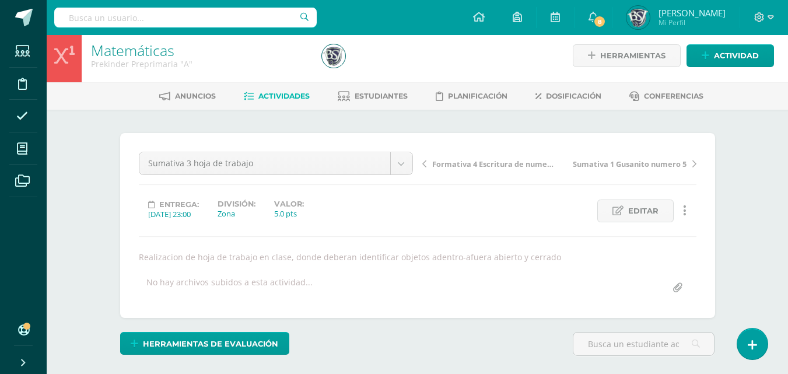
scroll to position [0, 0]
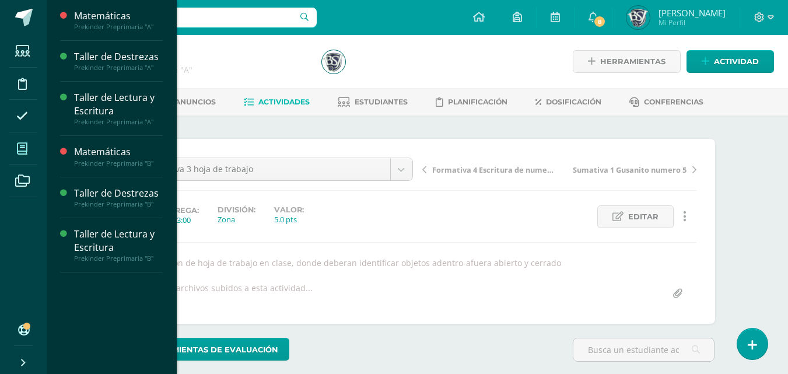
click at [16, 143] on span at bounding box center [22, 148] width 26 height 26
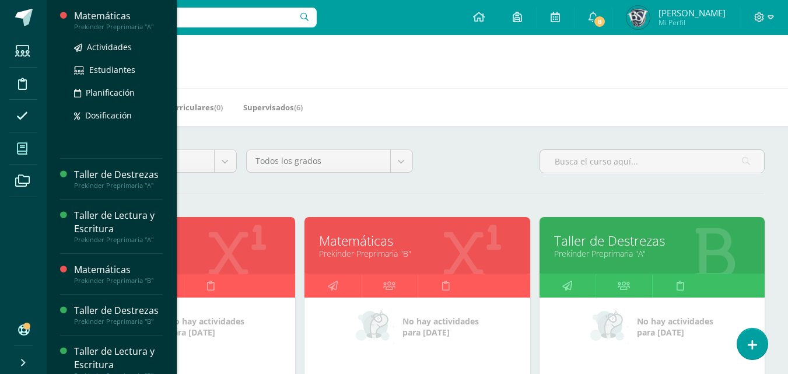
click at [109, 19] on div "Matemáticas" at bounding box center [118, 15] width 89 height 13
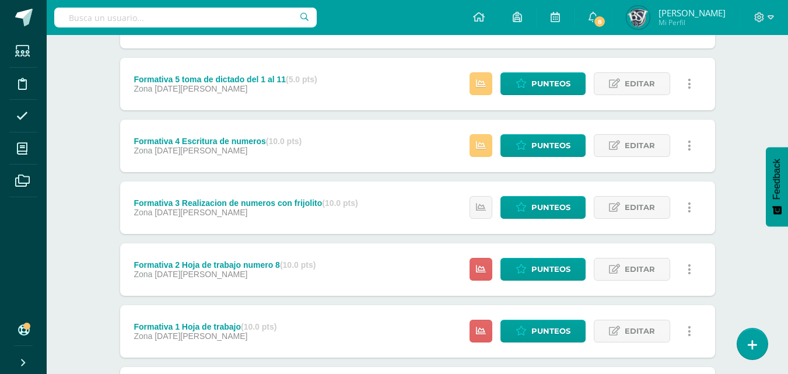
scroll to position [350, 0]
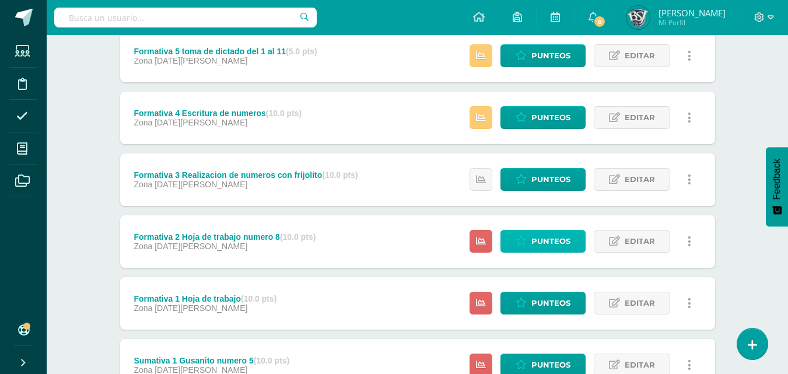
click at [562, 244] on span "Punteos" at bounding box center [550, 241] width 39 height 22
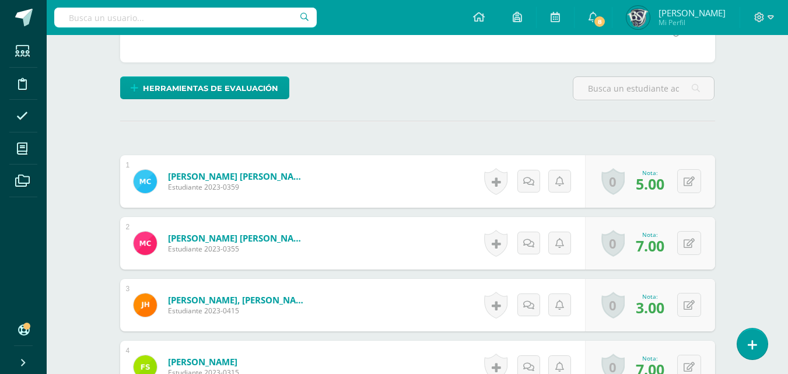
scroll to position [287, 0]
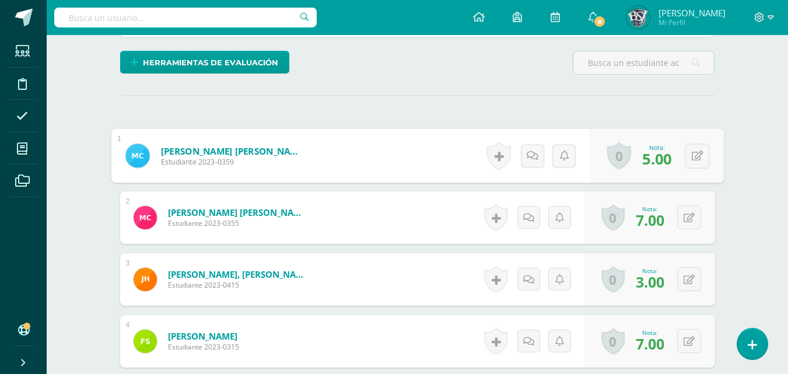
click at [617, 159] on link "0" at bounding box center [619, 155] width 24 height 27
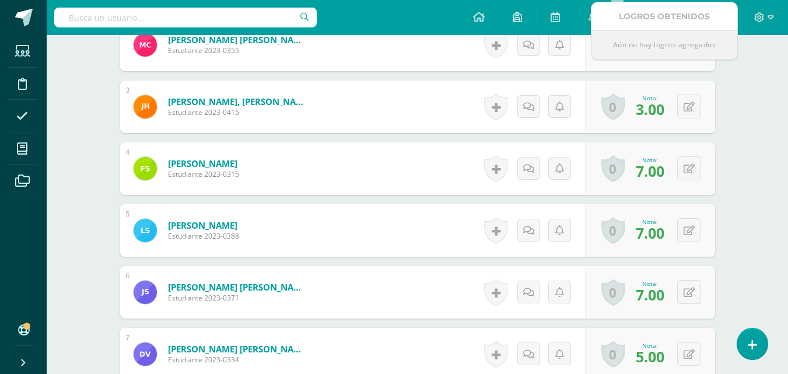
scroll to position [520, 0]
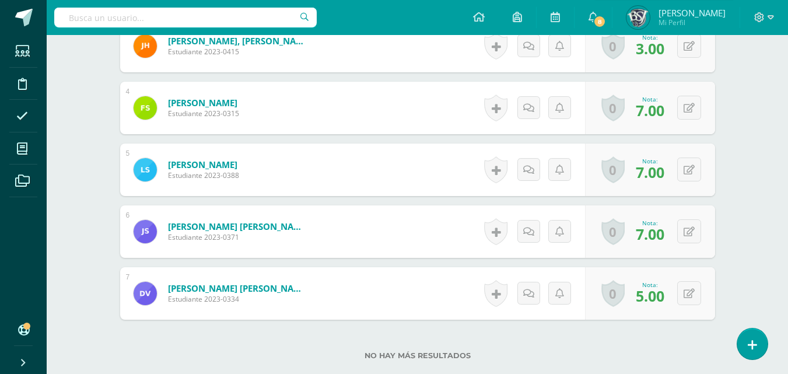
click at [658, 303] on span "5.00" at bounding box center [650, 296] width 29 height 20
click at [644, 293] on span "5.00" at bounding box center [650, 296] width 29 height 20
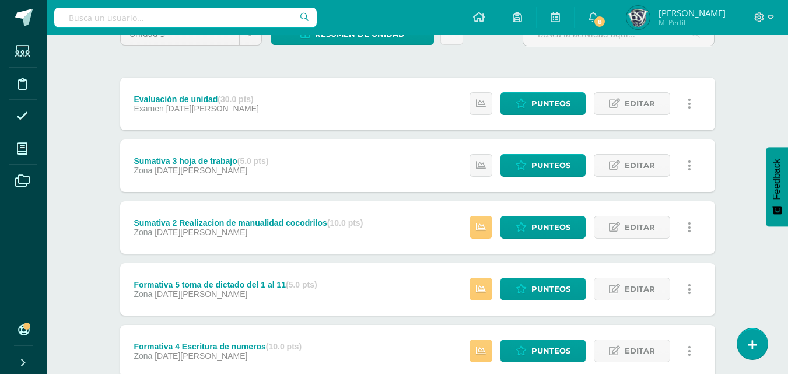
scroll to position [233, 0]
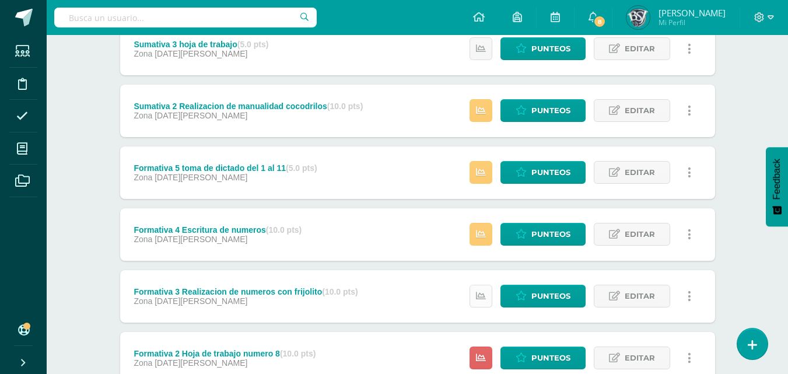
click at [488, 301] on link at bounding box center [481, 296] width 23 height 23
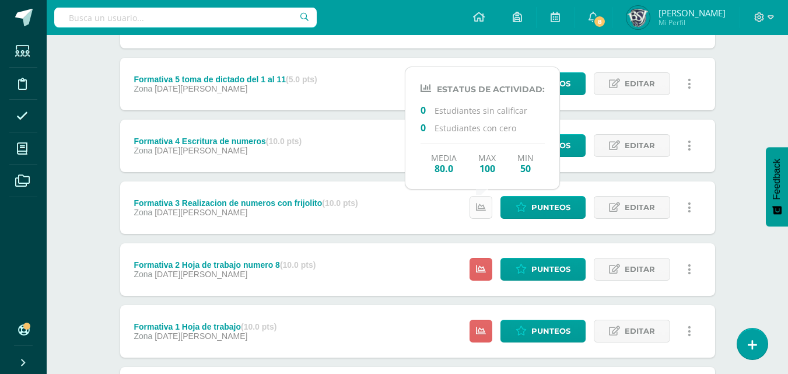
scroll to position [350, 0]
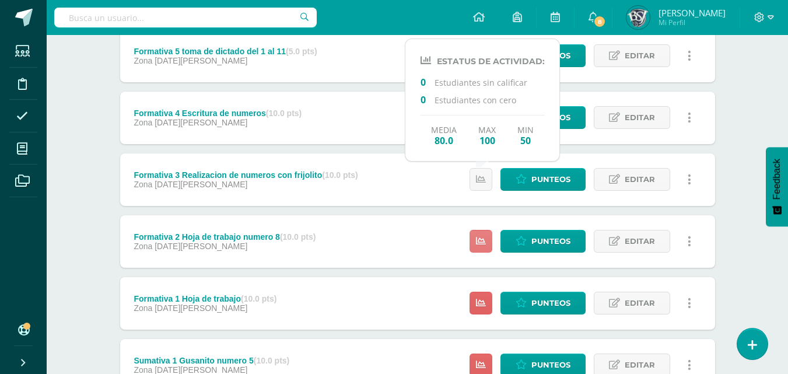
click at [480, 240] on icon at bounding box center [481, 241] width 10 height 10
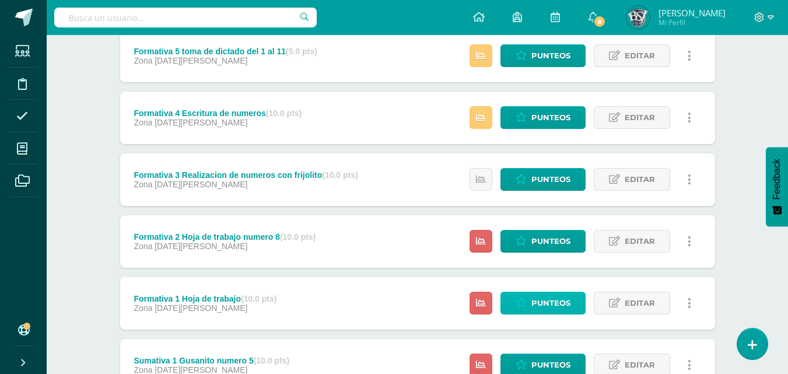
click at [514, 296] on link "Punteos" at bounding box center [542, 303] width 85 height 23
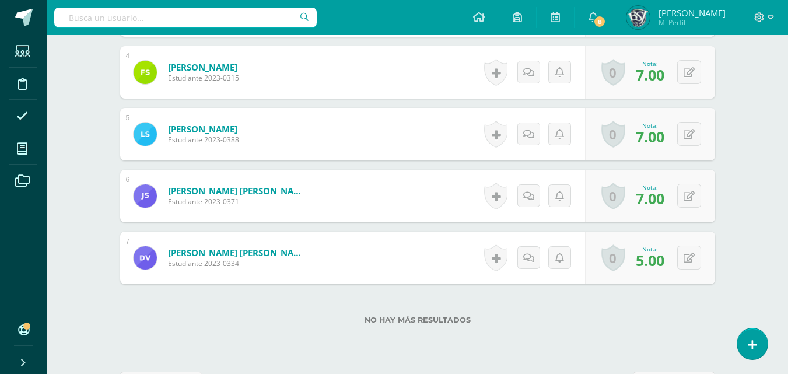
scroll to position [584, 0]
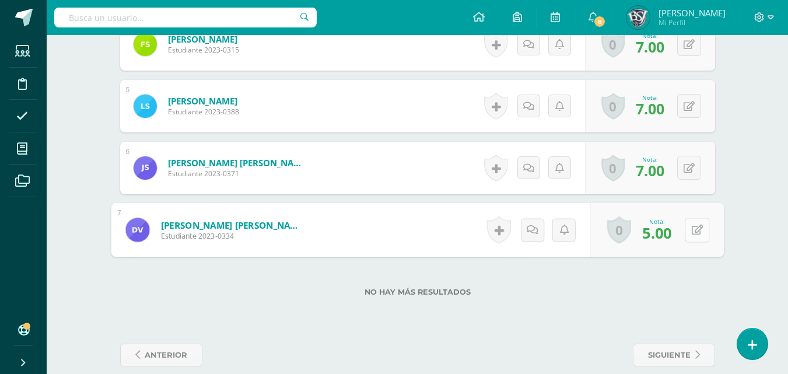
click at [690, 236] on button at bounding box center [697, 230] width 24 height 24
click at [667, 237] on icon at bounding box center [666, 234] width 10 height 10
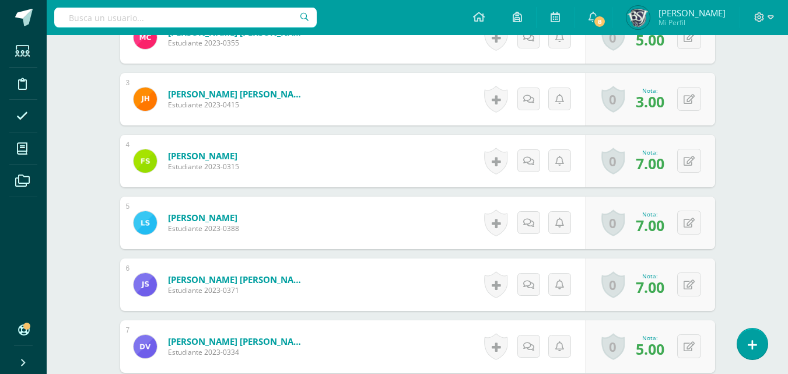
scroll to position [600, 0]
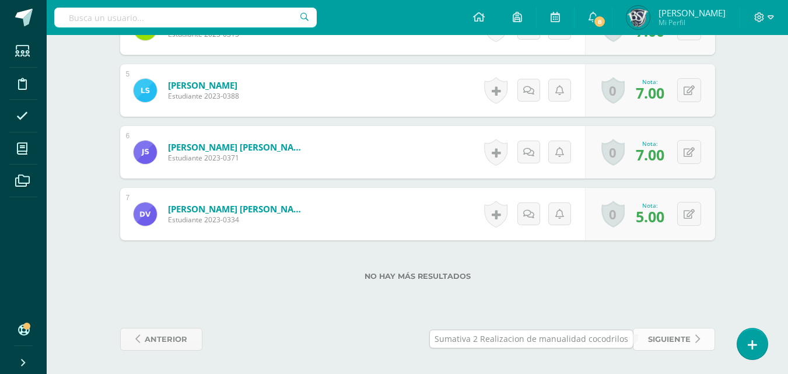
click at [691, 334] on link "siguiente" at bounding box center [674, 339] width 82 height 23
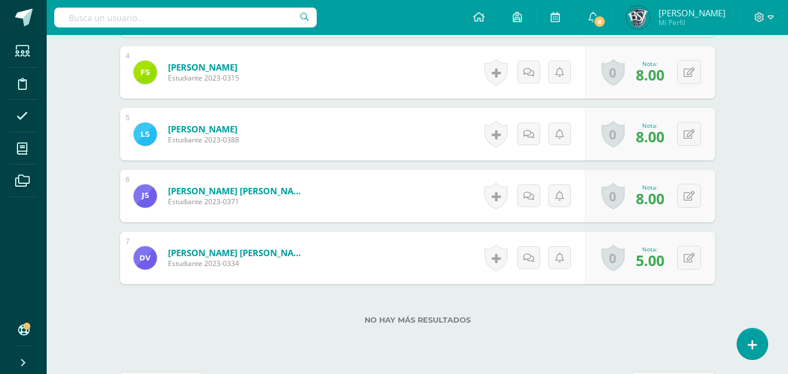
scroll to position [584, 0]
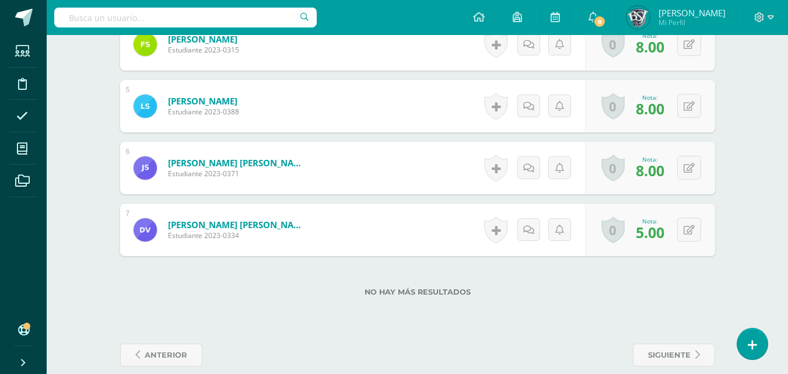
click at [615, 232] on link "0" at bounding box center [612, 229] width 23 height 27
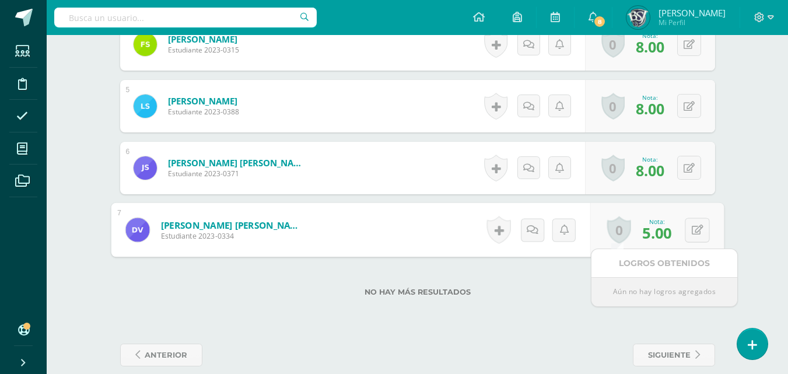
click at [615, 232] on link "0" at bounding box center [619, 229] width 24 height 27
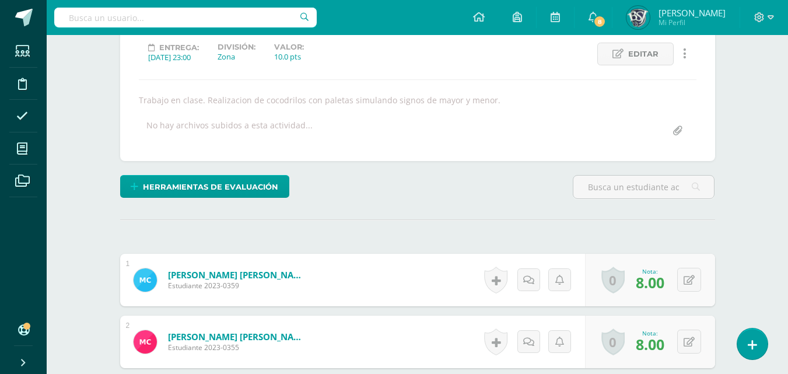
scroll to position [1, 0]
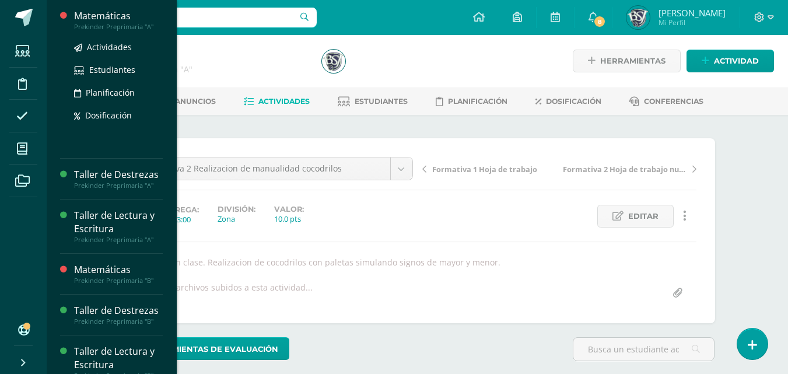
click at [117, 16] on div "Matemáticas" at bounding box center [118, 15] width 89 height 13
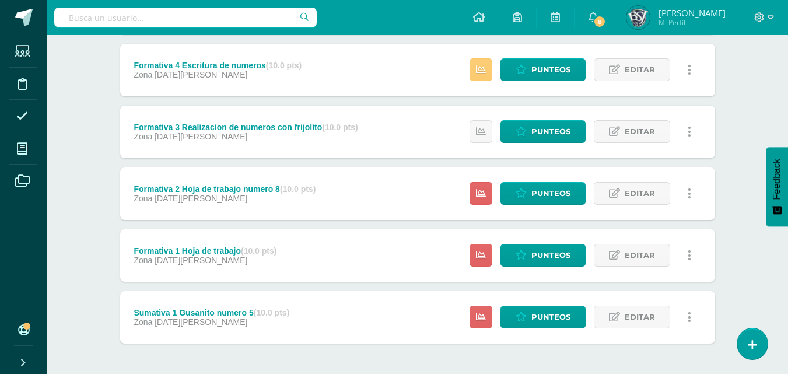
scroll to position [445, 0]
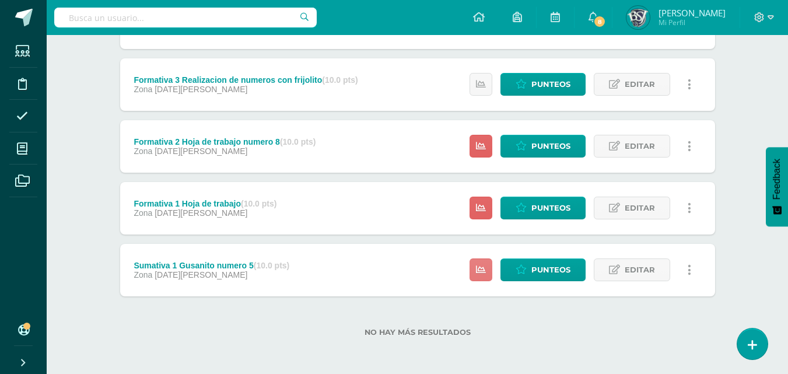
click at [481, 267] on icon at bounding box center [481, 270] width 10 height 10
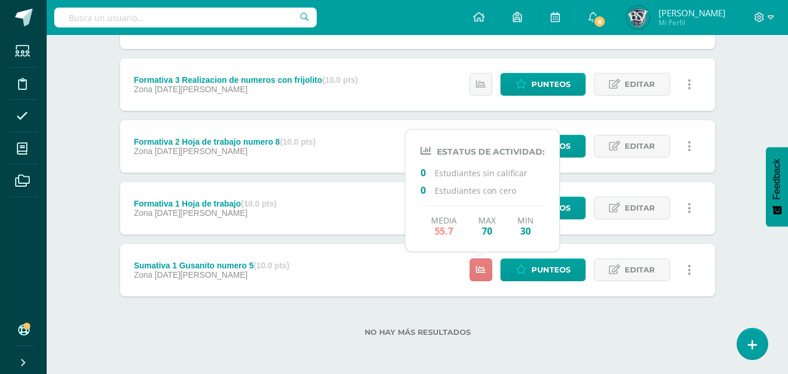
scroll to position [95, 0]
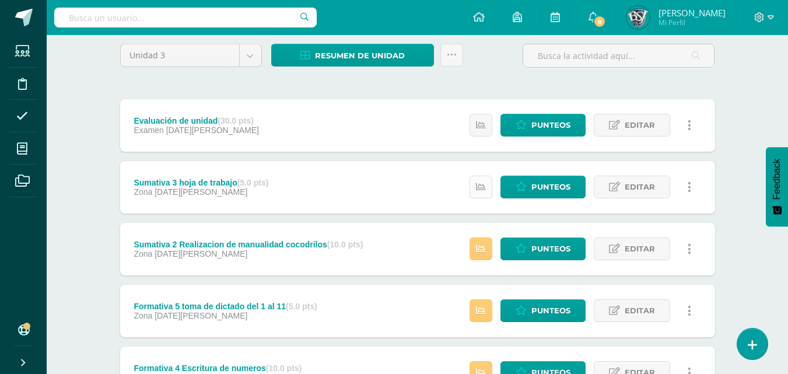
click at [483, 191] on icon at bounding box center [481, 187] width 10 height 10
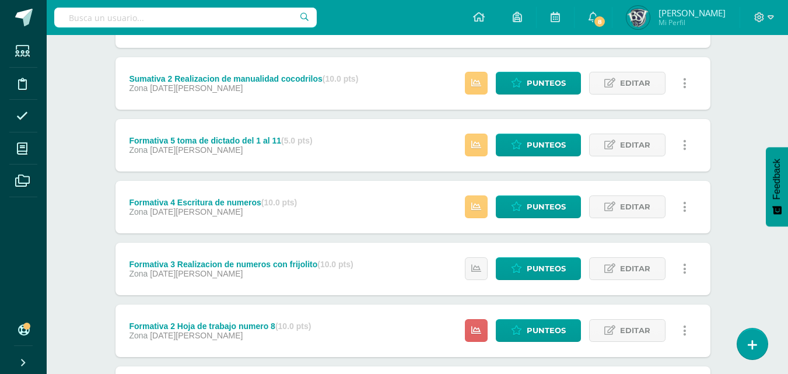
scroll to position [233, 5]
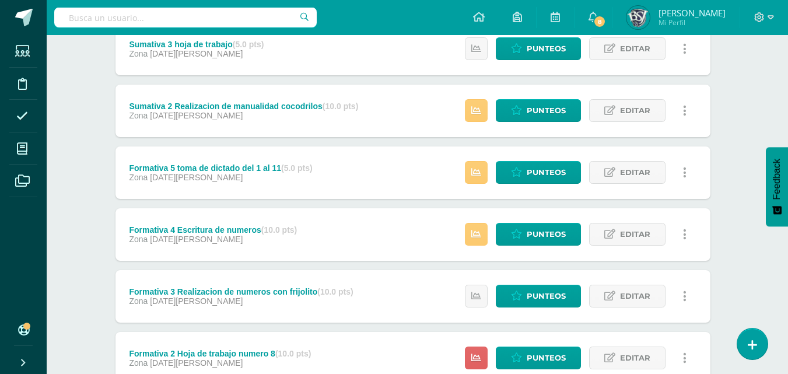
click at [688, 233] on link at bounding box center [685, 234] width 23 height 23
click at [471, 295] on link at bounding box center [476, 296] width 23 height 23
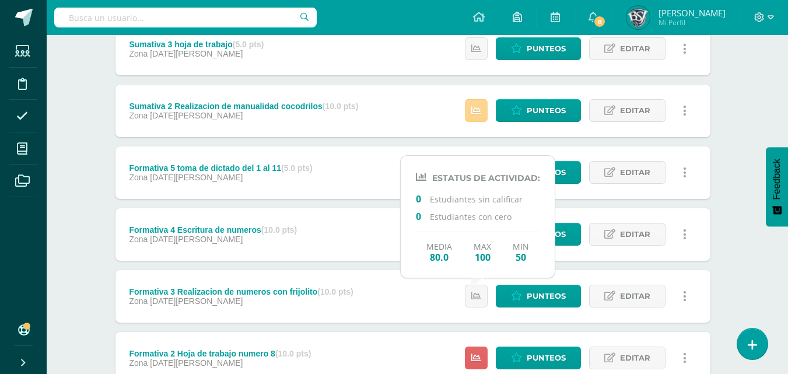
click at [481, 111] on icon at bounding box center [476, 111] width 10 height 10
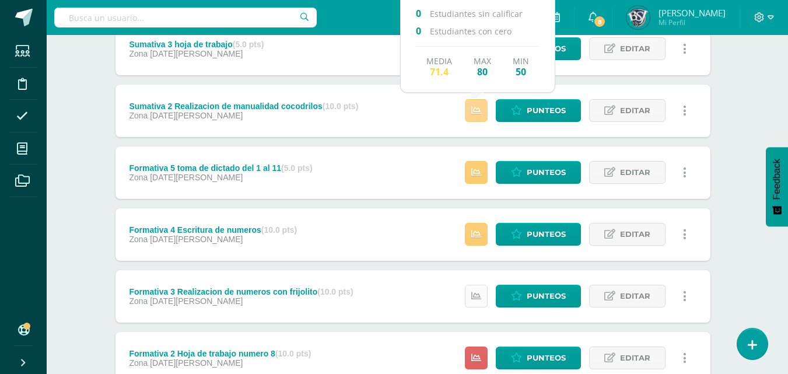
scroll to position [0, 5]
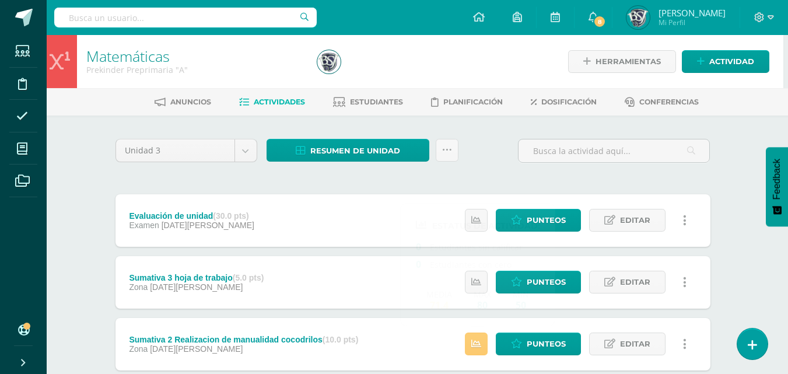
click at [444, 146] on icon at bounding box center [447, 150] width 10 height 10
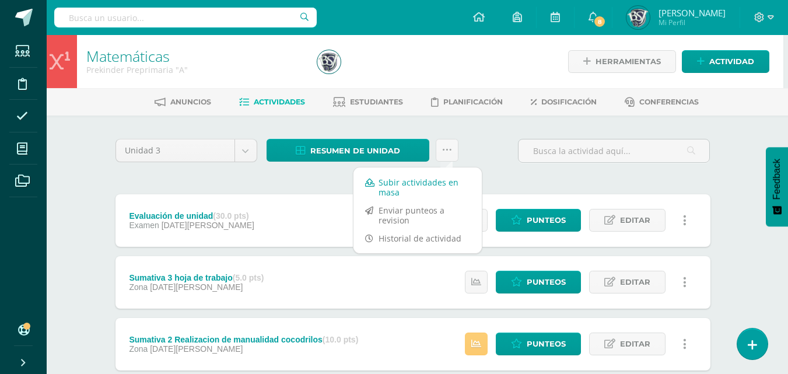
click at [406, 185] on link "Subir actividades en masa" at bounding box center [417, 187] width 128 height 28
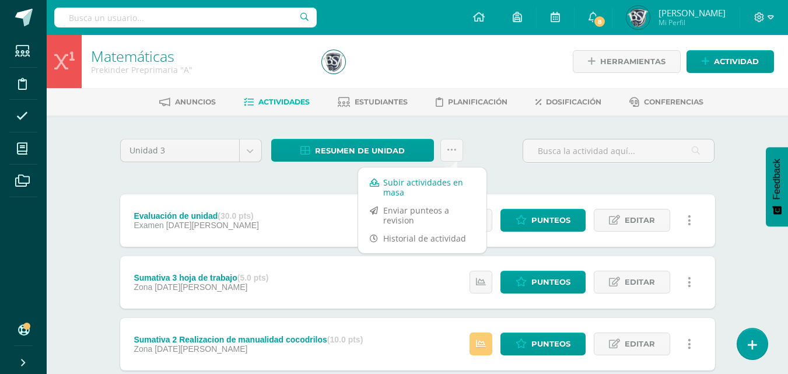
scroll to position [0, 0]
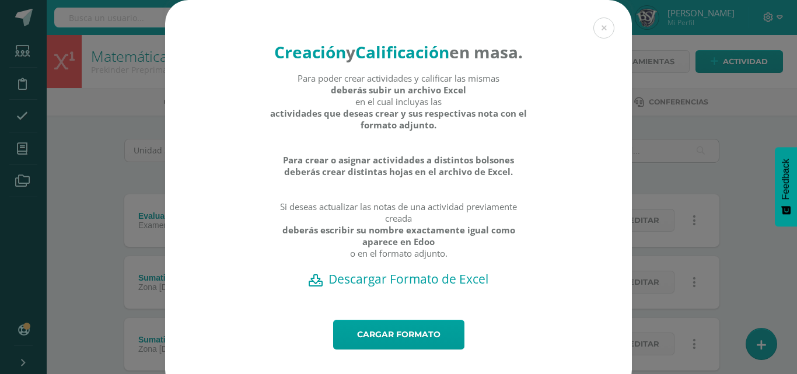
click at [405, 287] on h2 "Descargar Formato de Excel" at bounding box center [398, 279] width 426 height 16
click at [595, 26] on button at bounding box center [603, 27] width 21 height 21
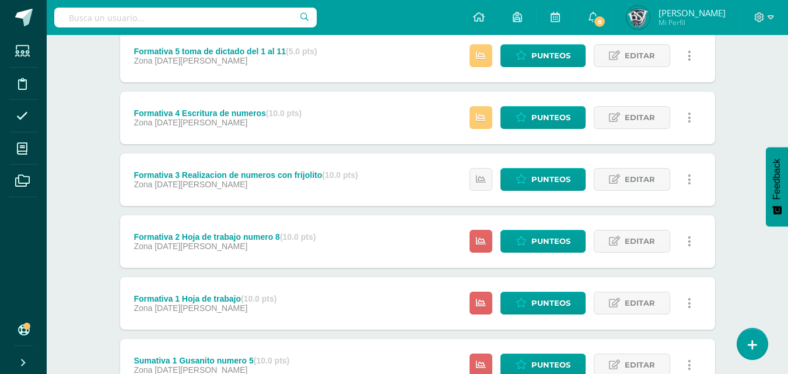
scroll to position [445, 0]
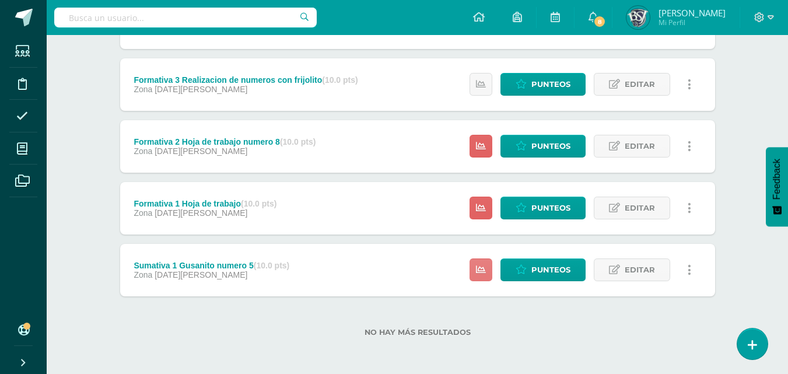
click at [486, 268] on icon at bounding box center [481, 270] width 10 height 10
click at [549, 267] on span "Punteos" at bounding box center [550, 270] width 39 height 22
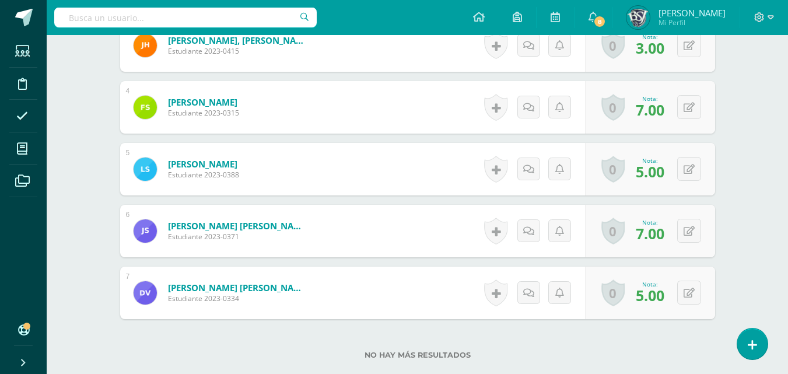
scroll to position [600, 0]
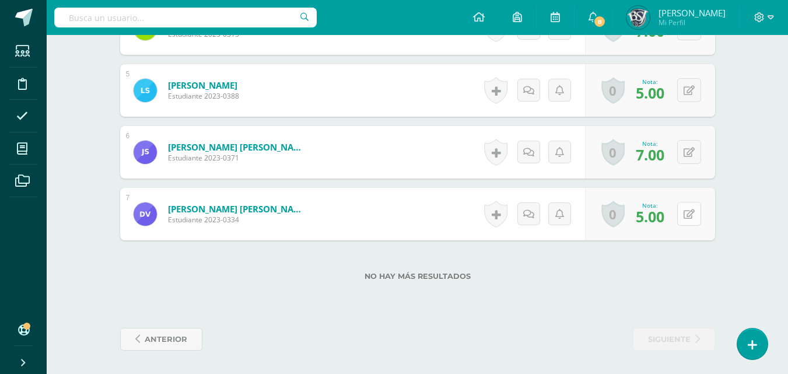
click at [692, 220] on button at bounding box center [689, 214] width 24 height 24
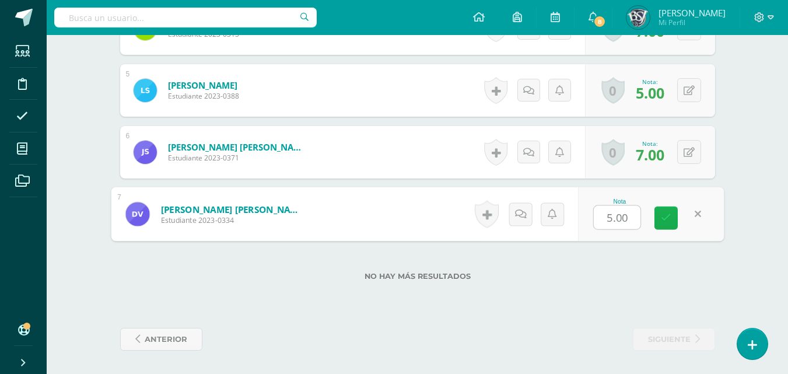
click at [668, 225] on link at bounding box center [665, 217] width 23 height 23
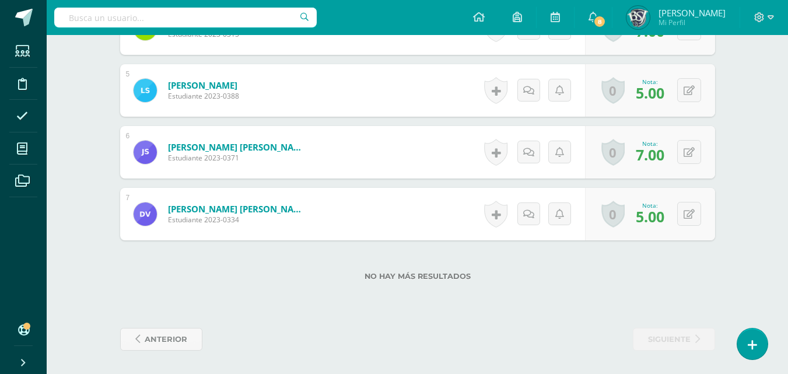
click at [660, 158] on span "7.00" at bounding box center [650, 155] width 29 height 20
click at [657, 153] on span "7.00" at bounding box center [650, 155] width 29 height 20
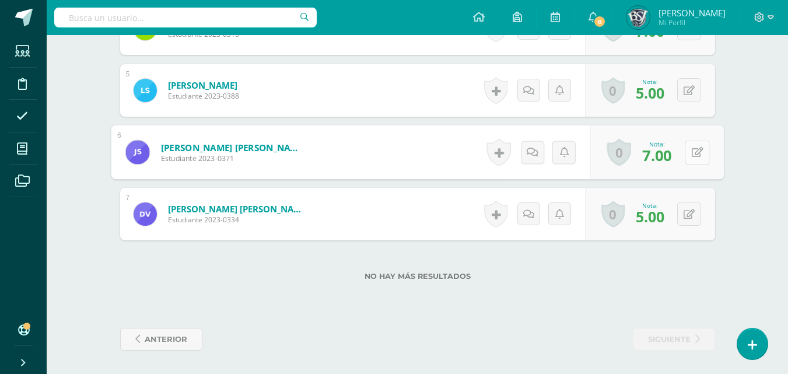
click at [693, 143] on button at bounding box center [697, 152] width 24 height 24
click at [668, 160] on icon at bounding box center [666, 156] width 10 height 10
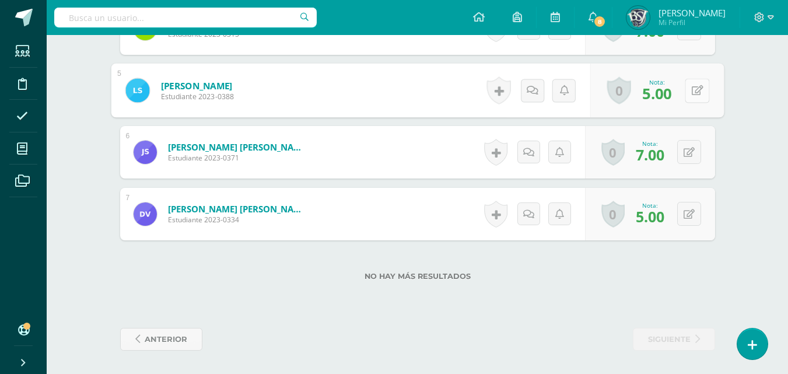
click at [688, 91] on button at bounding box center [697, 90] width 24 height 24
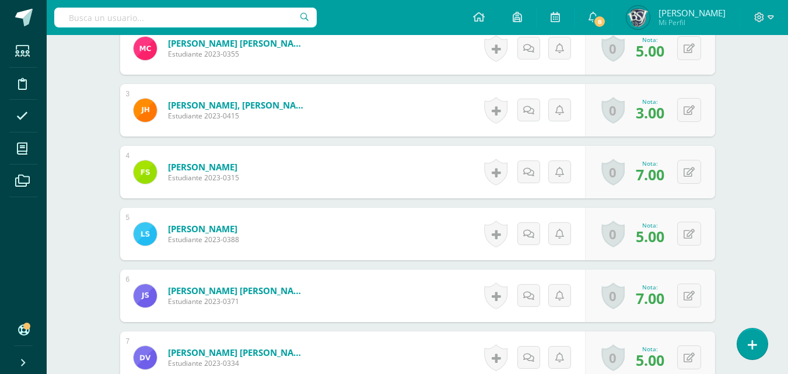
scroll to position [366, 0]
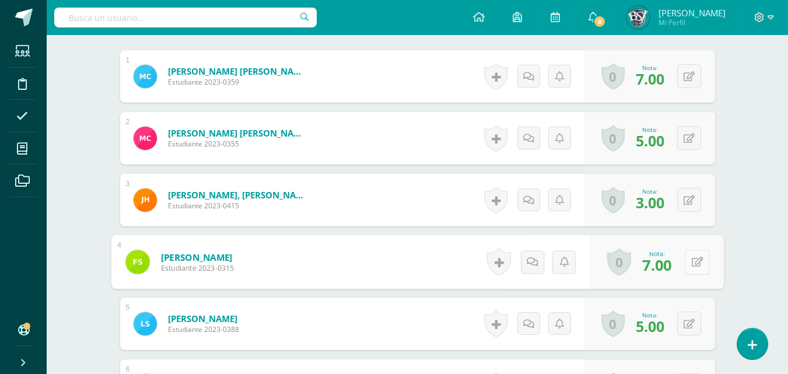
click at [690, 259] on button at bounding box center [697, 262] width 24 height 24
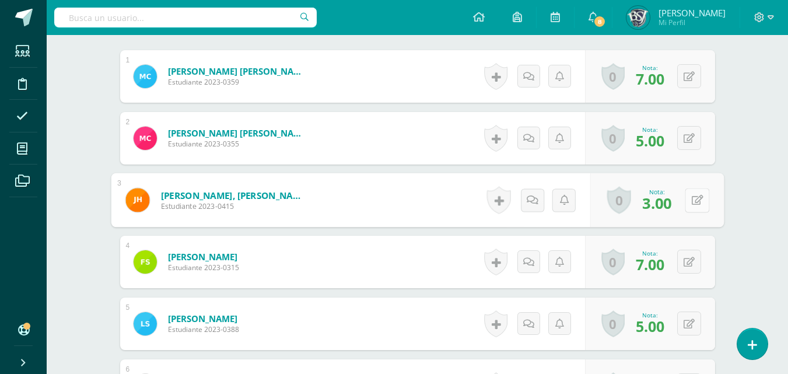
click at [686, 199] on button at bounding box center [697, 200] width 24 height 24
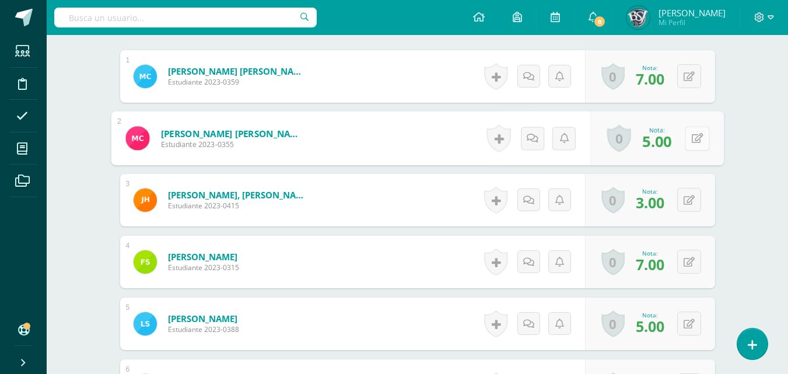
click at [686, 148] on button at bounding box center [697, 138] width 24 height 24
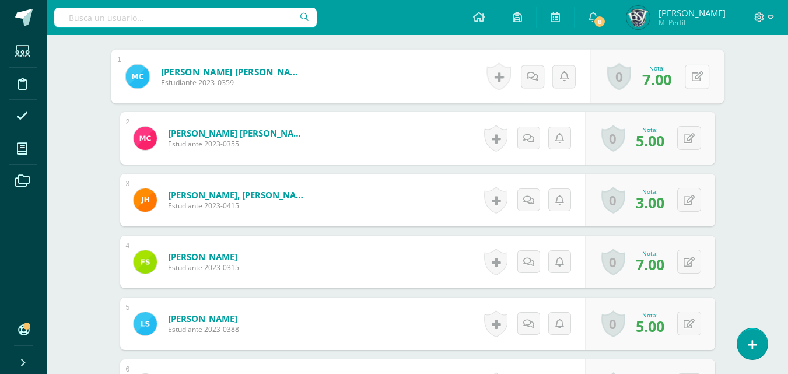
click at [690, 75] on button at bounding box center [697, 76] width 24 height 24
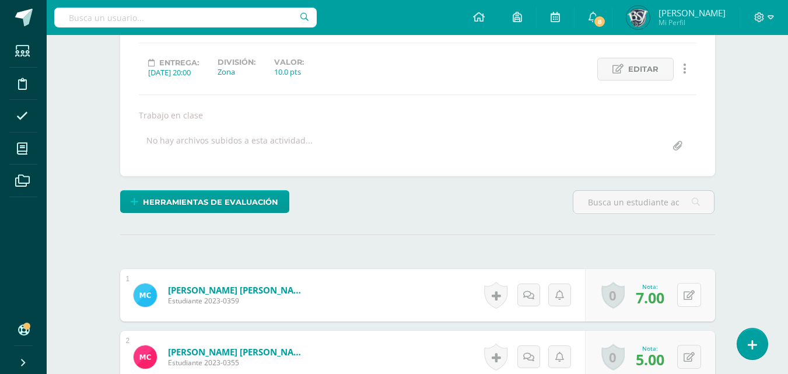
scroll to position [133, 0]
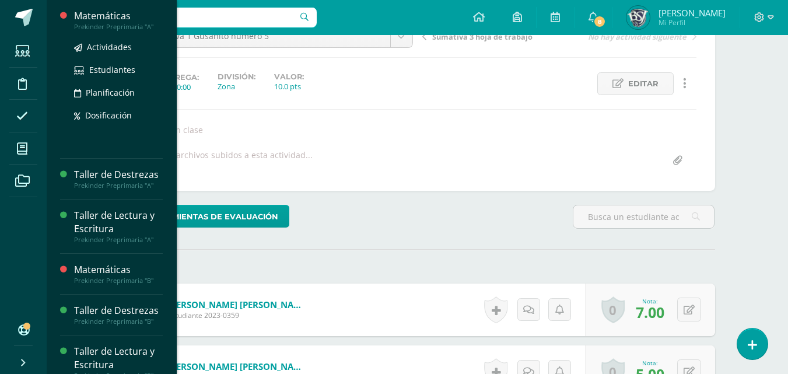
click at [99, 17] on div "Matemáticas" at bounding box center [118, 15] width 89 height 13
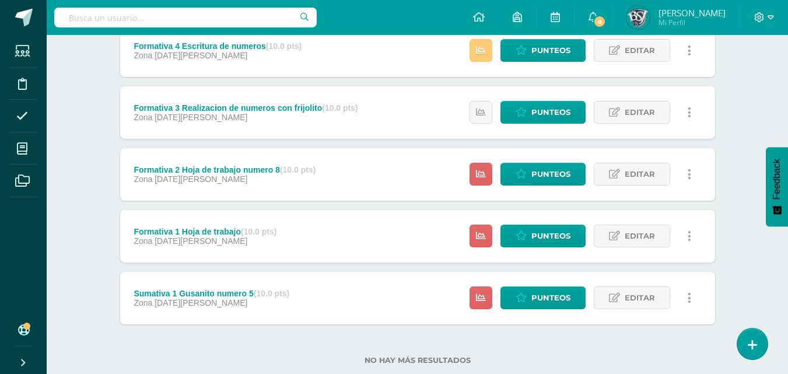
scroll to position [445, 0]
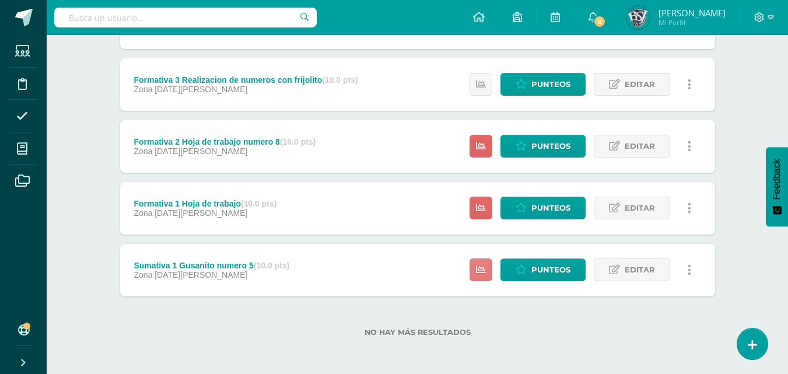
click at [480, 269] on icon at bounding box center [481, 270] width 10 height 10
